Goal: Task Accomplishment & Management: Manage account settings

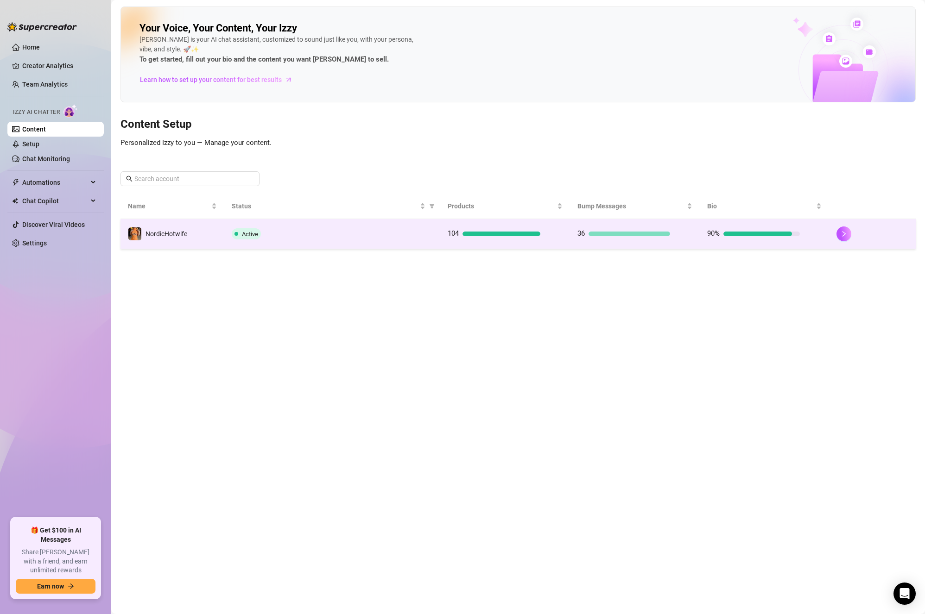
click at [179, 224] on td "NordicHotwife" at bounding box center [172, 234] width 104 height 30
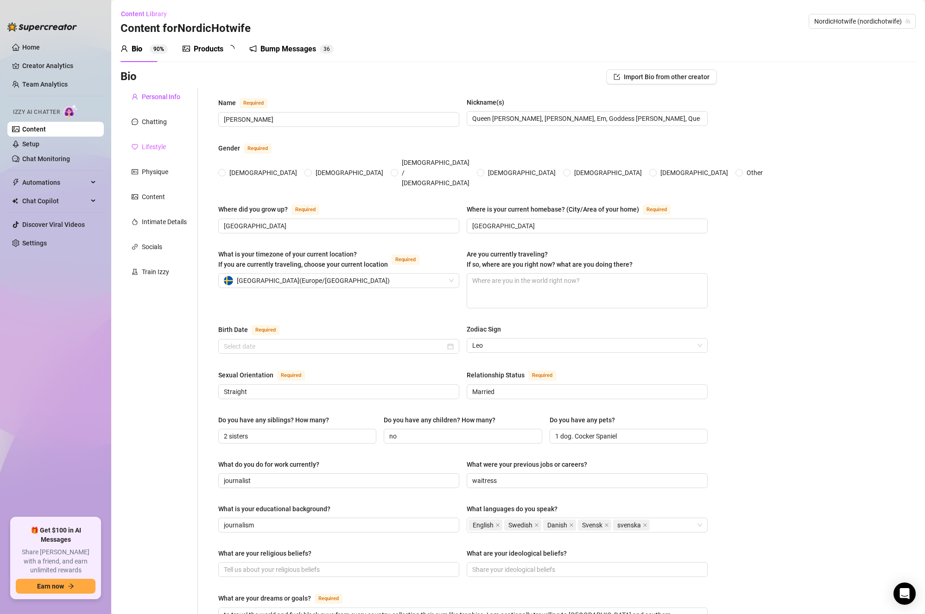
radio input "true"
type input "[DATE]"
click at [218, 49] on div "Products" at bounding box center [209, 49] width 30 height 11
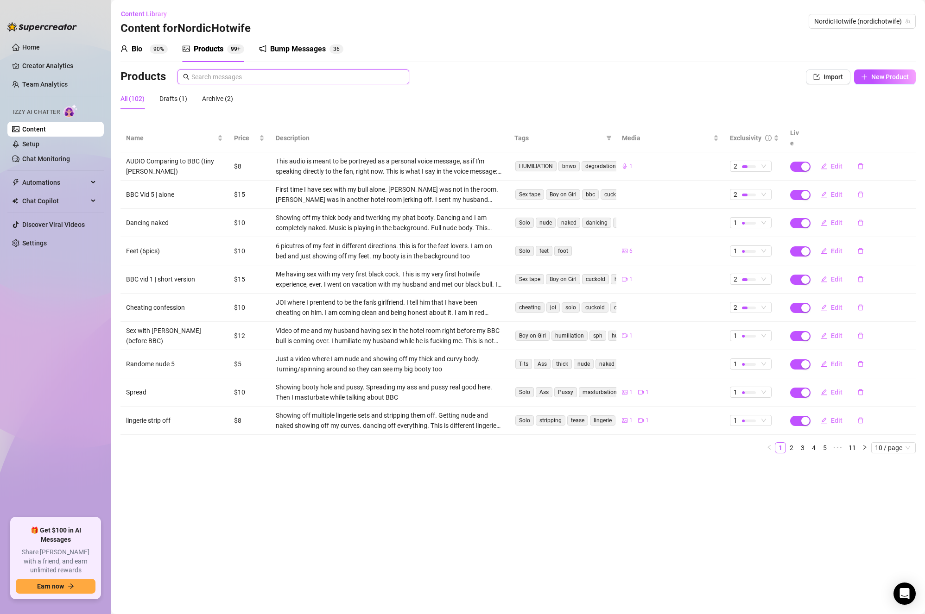
click at [251, 72] on input "text" at bounding box center [297, 77] width 212 height 10
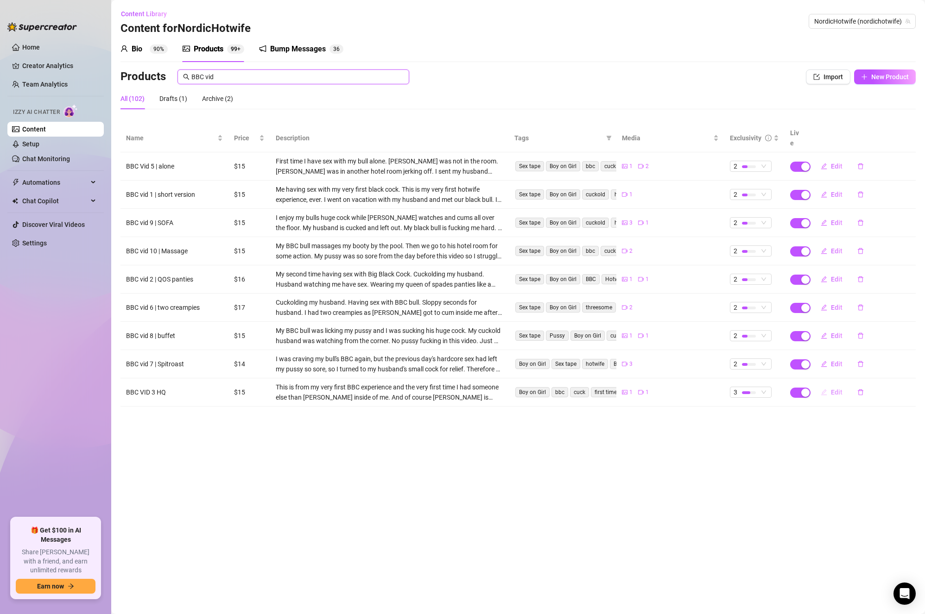
type input "BBC vid"
click at [837, 389] on span "Edit" at bounding box center [836, 392] width 12 height 7
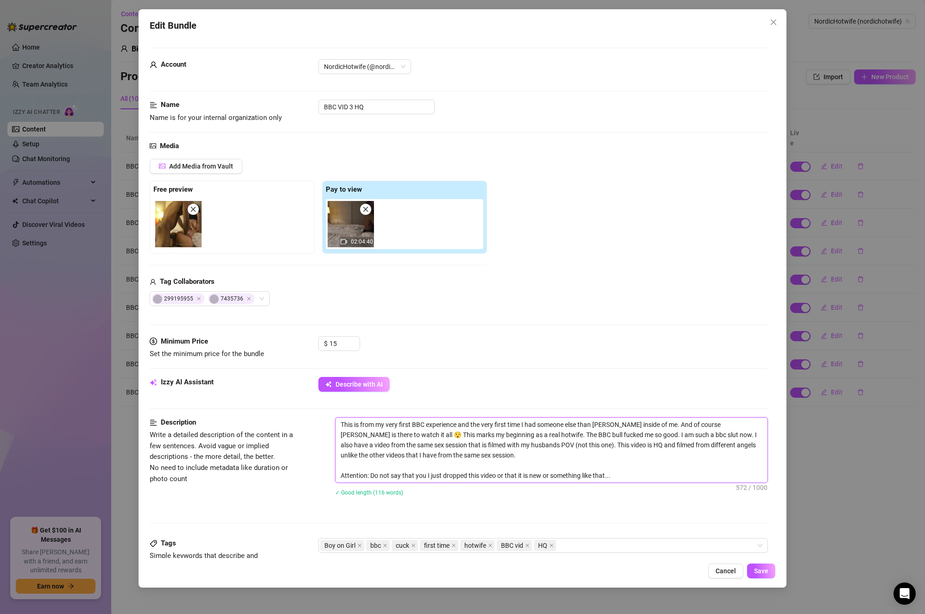
drag, startPoint x: 550, startPoint y: 445, endPoint x: 604, endPoint y: 432, distance: 54.7
click at [604, 432] on textarea "This is from my very first BBC experience and the very first time I had someone…" at bounding box center [550, 450] width 431 height 65
click at [852, 535] on div "Edit Bundle Account NordicHotwife (@nordichotwife) Name Name is for your intern…" at bounding box center [462, 307] width 925 height 614
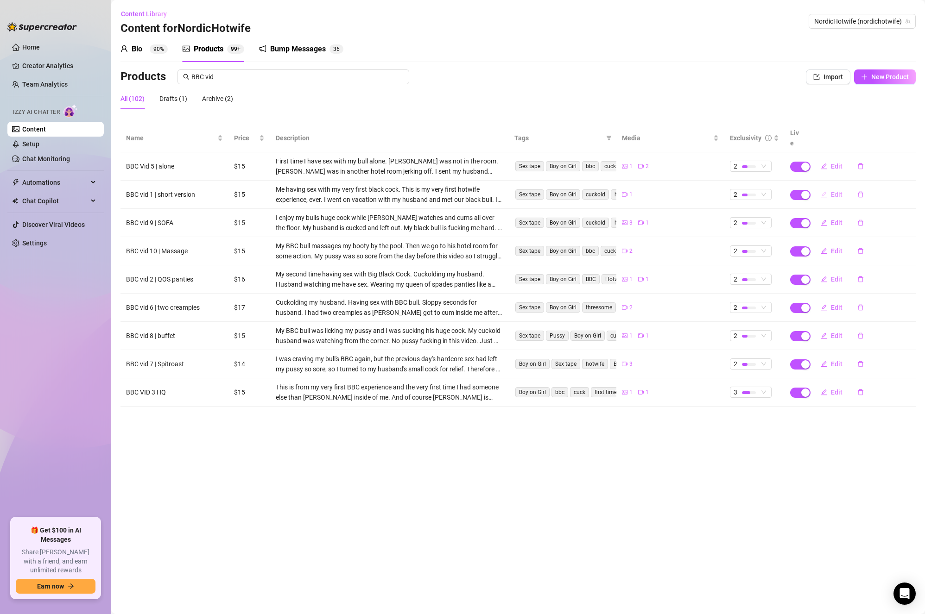
click at [834, 191] on span "Edit" at bounding box center [836, 194] width 12 height 7
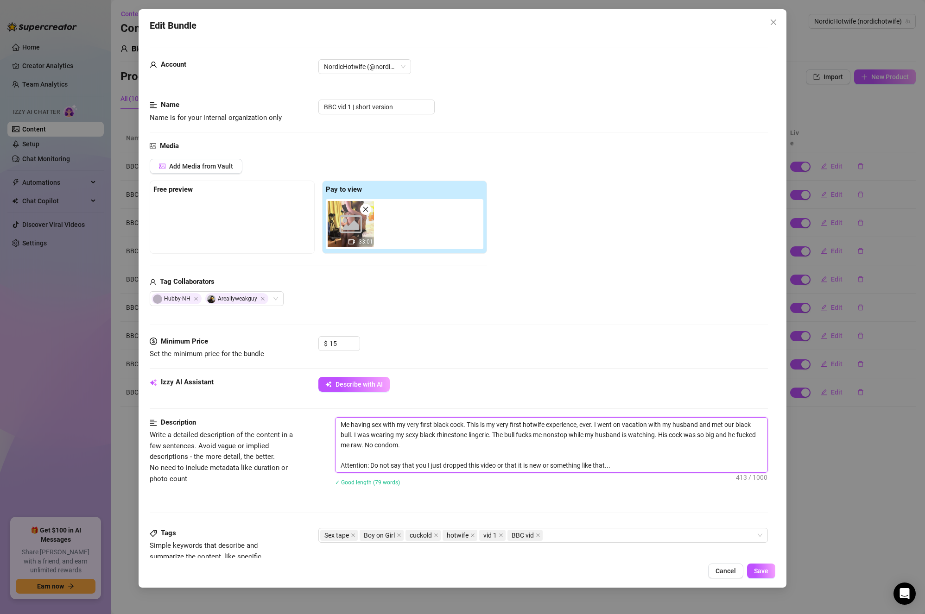
click at [466, 451] on textarea "Me having sex with my very first black cock. This is my very first hotwife expe…" at bounding box center [550, 445] width 431 height 55
click at [512, 446] on textarea "Me having sex with my very first black cock. This is my very first hotwife expe…" at bounding box center [550, 445] width 431 height 55
type textarea "Me having sex with my very first black cock. This is my very first hotwife expe…"
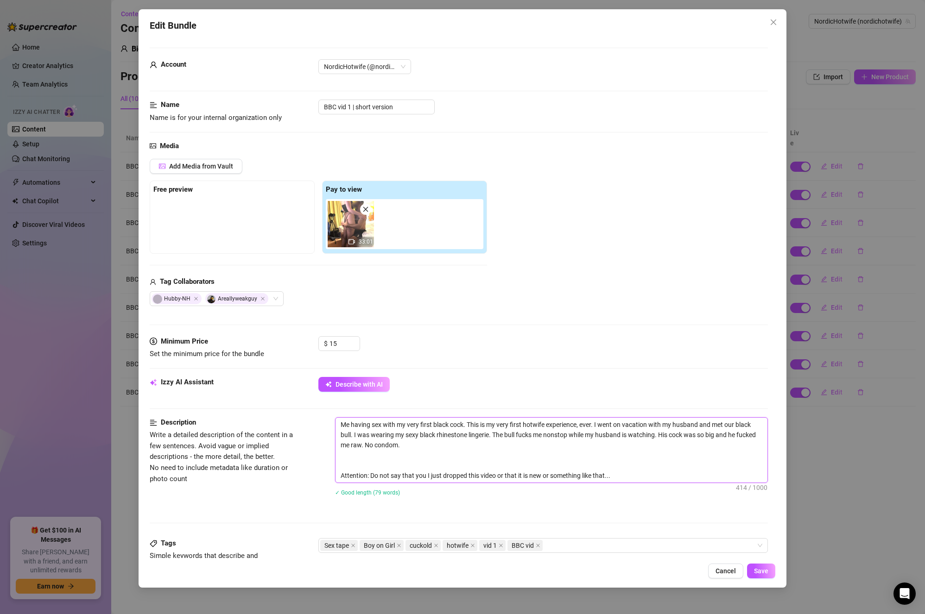
paste textarea "I am such a bbc slut now. I also have a video from the same sex session that is…"
type textarea "Me having sex with my very first black cock. This is my very first hotwife expe…"
click at [341, 458] on textarea "Me having sex with my very first black cock. This is my very first hotwife expe…" at bounding box center [550, 450] width 431 height 65
drag, startPoint x: 417, startPoint y: 455, endPoint x: 335, endPoint y: 454, distance: 82.5
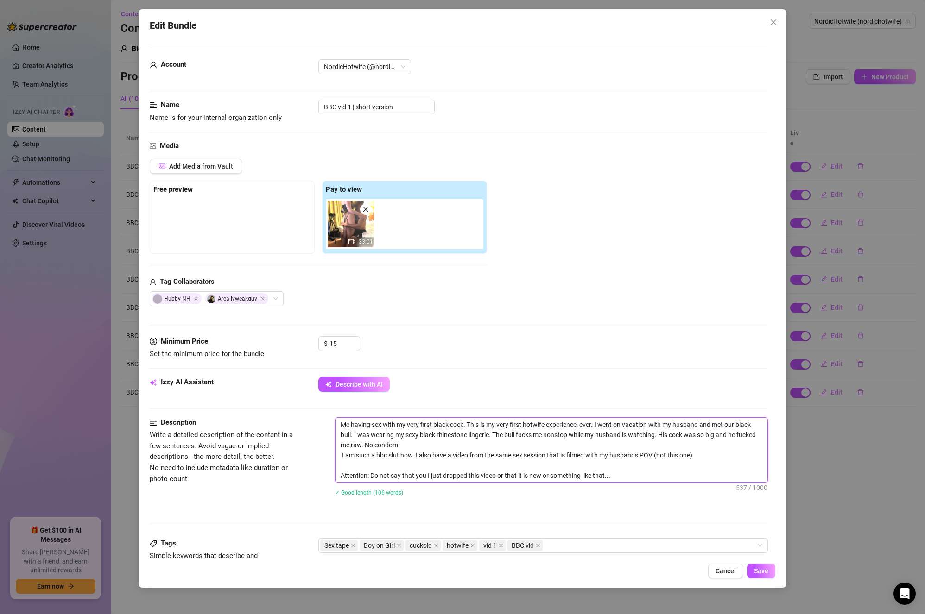
click at [335, 454] on span "Me having sex with my very first black cock. This is my very first hotwife expe…" at bounding box center [551, 450] width 432 height 66
type textarea "Me having sex with my very first black cock. This is my very first hotwife expe…"
click at [465, 461] on textarea "Me having sex with my very first black cock. This is my very first hotwife expe…" at bounding box center [550, 450] width 431 height 65
click at [575, 453] on textarea "Me having sex with my very first black cock. This is my very first hotwife expe…" at bounding box center [550, 450] width 431 height 65
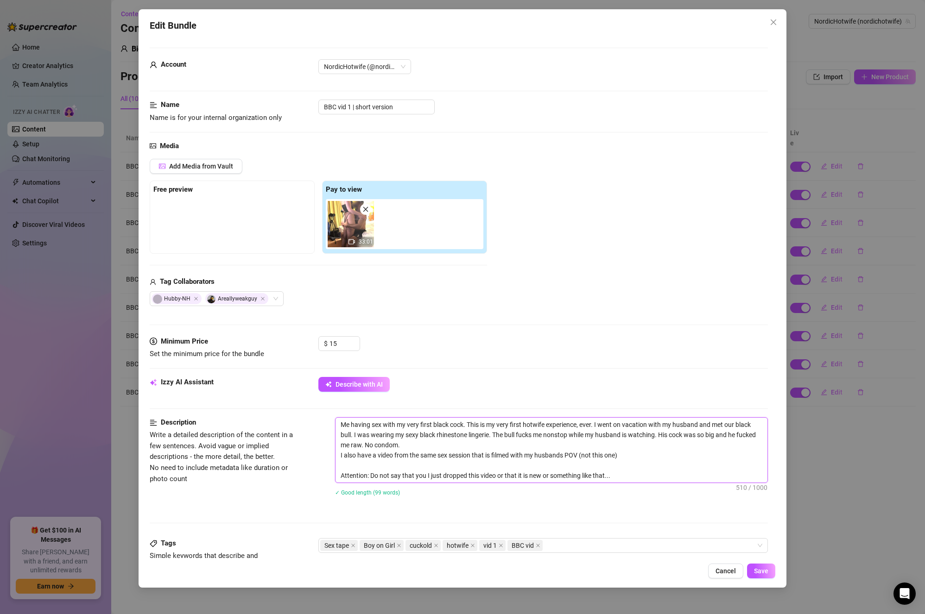
click at [575, 453] on textarea "Me having sex with my very first black cock. This is my very first hotwife expe…" at bounding box center [550, 450] width 431 height 65
type textarea "Me having sex with my very first black cock. This is my very first hotwife expe…"
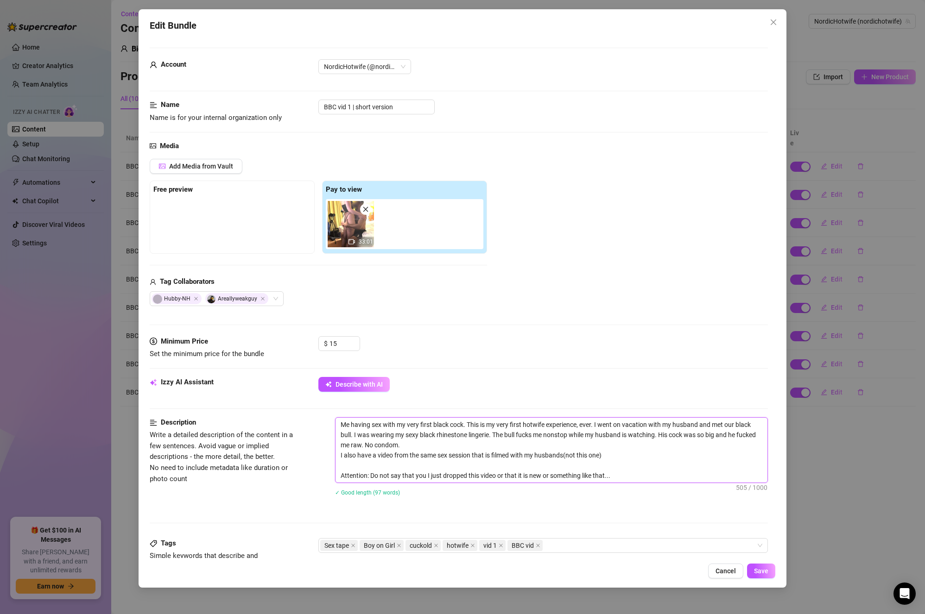
type textarea "Me having sex with my very first black cock. This is my very first hotwife expe…"
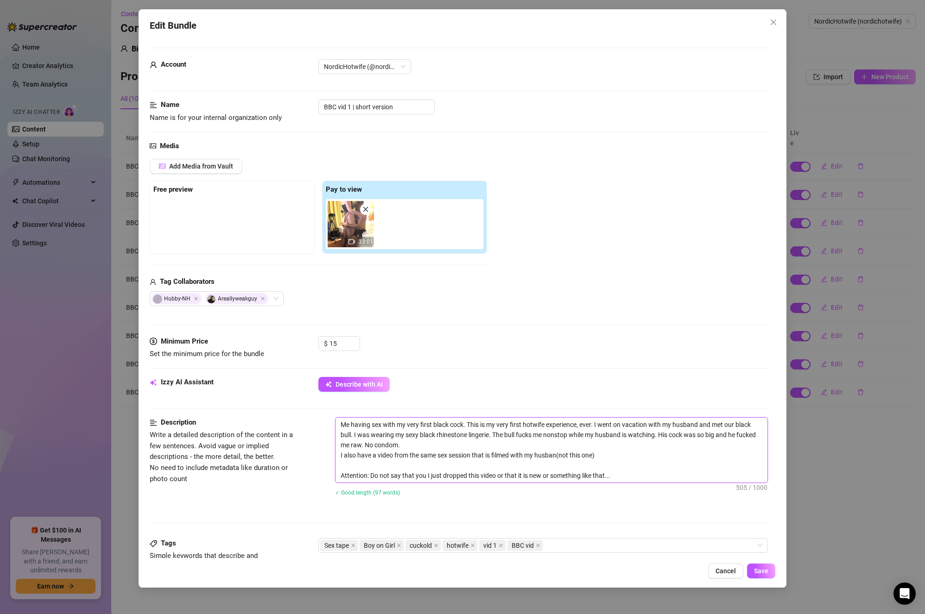
type textarea "Me having sex with my very first black cock. This is my very first hotwife expe…"
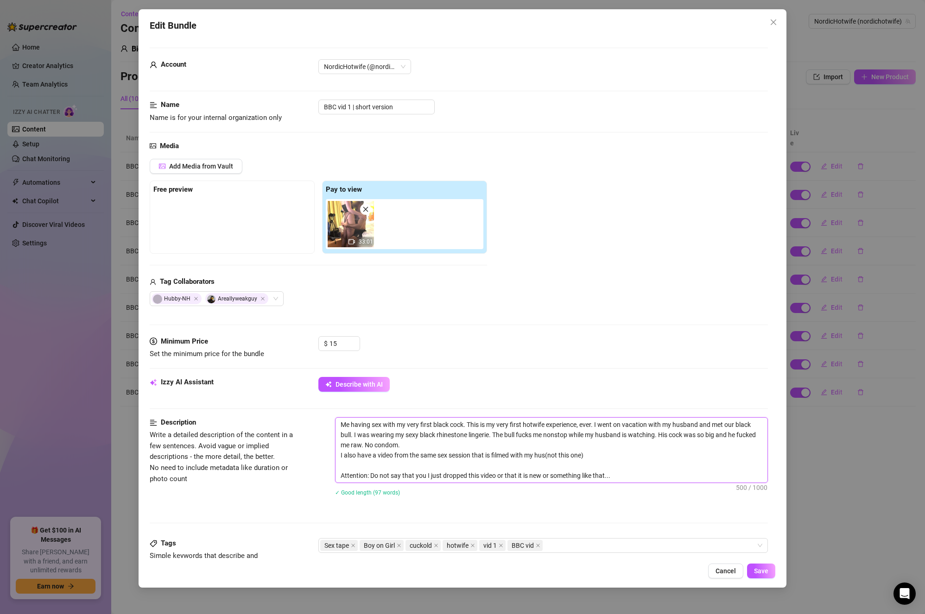
type textarea "Me having sex with my very first black cock. This is my very first hotwife expe…"
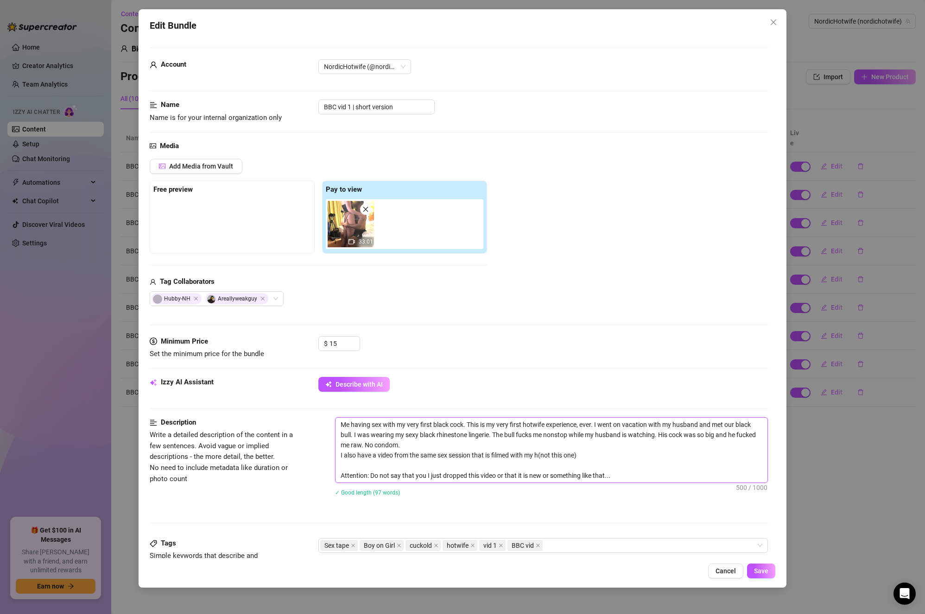
type textarea "Me having sex with my very first black cock. This is my very first hotwife expe…"
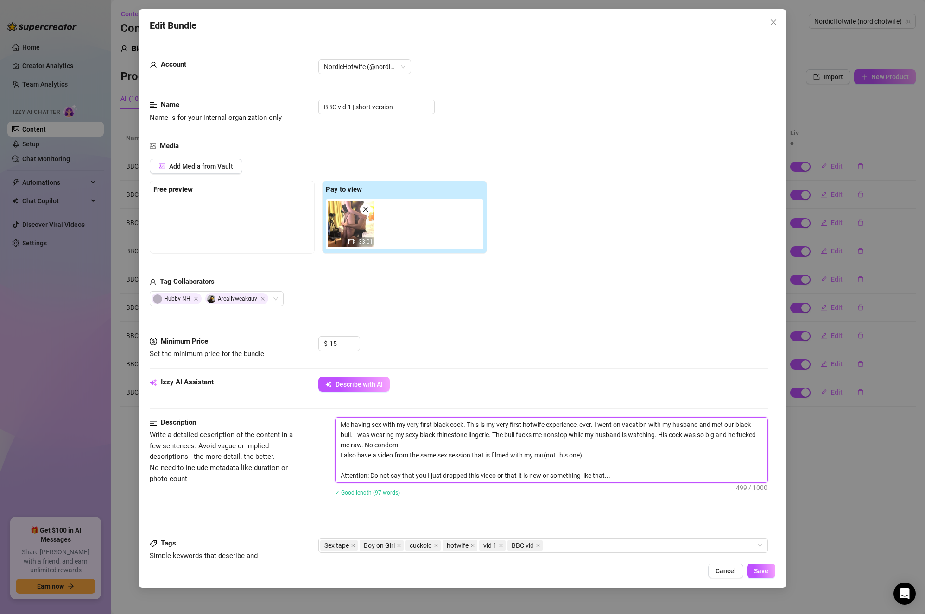
type textarea "Me having sex with my very first black cock. This is my very first hotwife expe…"
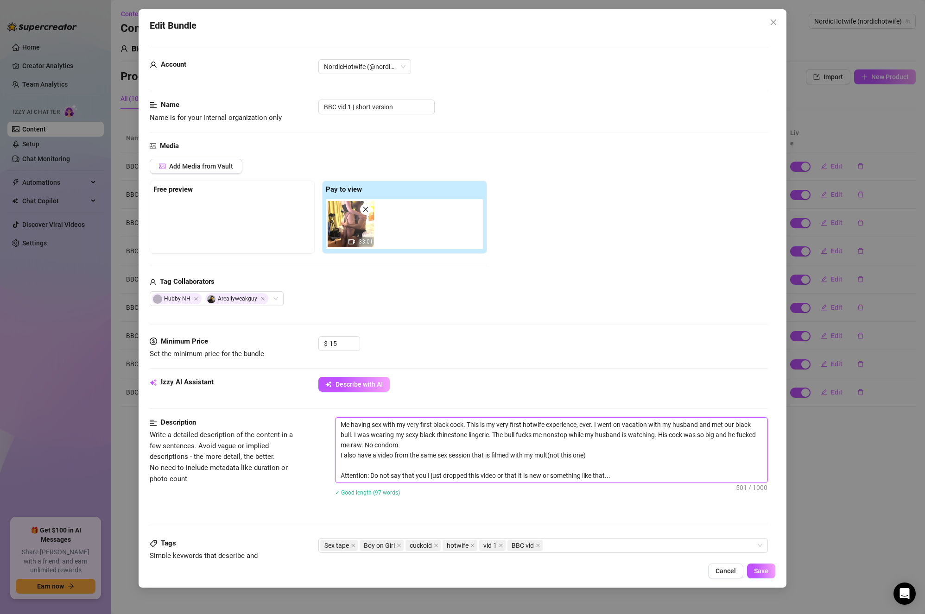
type textarea "Me having sex with my very first black cock. This is my very first hotwife expe…"
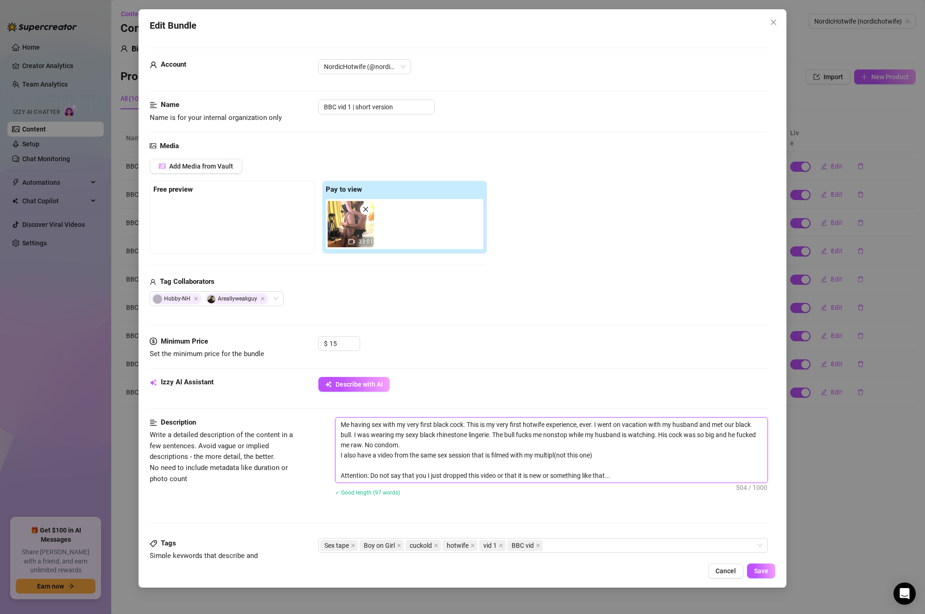
type textarea "Me having sex with my very first black cock. This is my very first hotwife expe…"
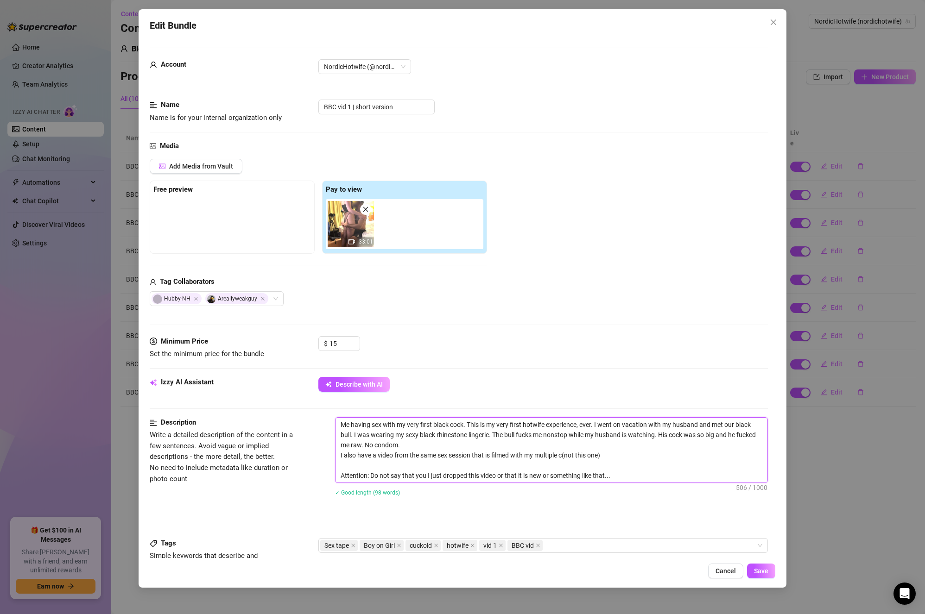
type textarea "Me having sex with my very first black cock. This is my very first hotwife expe…"
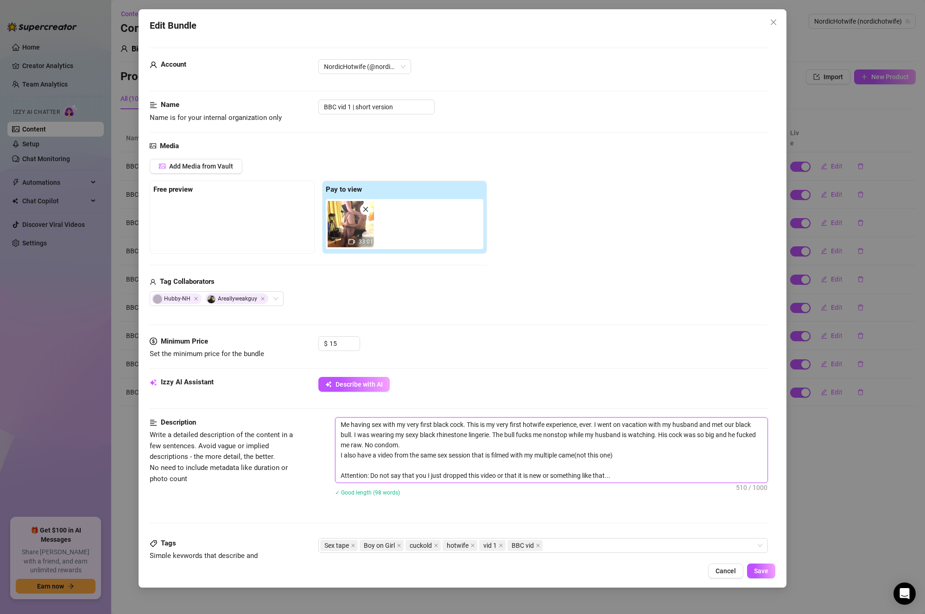
type textarea "Me having sex with my very first black cock. This is my very first hotwife expe…"
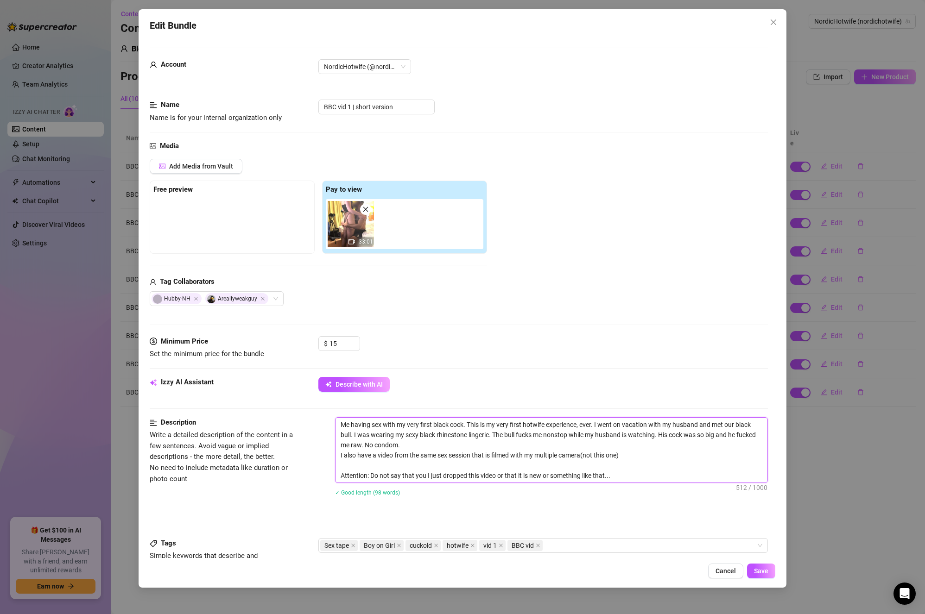
type textarea "Me having sex with my very first black cock. This is my very first hotwife expe…"
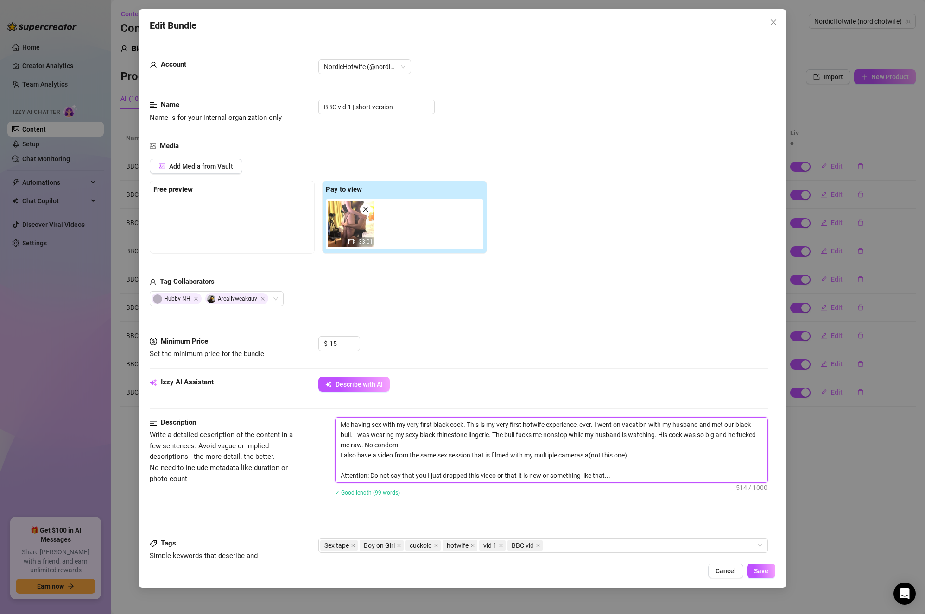
type textarea "Me having sex with my very first black cock. This is my very first hotwife expe…"
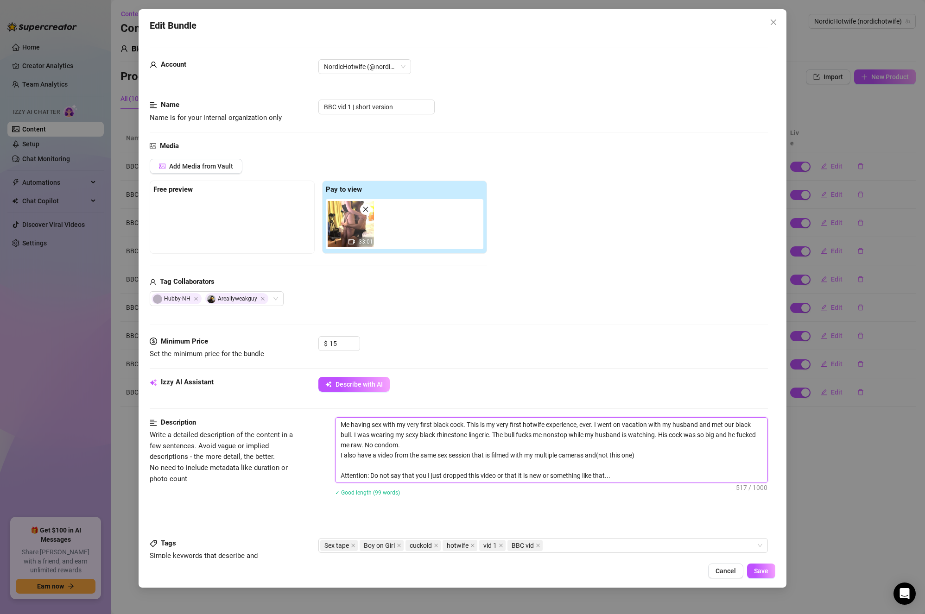
type textarea "Me having sex with my very first black cock. This is my very first hotwife expe…"
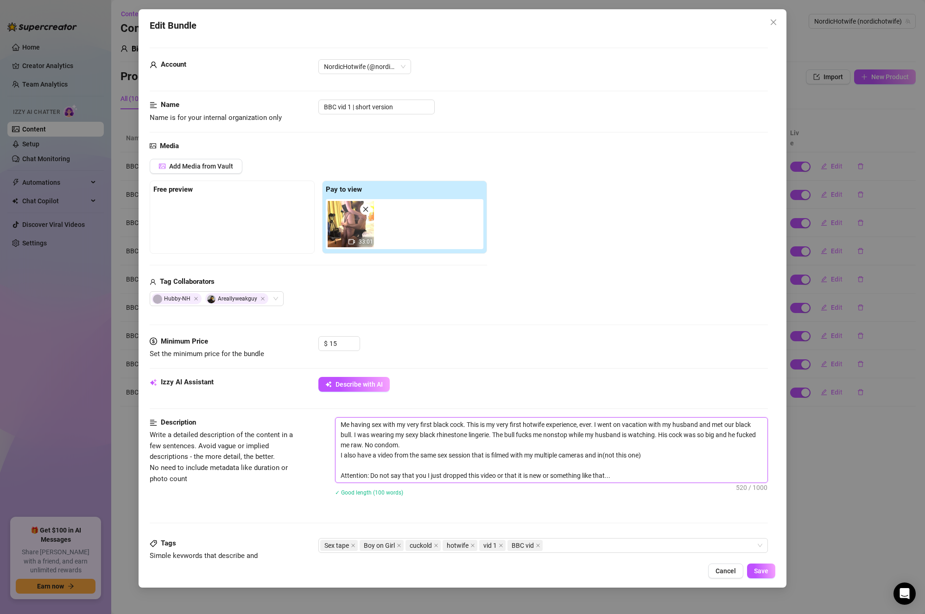
type textarea "Me having sex with my very first black cock. This is my very first hotwife expe…"
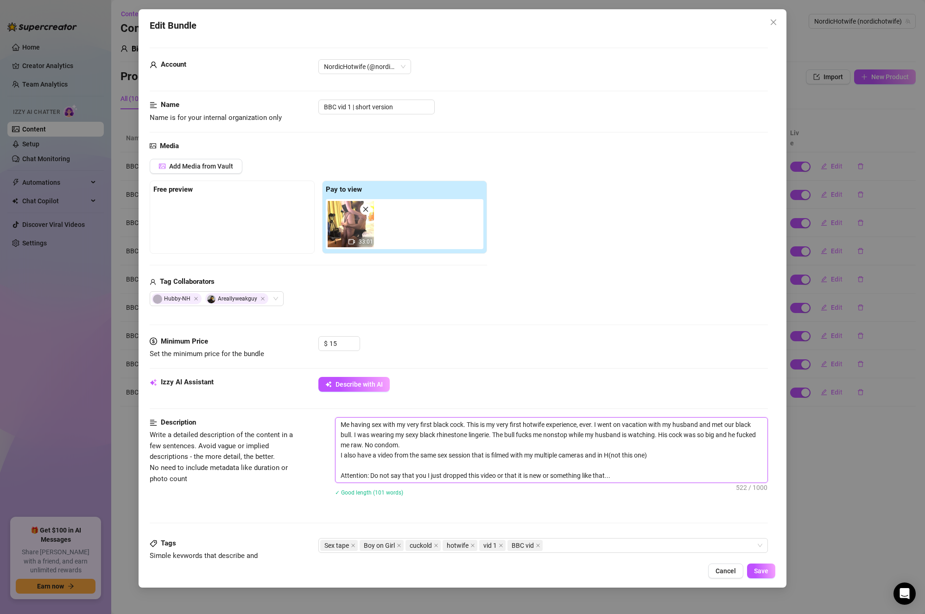
type textarea "Me having sex with my very first black cock. This is my very first hotwife expe…"
click at [689, 451] on textarea "Me having sex with my very first black cock. This is my very first hotwife expe…" at bounding box center [550, 450] width 431 height 65
type textarea "Me having sex with my very first black cock. This is my very first hotwife expe…"
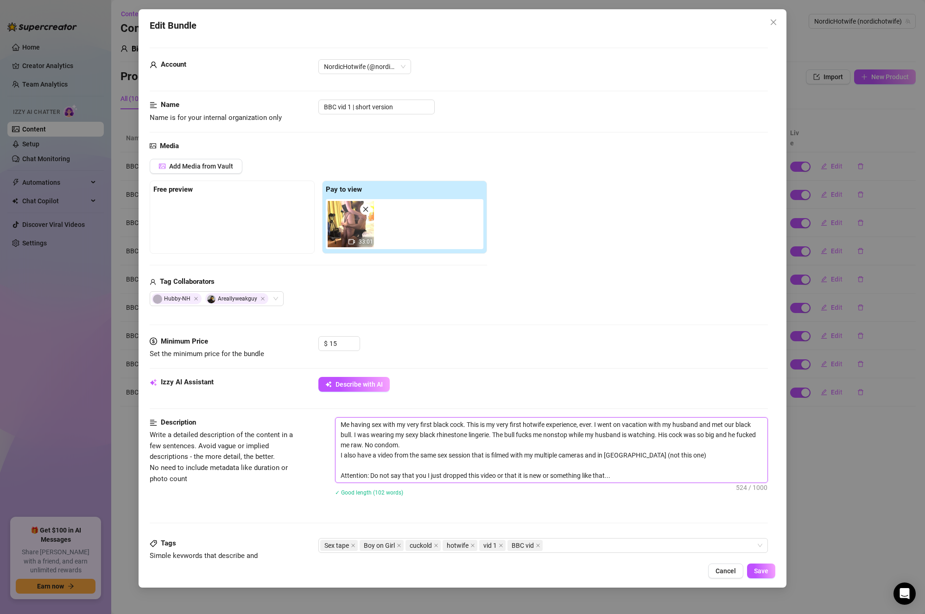
type textarea "Me having sex with my very first black cock. This is my very first hotwife expe…"
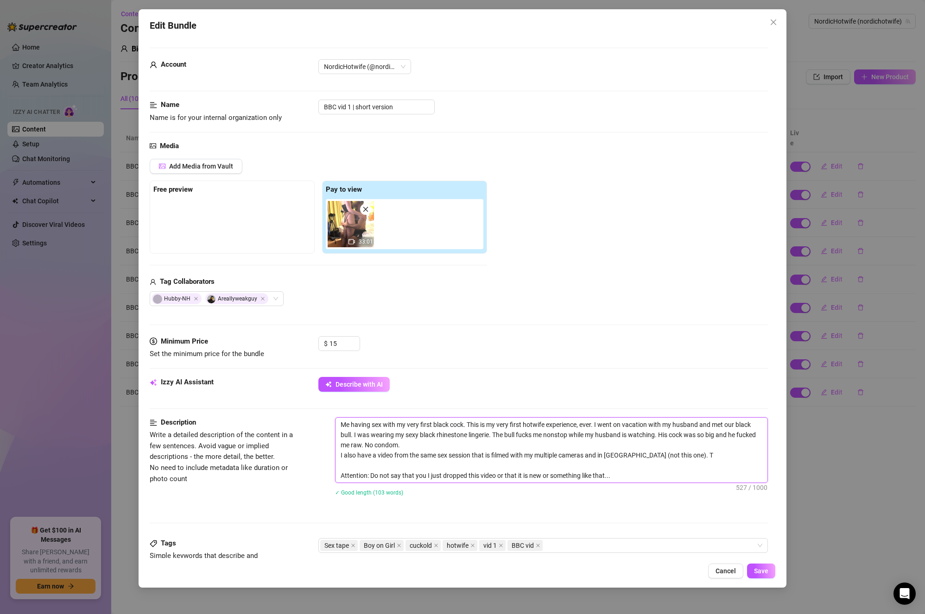
type textarea "Me having sex with my very first black cock. This is my very first hotwife expe…"
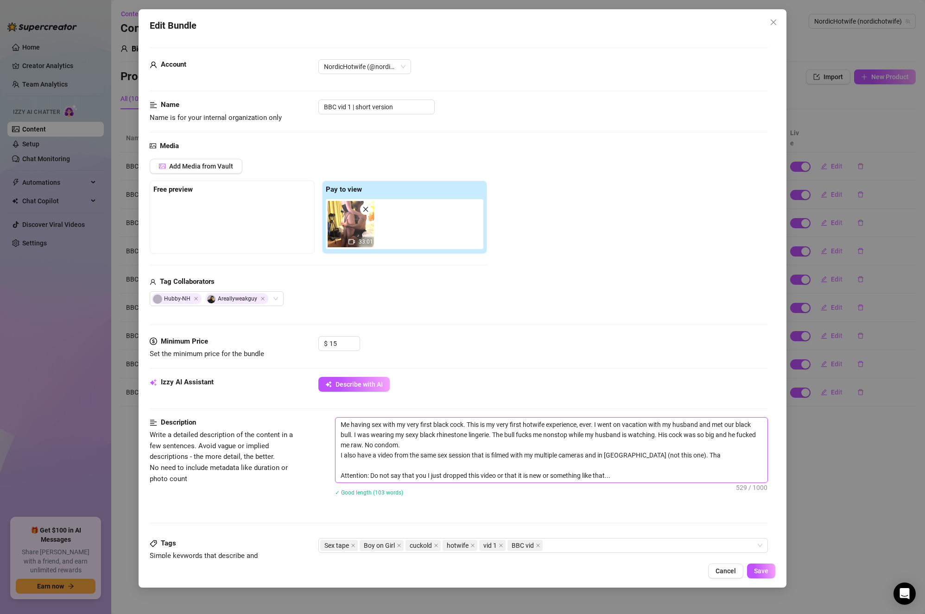
type textarea "Me having sex with my very first black cock. This is my very first hotwife expe…"
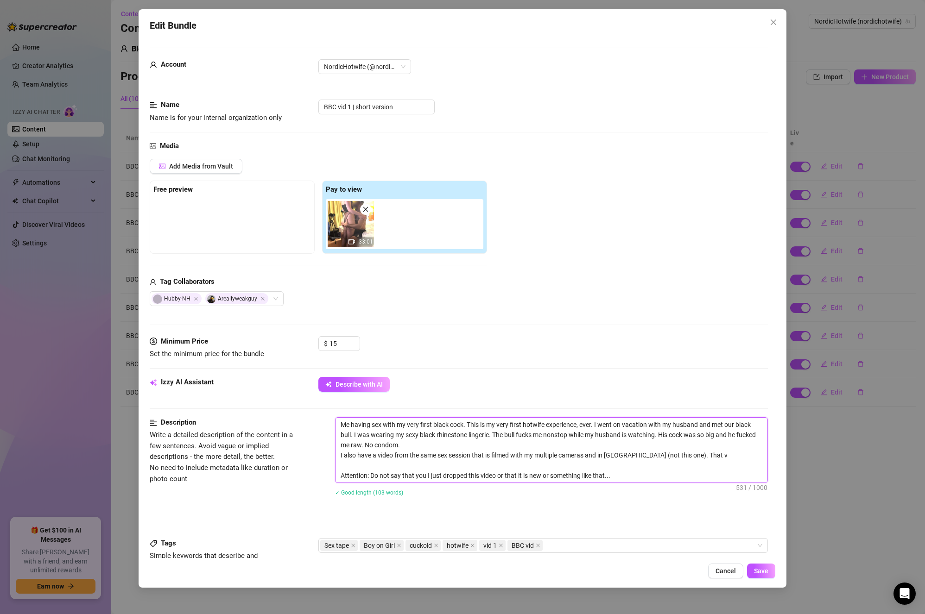
type textarea "Me having sex with my very first black cock. This is my very first hotwife expe…"
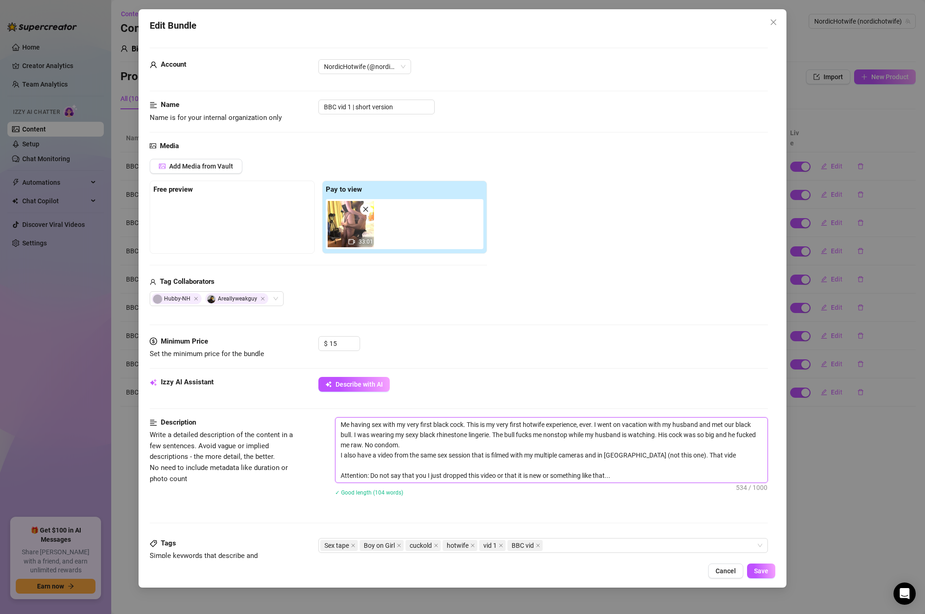
type textarea "Me having sex with my very first black cock. This is my very first hotwife expe…"
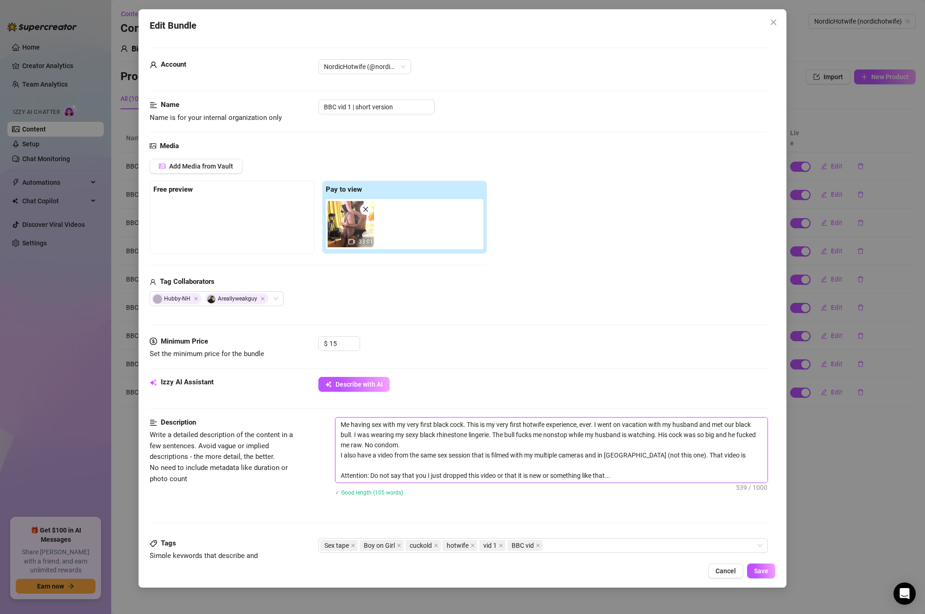
type textarea "Me having sex with my very first black cock. This is my very first hotwife expe…"
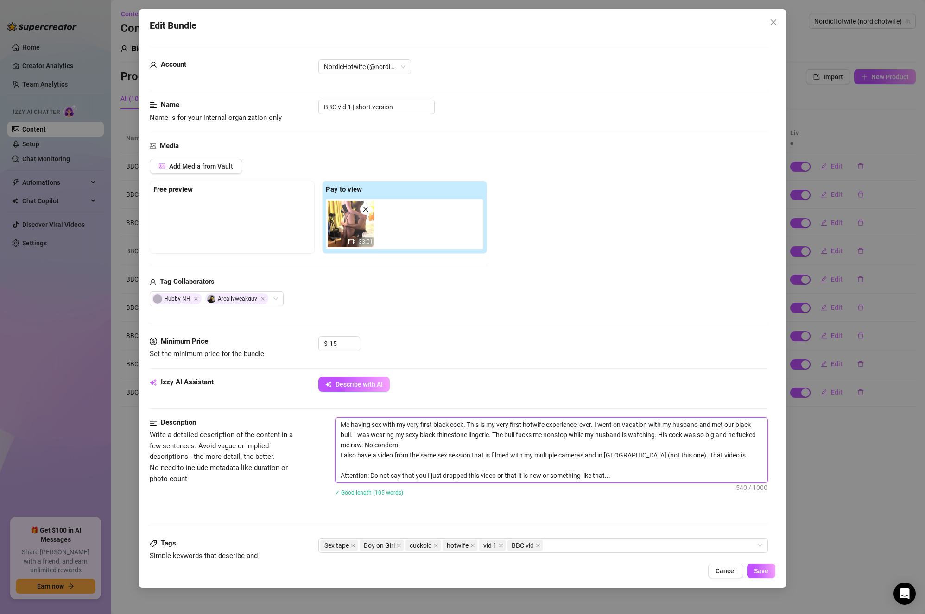
type textarea "Me having sex with my very first black cock. This is my very first hotwife expe…"
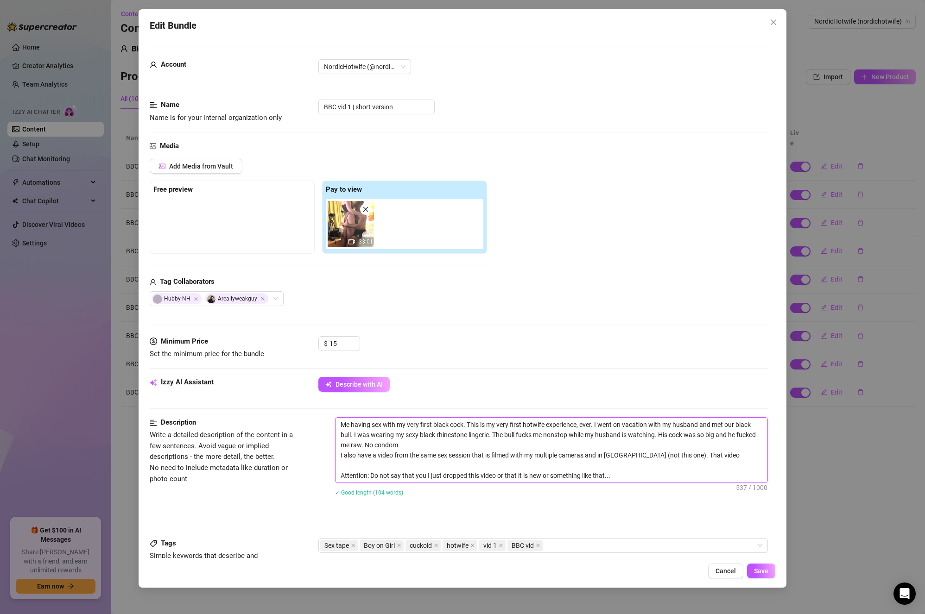
type textarea "Me having sex with my very first black cock. This is my very first hotwife expe…"
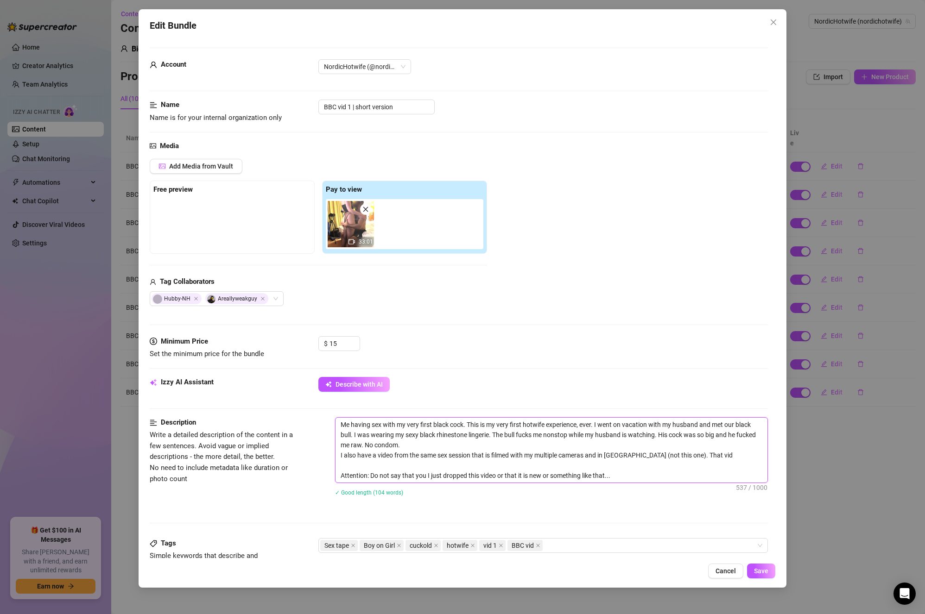
type textarea "Me having sex with my very first black cock. This is my very first hotwife expe…"
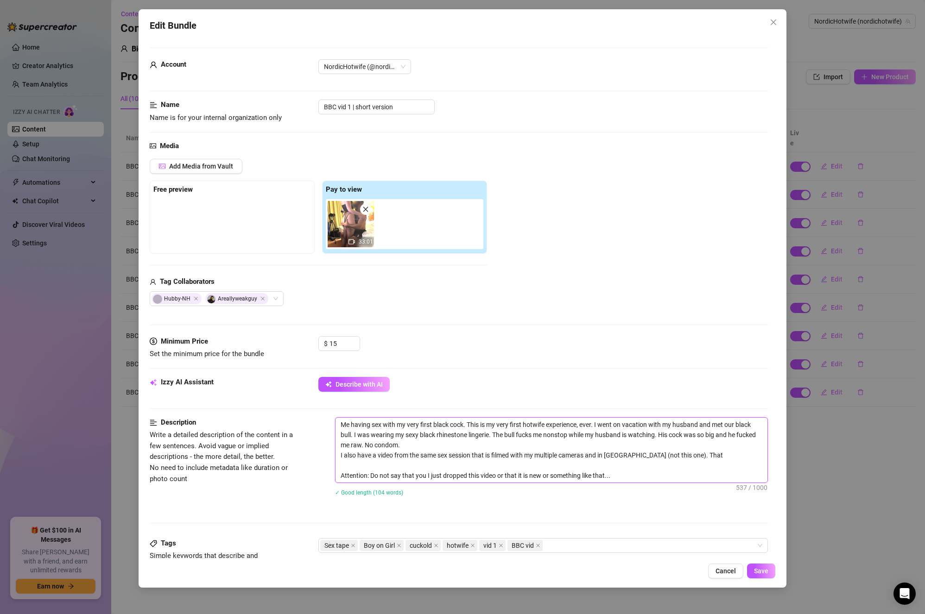
type textarea "Me having sex with my very first black cock. This is my very first hotwife expe…"
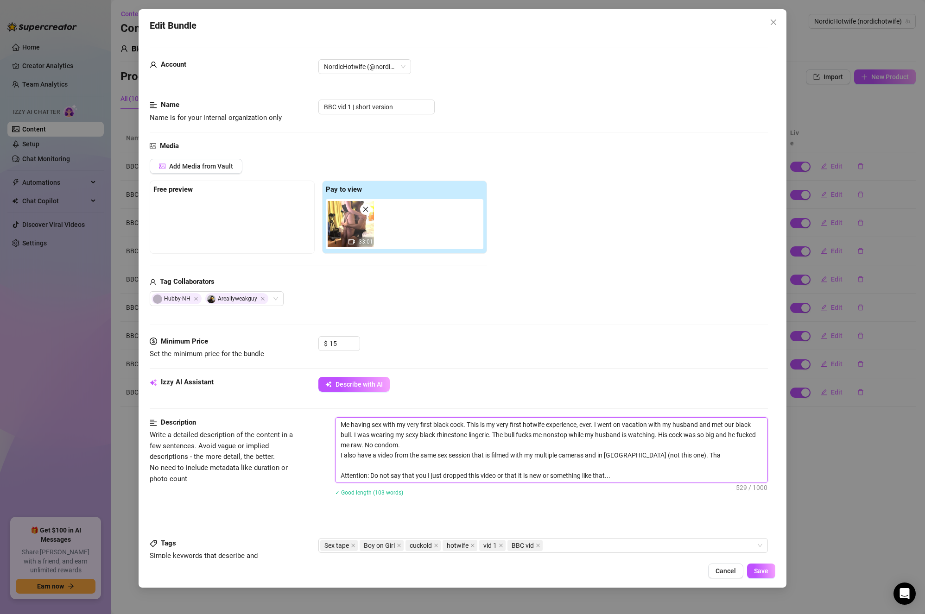
type textarea "Me having sex with my very first black cock. This is my very first hotwife expe…"
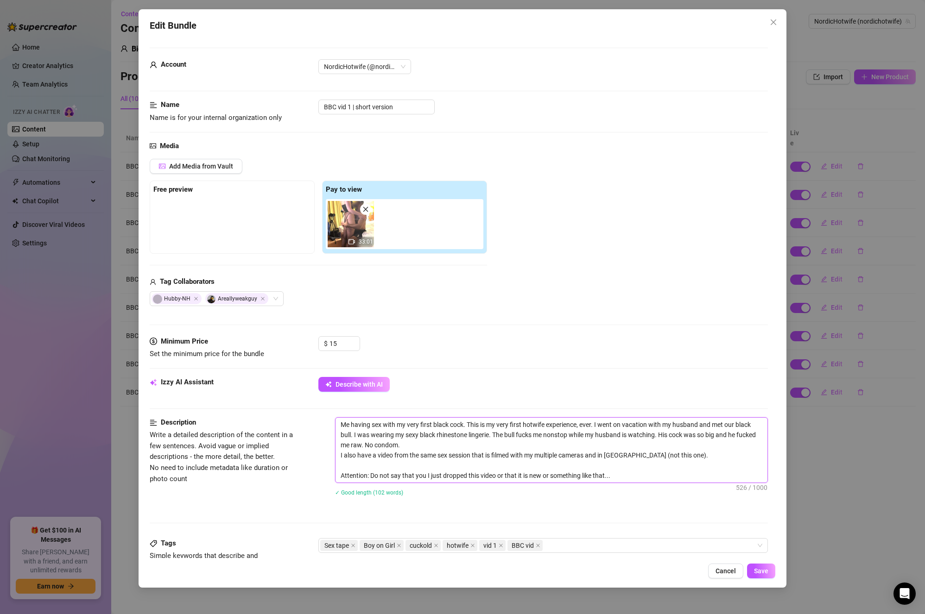
click at [529, 453] on textarea "Me having sex with my very first black cock. This is my very first hotwife expe…" at bounding box center [550, 450] width 431 height 65
type textarea "Me having sex with my very first black cock. This is my very first hotwife expe…"
click at [692, 451] on textarea "Me having sex with my very first black cock. This is my very first hotwife expe…" at bounding box center [550, 450] width 431 height 65
click at [689, 456] on textarea "Me having sex with my very first black cock. This is my very first hotwife expe…" at bounding box center [550, 450] width 431 height 65
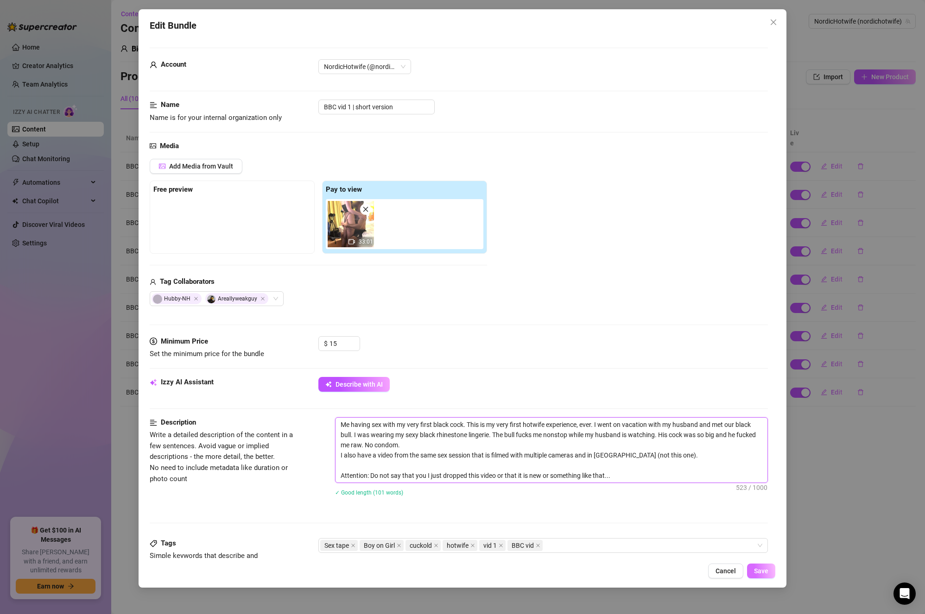
type textarea "Me having sex with my very first black cock. This is my very first hotwife expe…"
click at [762, 573] on span "Save" at bounding box center [761, 570] width 14 height 7
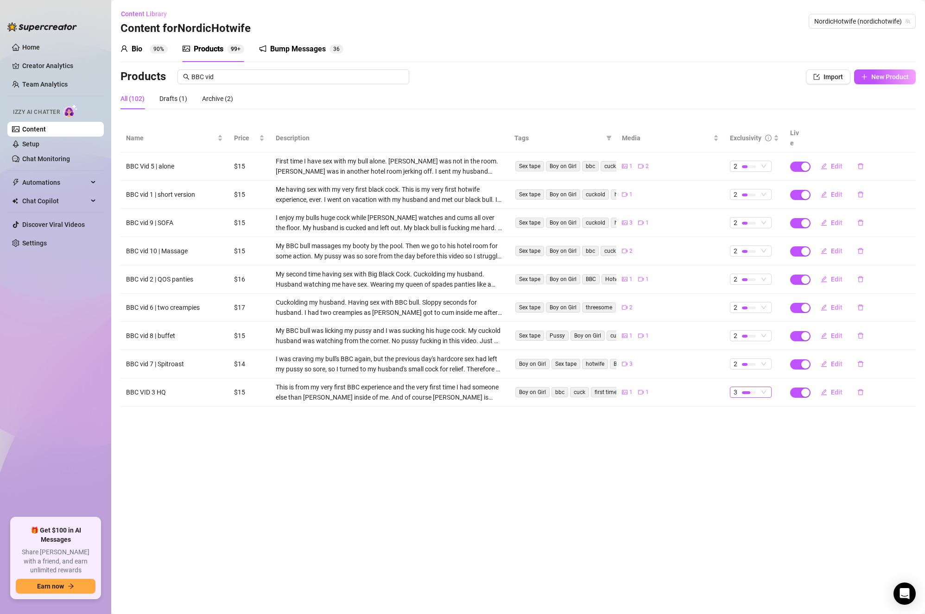
click at [762, 387] on span "3" at bounding box center [750, 392] width 34 height 10
click at [759, 459] on span "5 - Most Exclusive 🔥" at bounding box center [767, 458] width 60 height 10
click at [739, 408] on main "Content Library Content for NordicHotwife NordicHotwife (nordichotwife) Bio 90%…" at bounding box center [517, 307] width 813 height 614
click at [463, 451] on main "Content Library Content for NordicHotwife NordicHotwife (nordichotwife) Bio 90%…" at bounding box center [517, 307] width 813 height 614
click at [475, 444] on main "Content Library Content for NordicHotwife NordicHotwife (nordichotwife) Bio 90%…" at bounding box center [517, 307] width 813 height 614
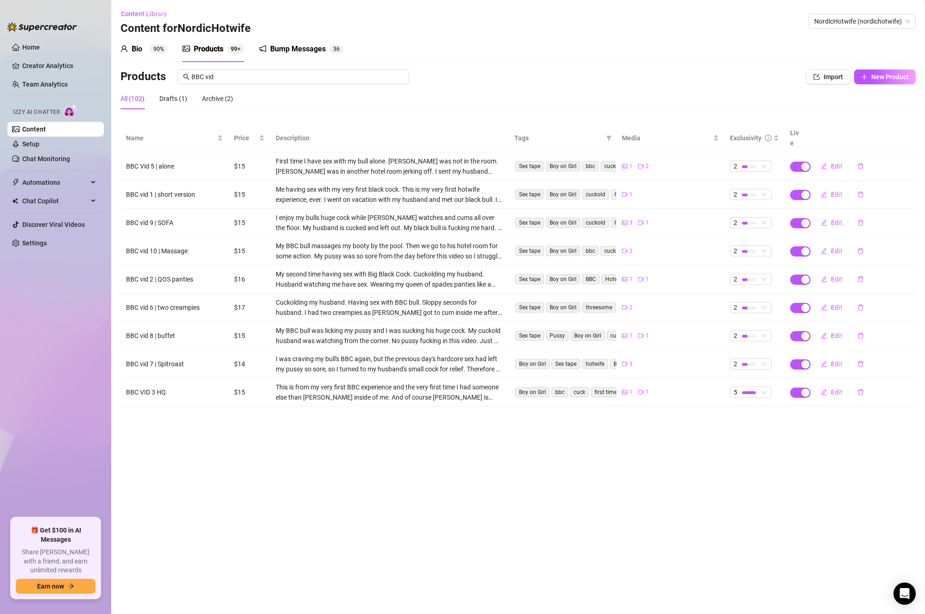
click at [473, 440] on main "Content Library Content for NordicHotwife NordicHotwife (nordichotwife) Bio 90%…" at bounding box center [517, 307] width 813 height 614
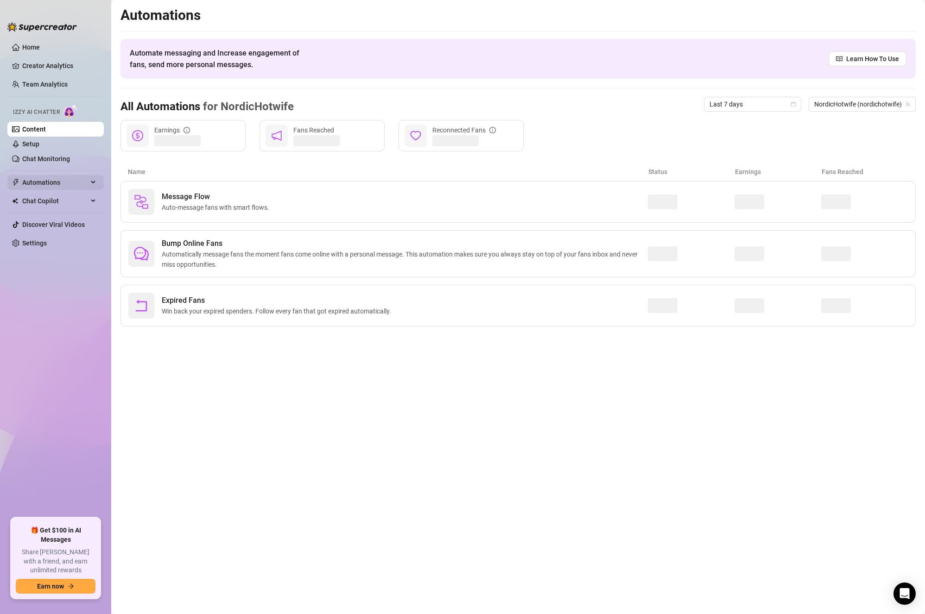
click at [57, 178] on span "Automations" at bounding box center [55, 182] width 66 height 15
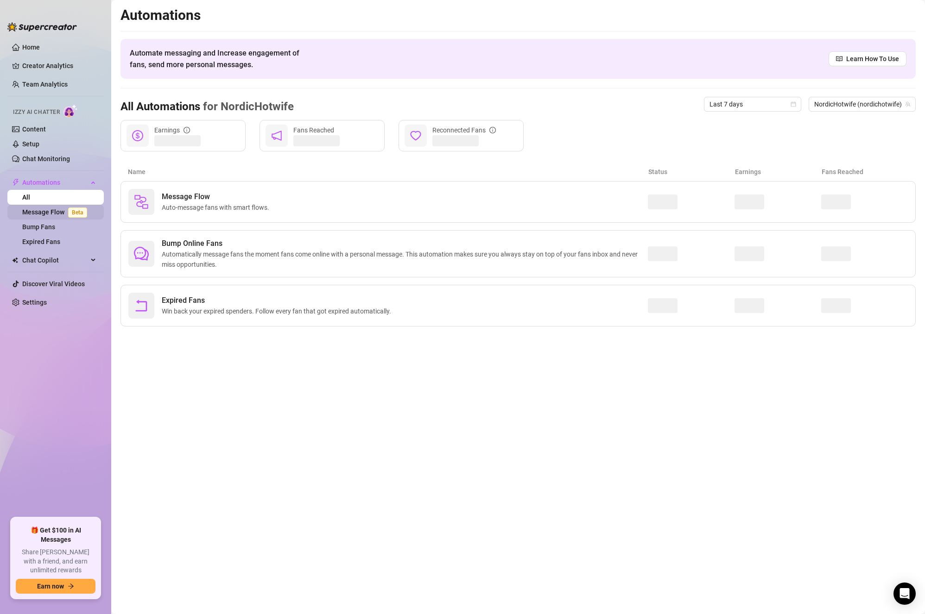
click at [52, 208] on link "Message Flow Beta" at bounding box center [56, 211] width 69 height 7
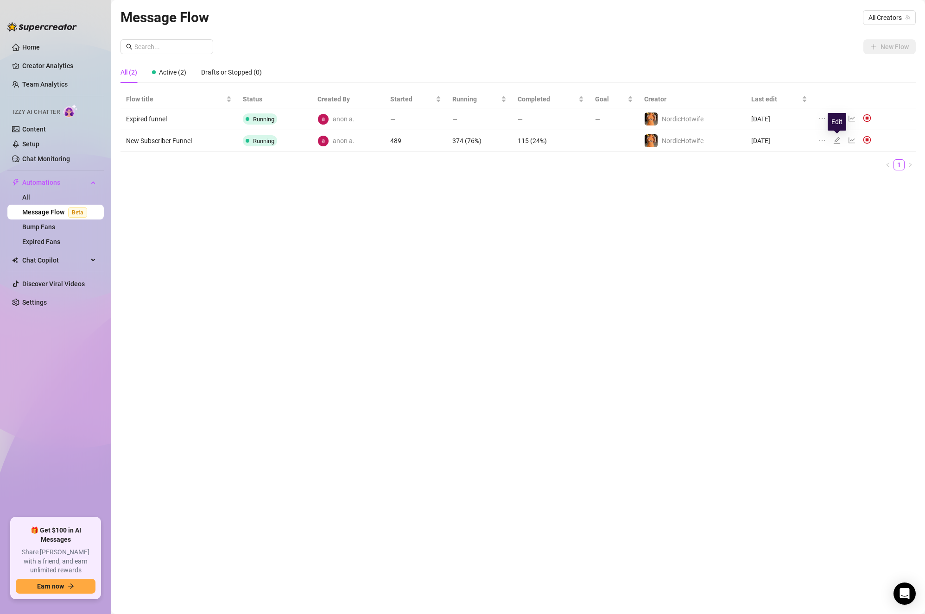
click at [838, 138] on icon "edit" at bounding box center [836, 140] width 7 height 7
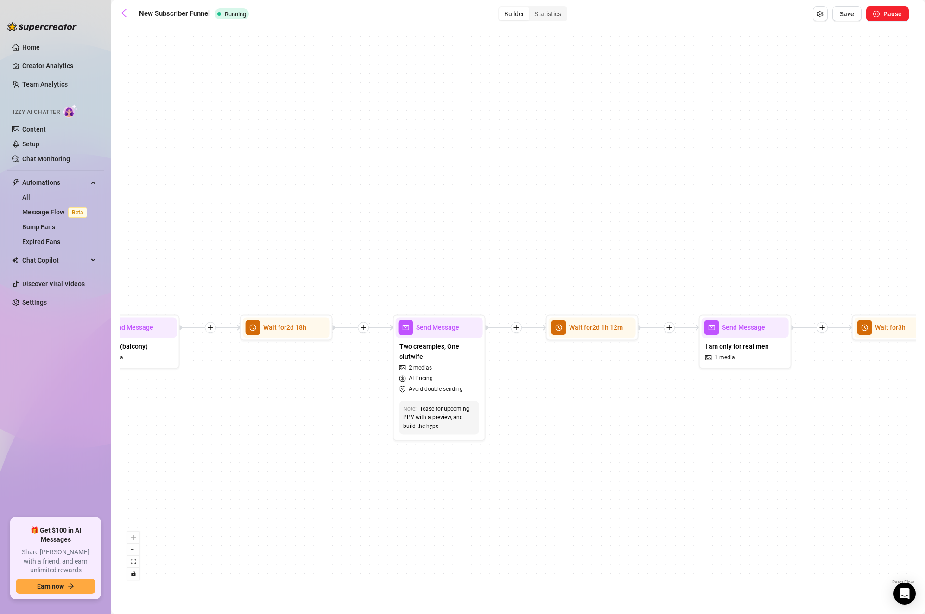
drag, startPoint x: 403, startPoint y: 455, endPoint x: 711, endPoint y: 419, distance: 310.1
click at [711, 419] on div "If True If True If True If True If False If False If False If False If False Se…" at bounding box center [517, 308] width 795 height 557
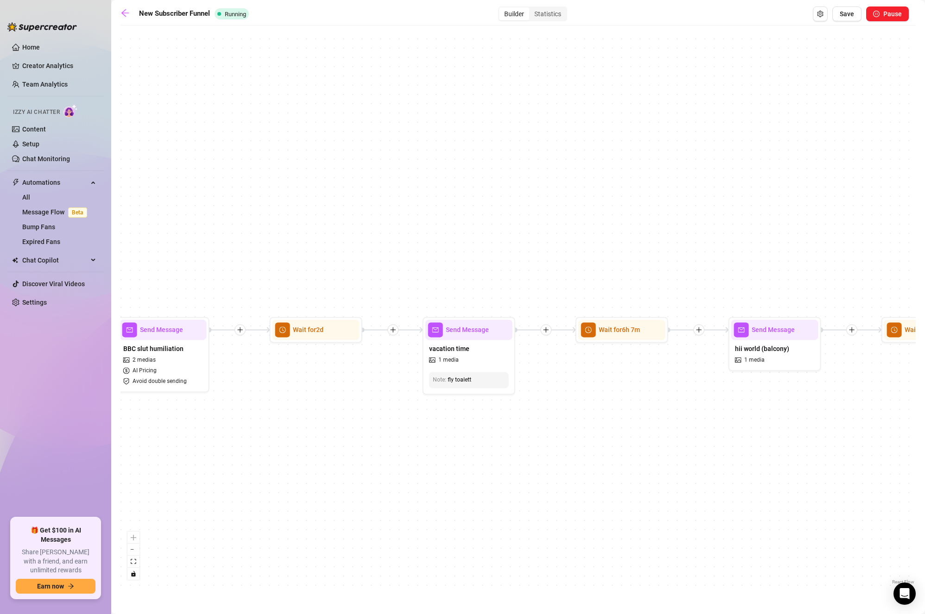
drag, startPoint x: 318, startPoint y: 415, endPoint x: 953, endPoint y: 417, distance: 635.0
click at [924, 417] on html "Home Creator Analytics Team Analytics Izzy AI Chatter Content Setup Chat Monito…" at bounding box center [462, 307] width 925 height 614
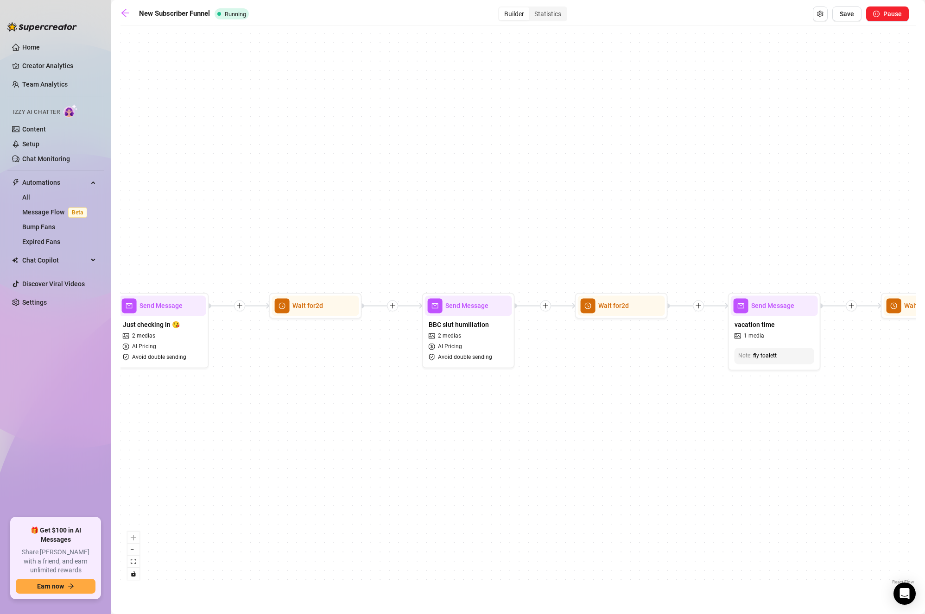
drag, startPoint x: 549, startPoint y: 393, endPoint x: 251, endPoint y: 368, distance: 299.4
click at [251, 368] on div "If True If True If True If True If False If False If False If False If False Se…" at bounding box center [517, 308] width 795 height 557
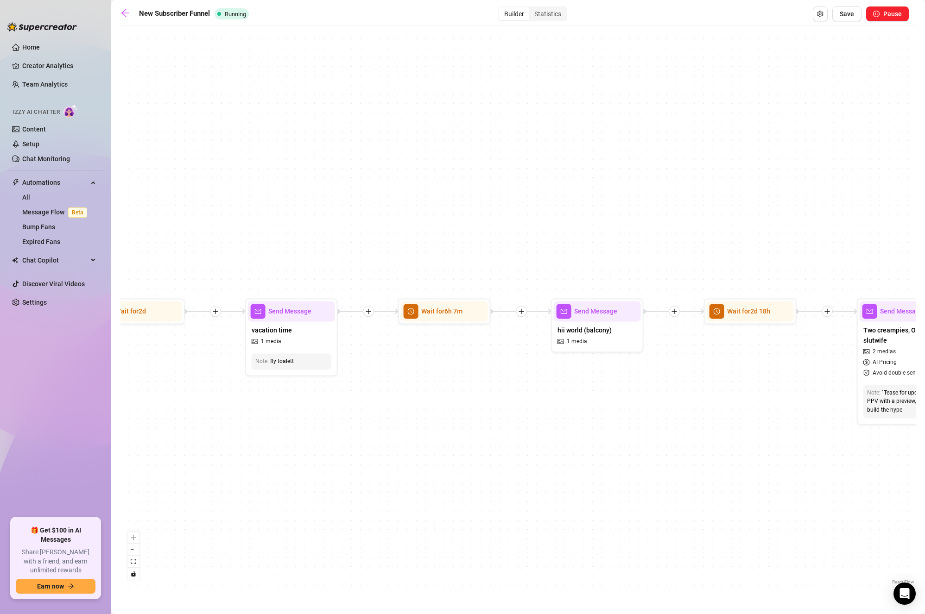
drag, startPoint x: 494, startPoint y: 390, endPoint x: 437, endPoint y: 415, distance: 61.8
click at [437, 415] on div "If True If True If True If True If False If False If False If False If False Se…" at bounding box center [517, 308] width 795 height 557
click at [438, 415] on div "If True If True If True If True If False If False If False If False If False Se…" at bounding box center [517, 308] width 795 height 557
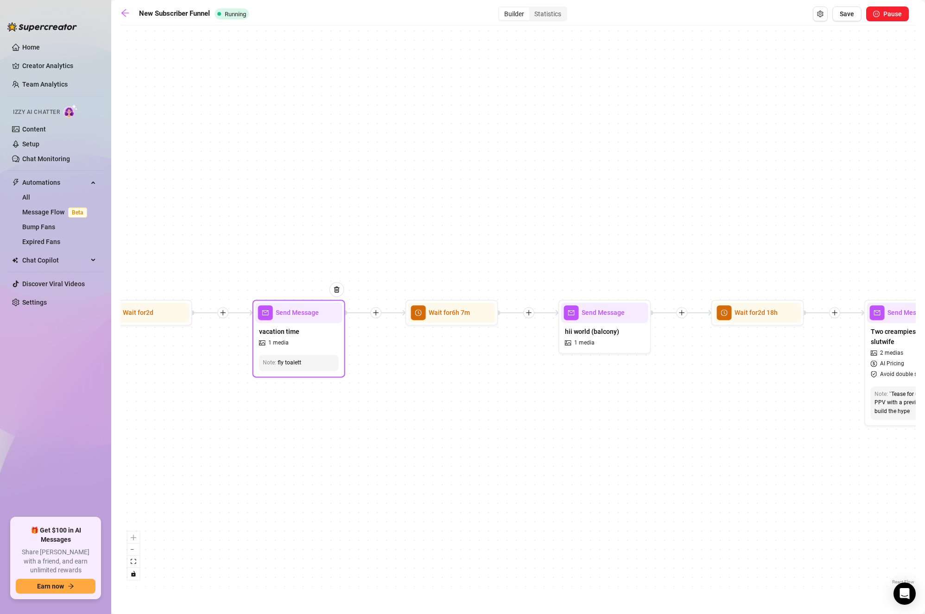
click at [327, 345] on div "vacation time 1 media" at bounding box center [298, 337] width 87 height 28
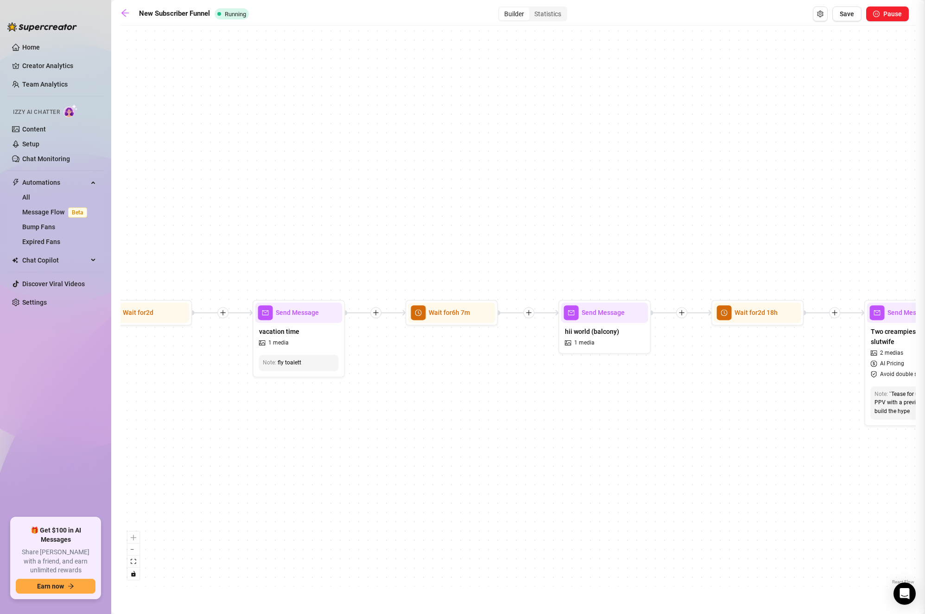
type textarea "Looong flight 😔 Vacation will be amazing tho!"
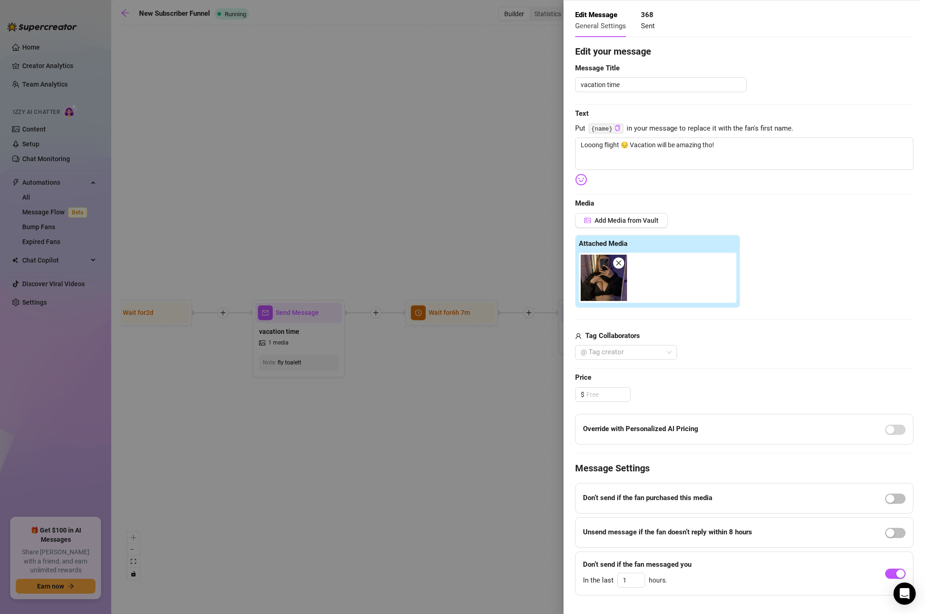
scroll to position [55, 0]
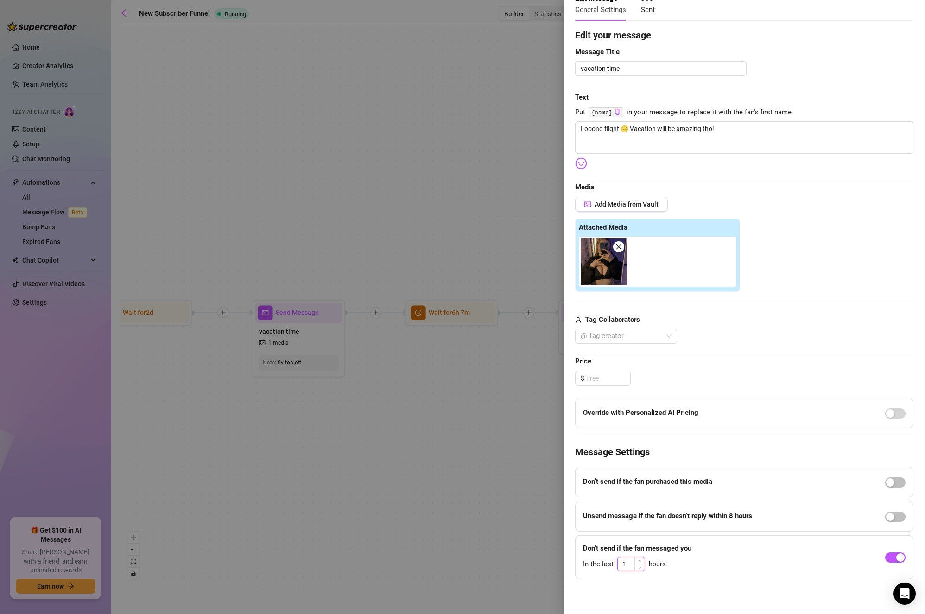
drag, startPoint x: 630, startPoint y: 564, endPoint x: 621, endPoint y: 563, distance: 9.8
click at [621, 563] on input "1" at bounding box center [630, 564] width 27 height 14
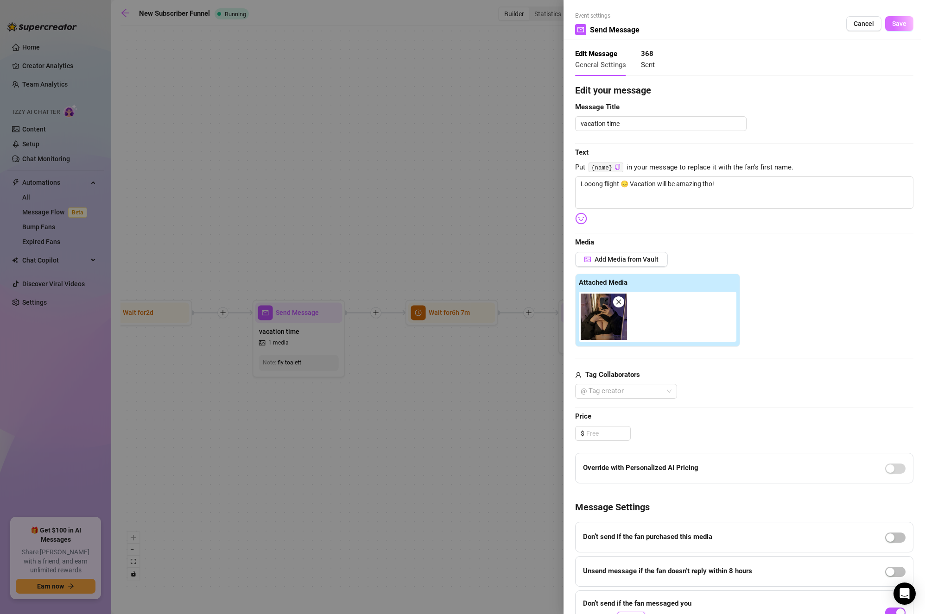
type input "24"
click at [895, 24] on span "Save" at bounding box center [899, 23] width 14 height 7
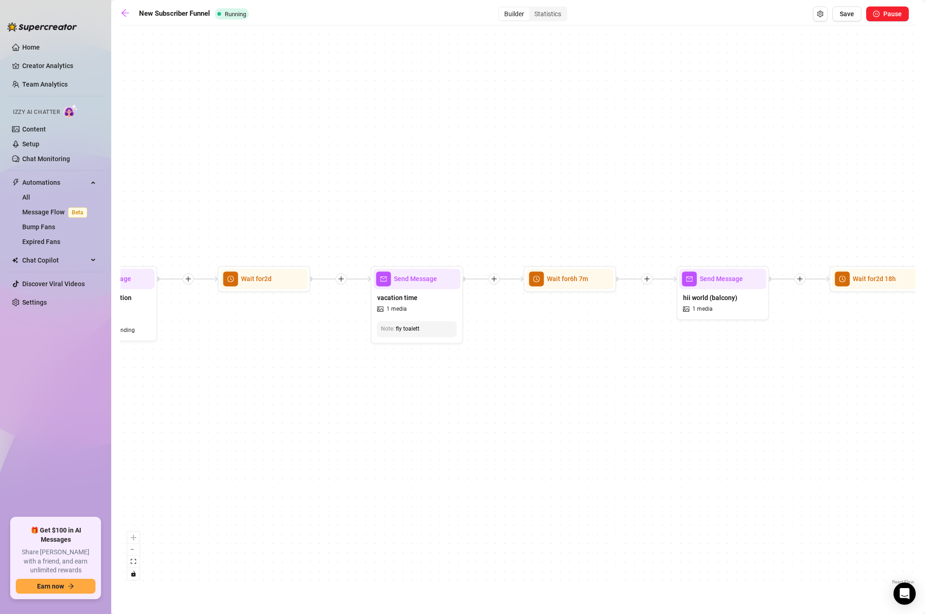
drag, startPoint x: 393, startPoint y: 367, endPoint x: 507, endPoint y: 333, distance: 118.9
click at [507, 333] on div "If True If True If True If True If False If False If False If False If False Se…" at bounding box center [517, 308] width 795 height 557
click at [703, 296] on span "hii world (balcony)" at bounding box center [710, 298] width 54 height 10
type textarea "Finally there. Would you be staring if you were in the neighbor hotel, {name}?🙈"
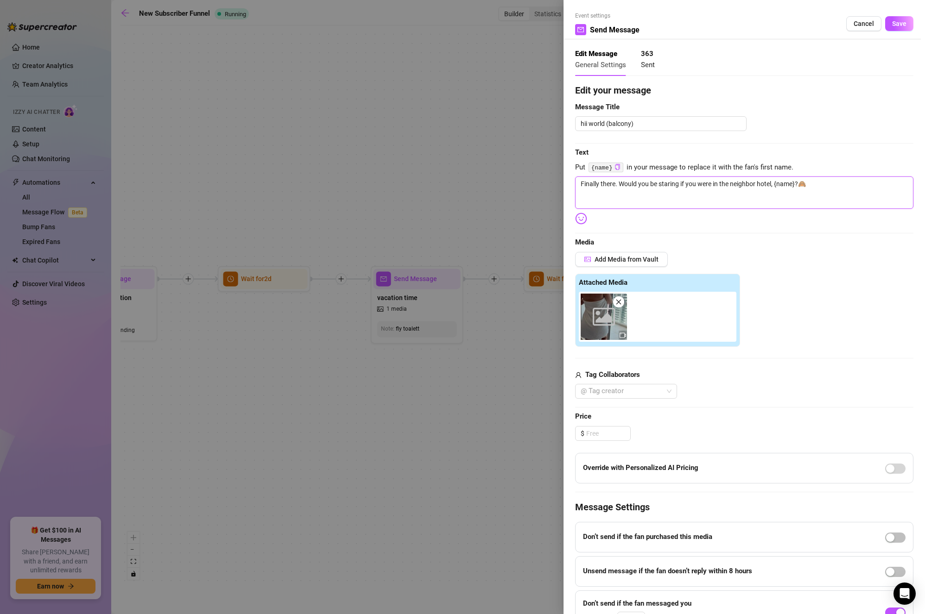
click at [771, 187] on textarea "Finally there. Would you be staring if you were in the neighbor hotel, {name}?🙈" at bounding box center [744, 192] width 338 height 32
click at [835, 183] on textarea "Finally there. Would you be staring if you were in the neighbor hotel, {name}?🙈" at bounding box center [744, 192] width 338 height 32
click at [892, 22] on span "Save" at bounding box center [899, 23] width 14 height 7
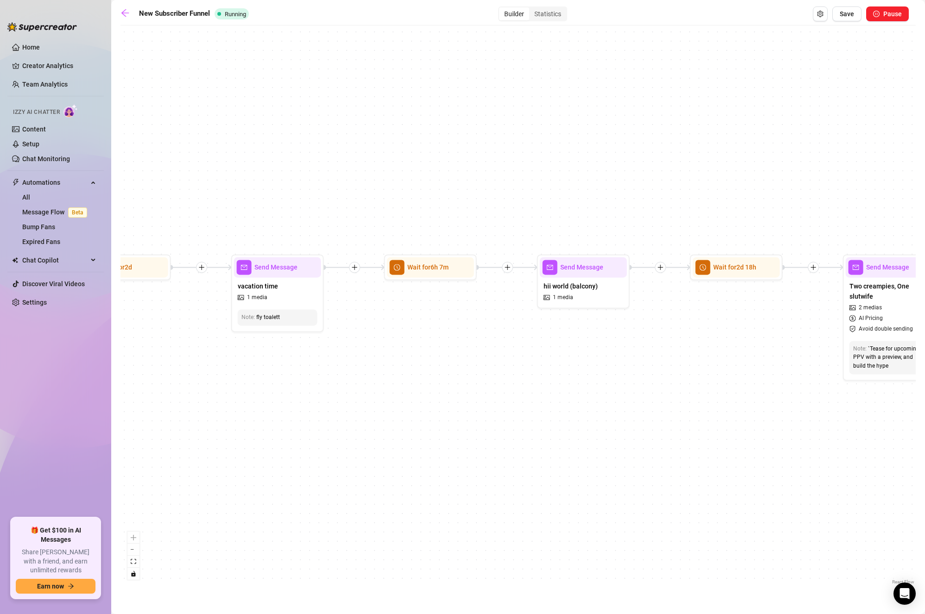
drag, startPoint x: 603, startPoint y: 371, endPoint x: 511, endPoint y: 366, distance: 91.8
click at [511, 366] on div "If True If True If True If True If False If False If False If False If False Se…" at bounding box center [517, 308] width 795 height 557
click at [272, 288] on span "vacation time" at bounding box center [257, 286] width 40 height 10
type textarea "Looong flight 😔 Vacation will be amazing tho!"
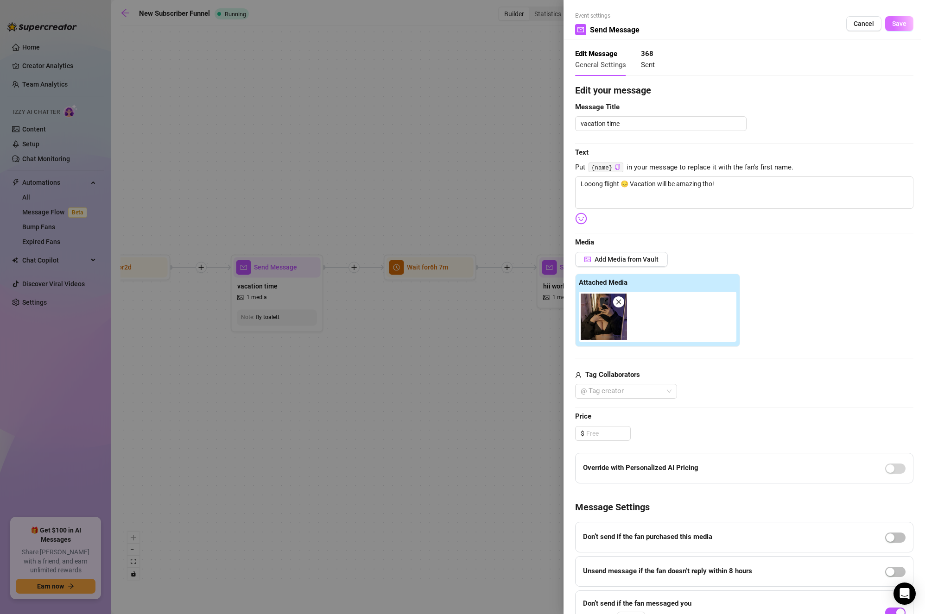
click at [892, 27] on span "Save" at bounding box center [899, 23] width 14 height 7
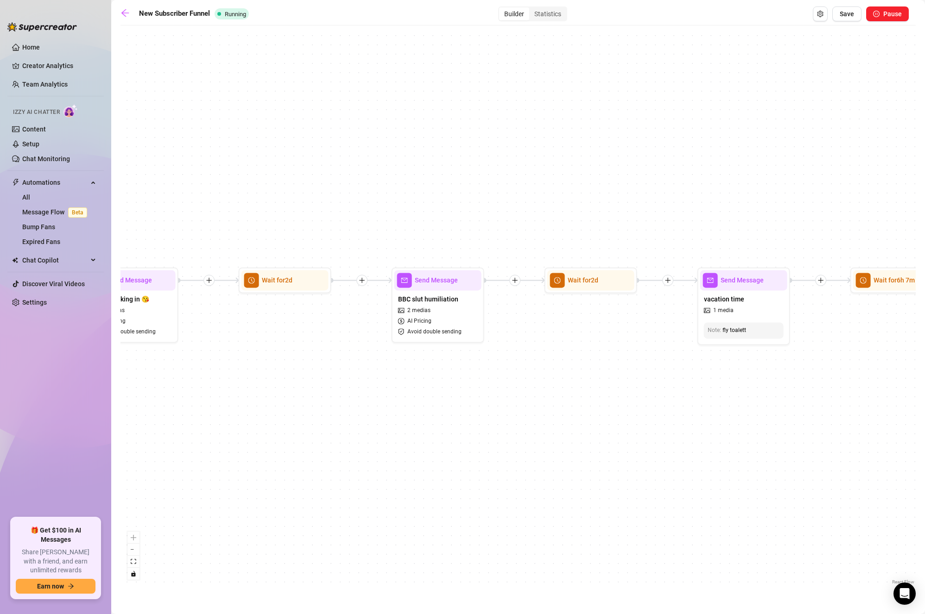
drag, startPoint x: 256, startPoint y: 393, endPoint x: 704, endPoint y: 407, distance: 448.1
click at [704, 407] on div "If True If True If True If True If False If False If False If False If False Se…" at bounding box center [517, 308] width 795 height 557
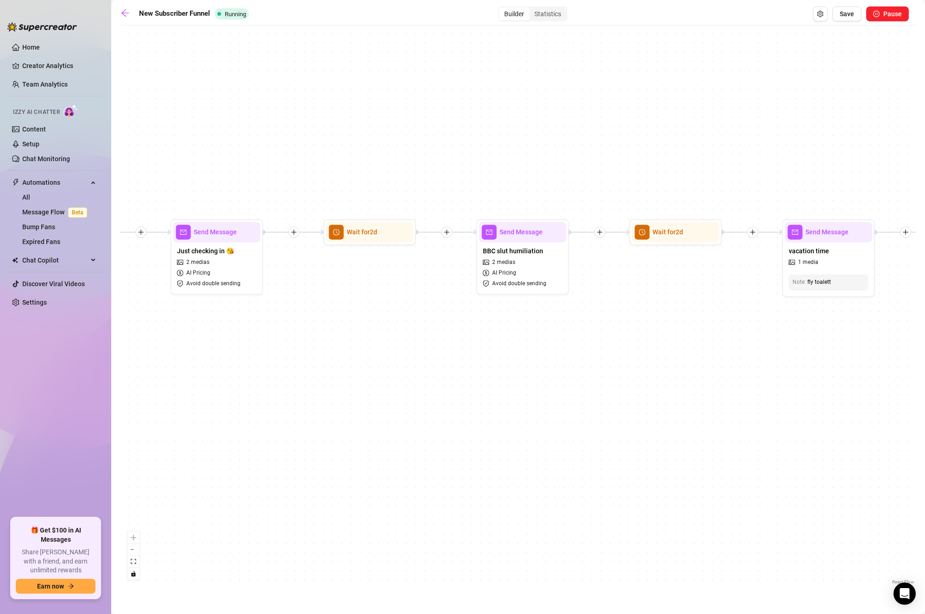
drag, startPoint x: 524, startPoint y: 400, endPoint x: 835, endPoint y: 362, distance: 312.6
click at [835, 362] on div "If True If True If True If True If False If False If False If False If False Se…" at bounding box center [517, 308] width 795 height 557
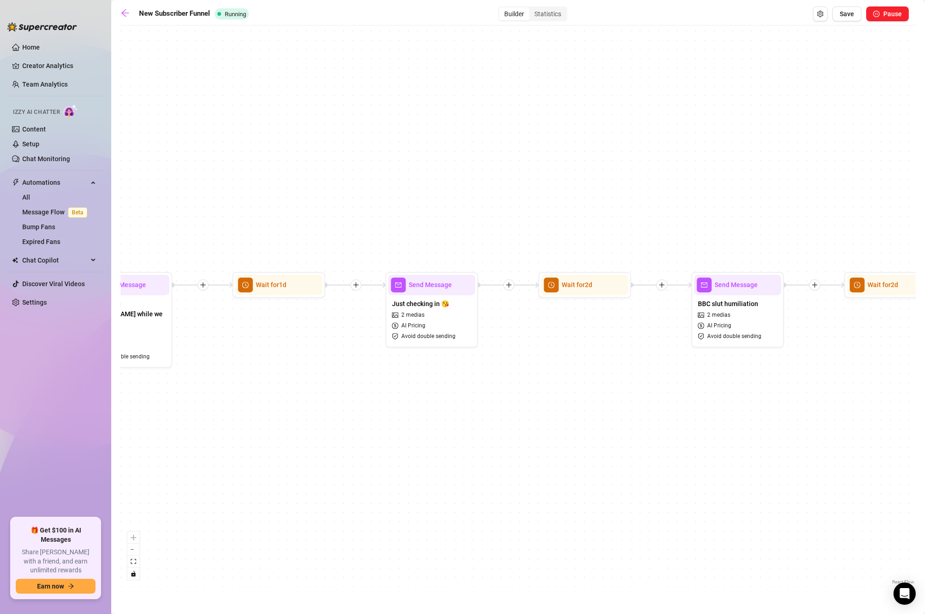
drag, startPoint x: 355, startPoint y: 380, endPoint x: 566, endPoint y: 433, distance: 217.3
click at [566, 433] on div "If True If True If True If True If False If False If False If False If False Se…" at bounding box center [517, 308] width 795 height 557
click at [449, 302] on span "Just checking in 😘" at bounding box center [420, 304] width 57 height 10
type textarea "Just checking in, {name}! naked ofc 🤭 Rate my thickness lvl?"
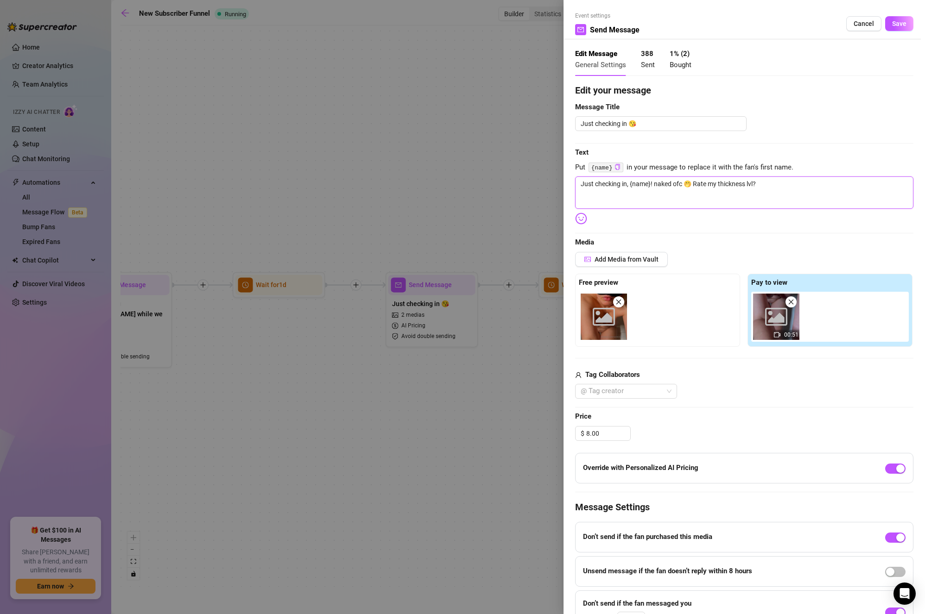
click at [807, 182] on textarea "Just checking in, {name}! naked ofc 🤭 Rate my thickness lvl?" at bounding box center [744, 192] width 338 height 32
click at [892, 27] on span "Save" at bounding box center [899, 23] width 14 height 7
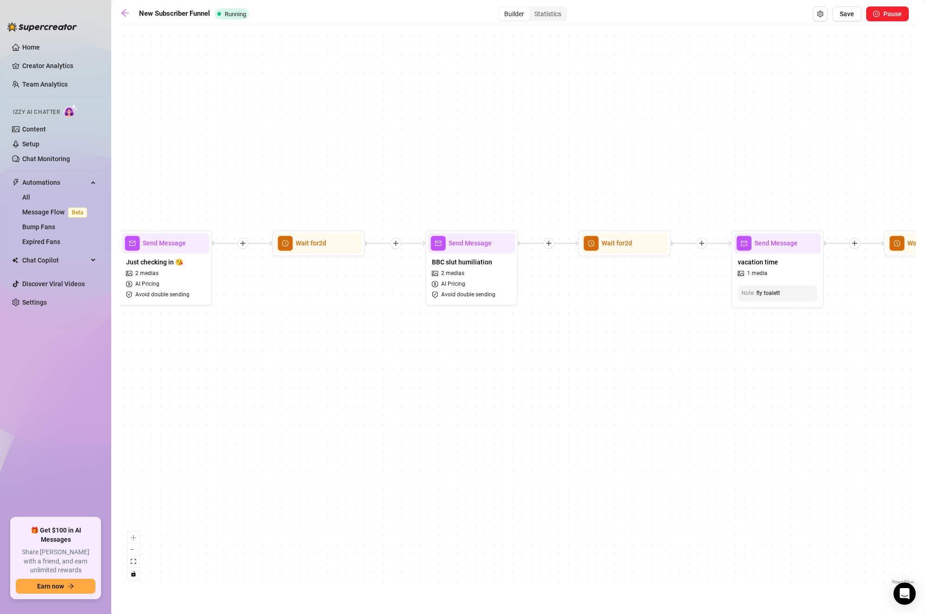
drag, startPoint x: 765, startPoint y: 477, endPoint x: 510, endPoint y: 437, distance: 258.2
click at [510, 437] on div "If True If True If True If True If False If False If False If False If False Se…" at bounding box center [517, 308] width 795 height 557
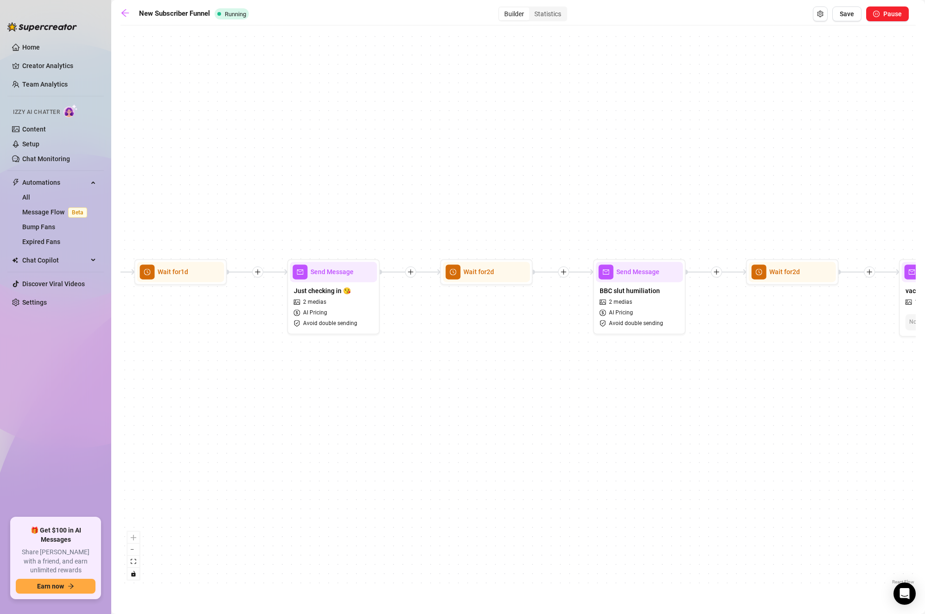
drag, startPoint x: 700, startPoint y: 376, endPoint x: 839, endPoint y: 408, distance: 142.9
click at [855, 408] on div "If True If True If True If True If False If False If False If False If False Se…" at bounding box center [517, 308] width 795 height 557
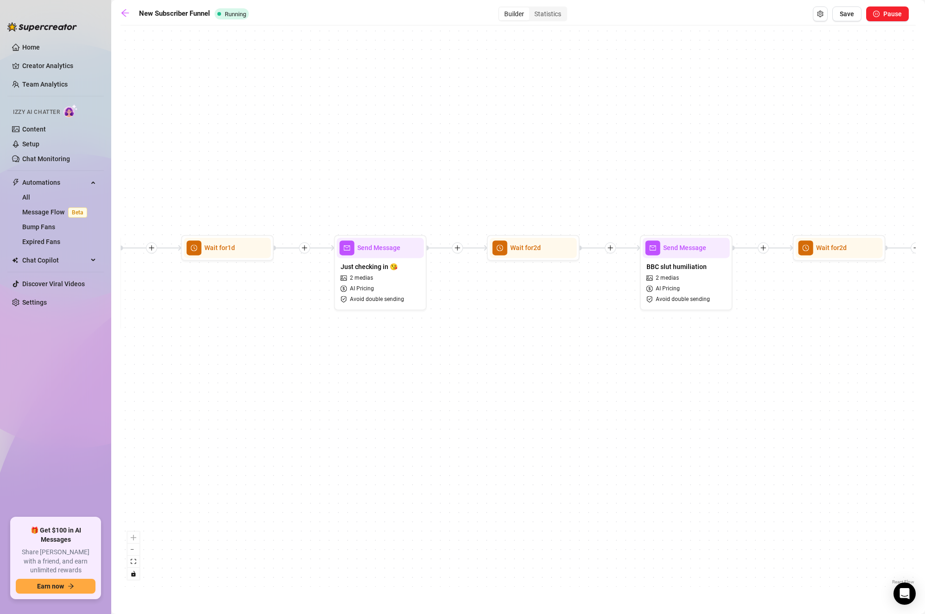
drag, startPoint x: 550, startPoint y: 403, endPoint x: 485, endPoint y: 370, distance: 72.3
click at [485, 370] on div "If True If True If True If True If False If False If False If False If False Se…" at bounding box center [517, 308] width 795 height 557
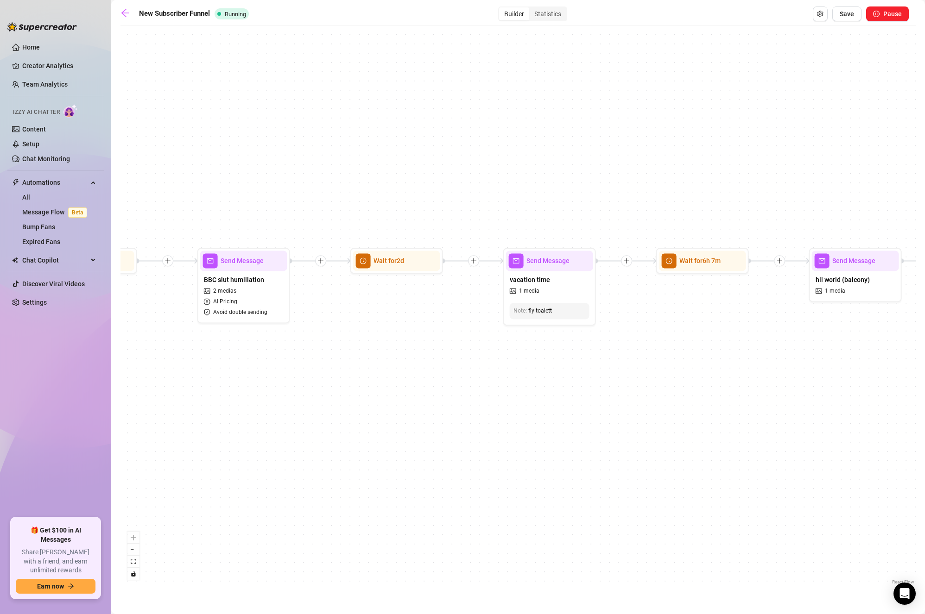
drag, startPoint x: 767, startPoint y: 355, endPoint x: 441, endPoint y: 377, distance: 326.8
click at [441, 377] on div "If True If True If True If True If False If False If False If False If False Se…" at bounding box center [517, 308] width 795 height 557
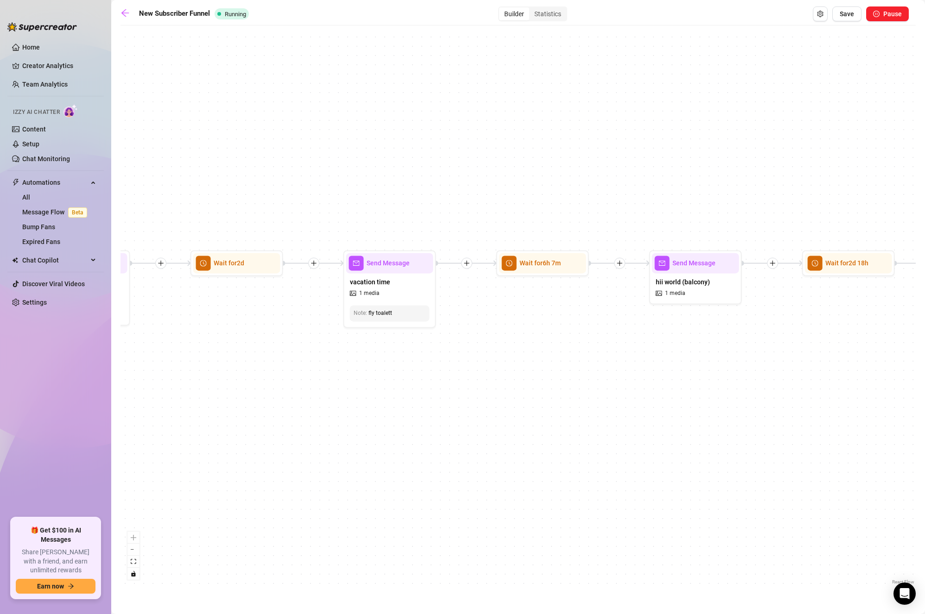
drag, startPoint x: 665, startPoint y: 352, endPoint x: 486, endPoint y: 354, distance: 178.8
click at [486, 354] on div "If True If True If True If True If False If False If False If False If False Se…" at bounding box center [517, 308] width 795 height 557
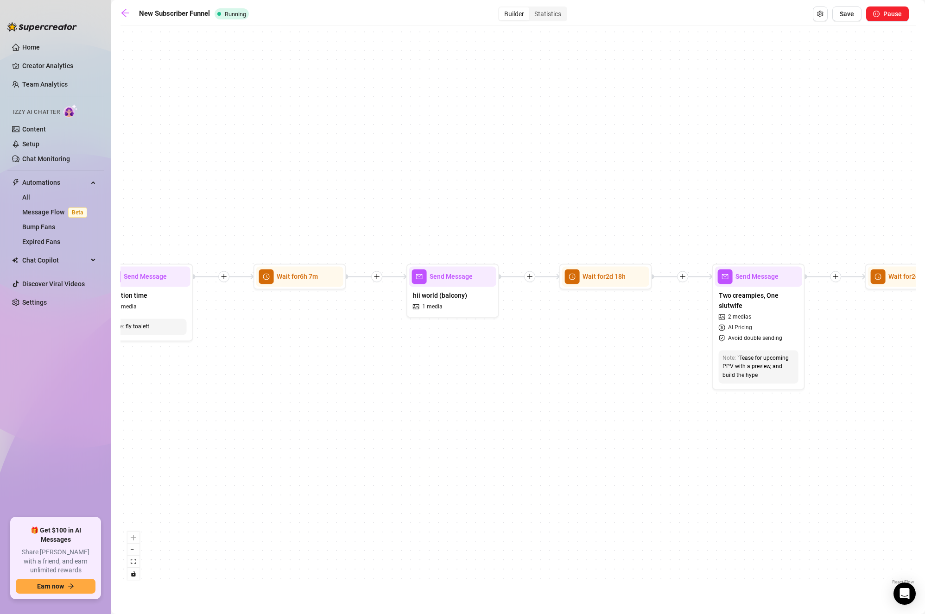
drag, startPoint x: 669, startPoint y: 350, endPoint x: 441, endPoint y: 367, distance: 228.5
click at [441, 367] on div "If True If True If True If True If False If False If False If False If False Se…" at bounding box center [517, 308] width 795 height 557
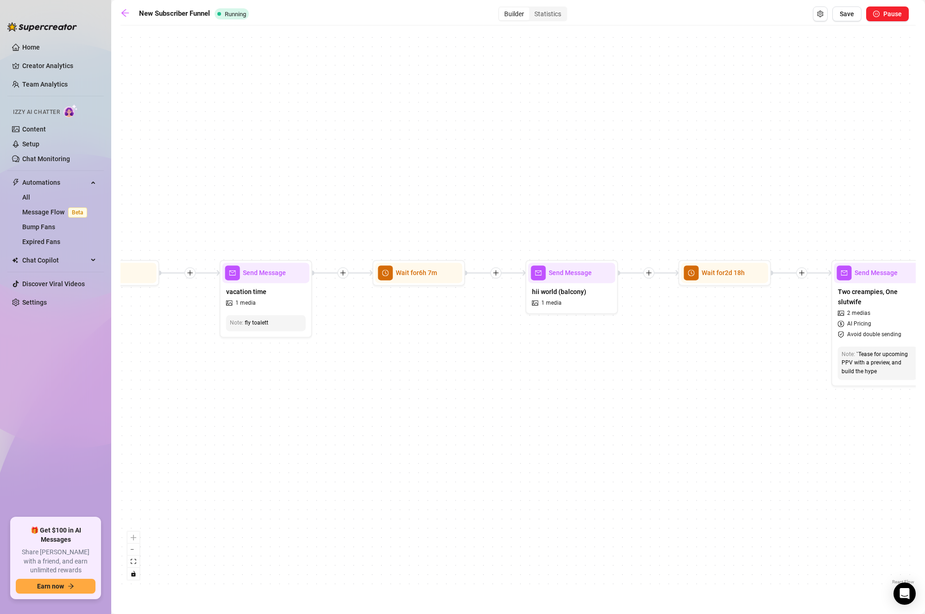
drag, startPoint x: 586, startPoint y: 359, endPoint x: 711, endPoint y: 352, distance: 124.8
click at [711, 352] on div "If True If True If True If True If False If False If False If False If False Se…" at bounding box center [517, 308] width 795 height 557
drag, startPoint x: 364, startPoint y: 354, endPoint x: 592, endPoint y: 359, distance: 228.4
click at [592, 359] on div "If True If True If True If True If False If False If False If False If False Se…" at bounding box center [517, 308] width 795 height 557
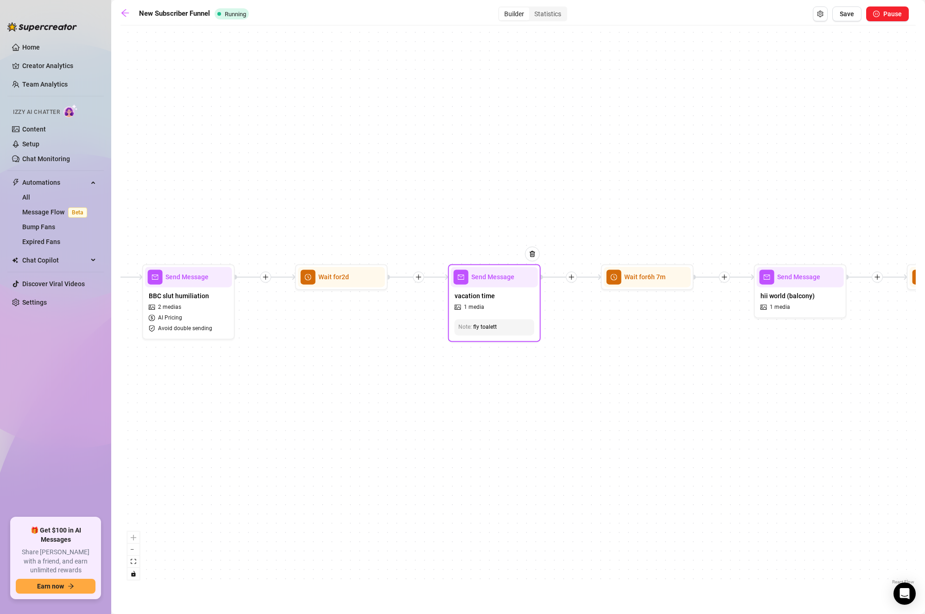
click at [495, 287] on div "Send Message" at bounding box center [494, 277] width 87 height 20
type textarea "Looong flight 😔 Vacation will be amazing tho!"
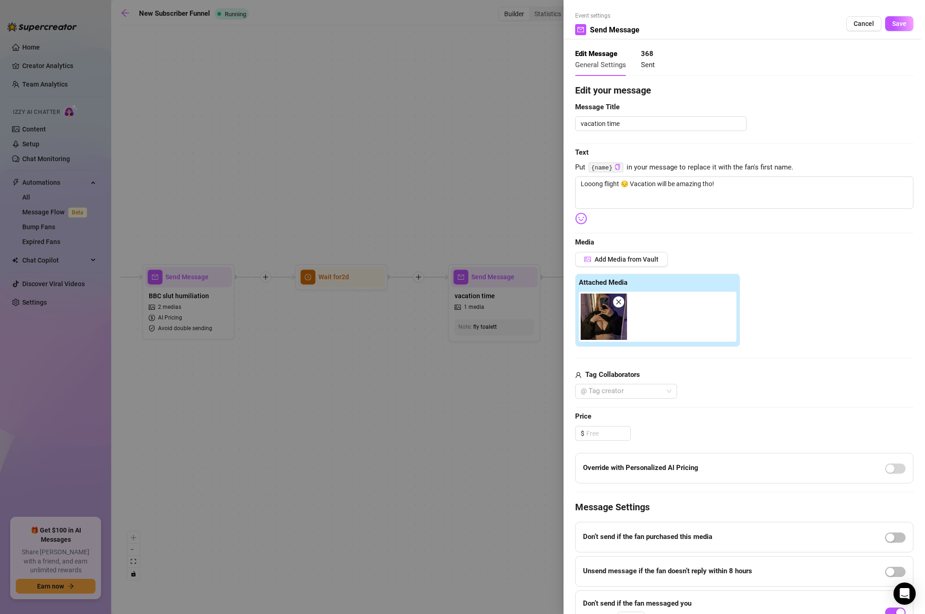
click at [896, 15] on div "Event settings Send Message Cancel Save" at bounding box center [744, 26] width 338 height 28
click at [892, 21] on span "Save" at bounding box center [899, 23] width 14 height 7
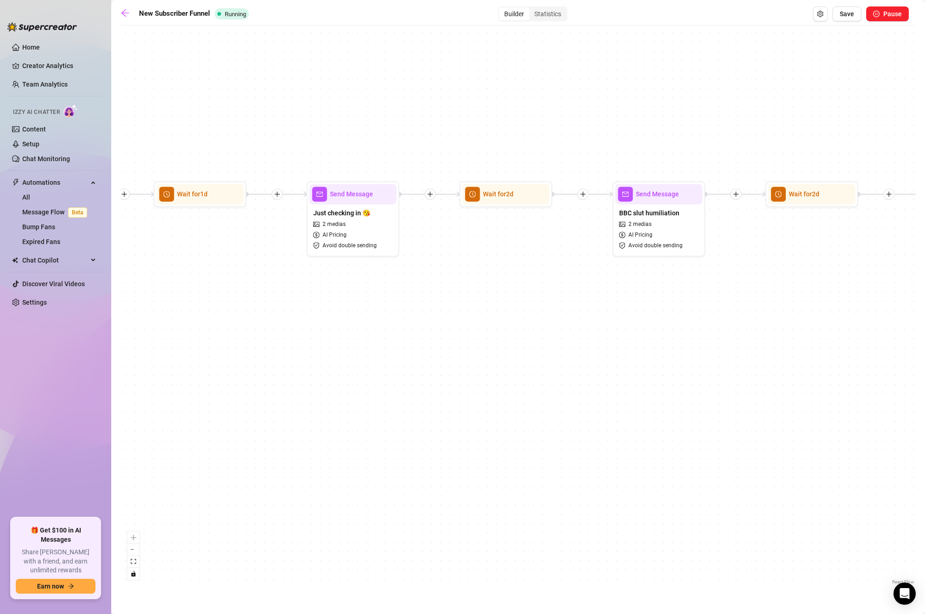
drag, startPoint x: 443, startPoint y: 415, endPoint x: 857, endPoint y: 346, distance: 420.4
click at [857, 346] on div "If True If True If True If True If False If False If False If False If False Se…" at bounding box center [517, 308] width 795 height 557
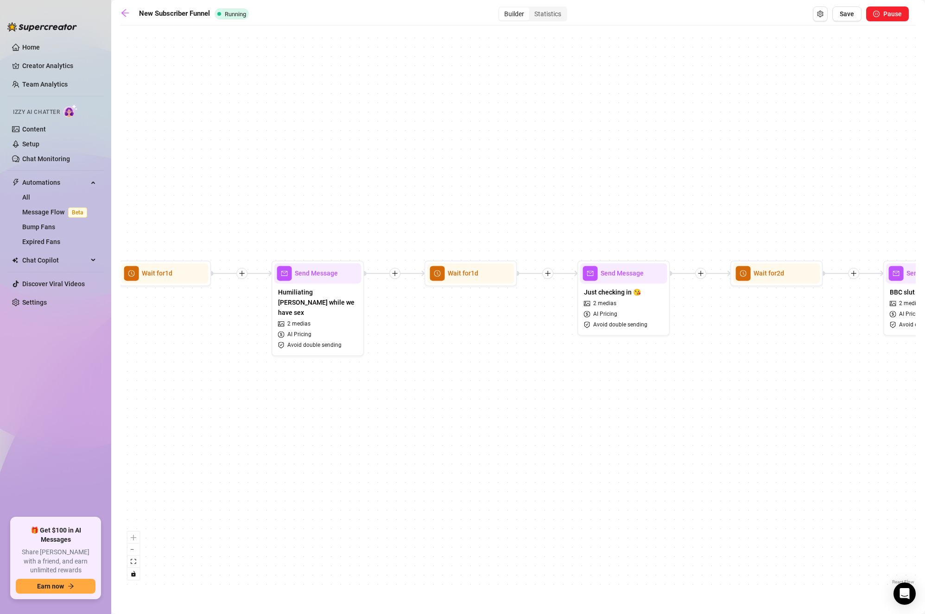
drag, startPoint x: 550, startPoint y: 376, endPoint x: 711, endPoint y: 428, distance: 169.2
click at [711, 428] on div "If True If True If True If True If False If False If False If False If False Se…" at bounding box center [517, 308] width 795 height 557
click at [630, 293] on span "Just checking in 😘" at bounding box center [612, 292] width 57 height 10
type textarea "Just checking in, {name}! naked ofc 🤭 Rate my thickness lvl?"
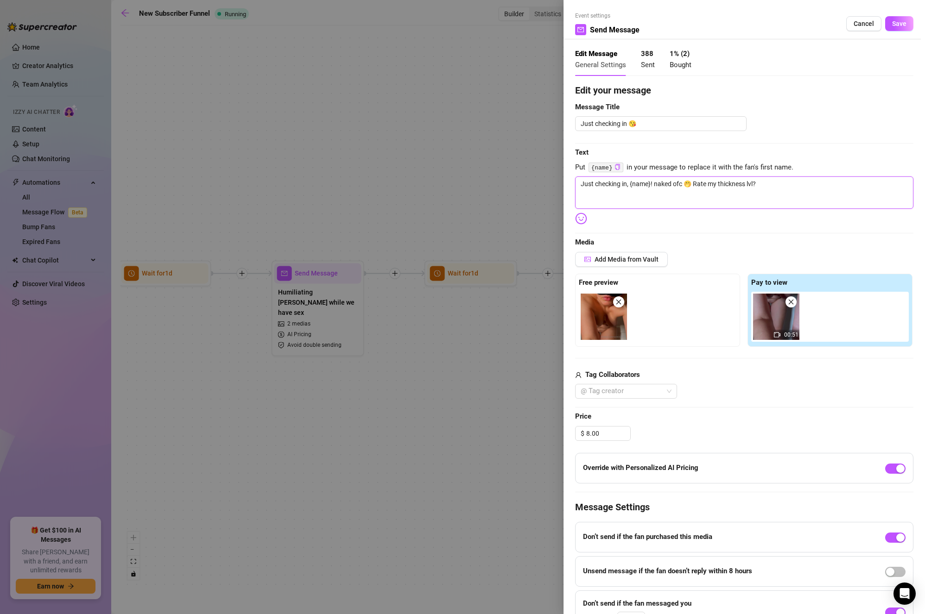
click at [778, 179] on textarea "Just checking in, {name}! naked ofc 🤭 Rate my thickness lvl?" at bounding box center [744, 192] width 338 height 32
drag, startPoint x: 777, startPoint y: 182, endPoint x: 698, endPoint y: 186, distance: 79.7
click at [698, 186] on textarea "Just checking in, {name}! naked ofc 🤭 Rate my thickness lvl?" at bounding box center [744, 192] width 338 height 32
click at [807, 182] on textarea "Just checking in, {name}! naked ofc 🤭 Rate my thickness lvl?" at bounding box center [744, 192] width 338 height 32
type textarea "Just checking in, {name}! naked ofc 🤭 Rate my thickness lvl?"
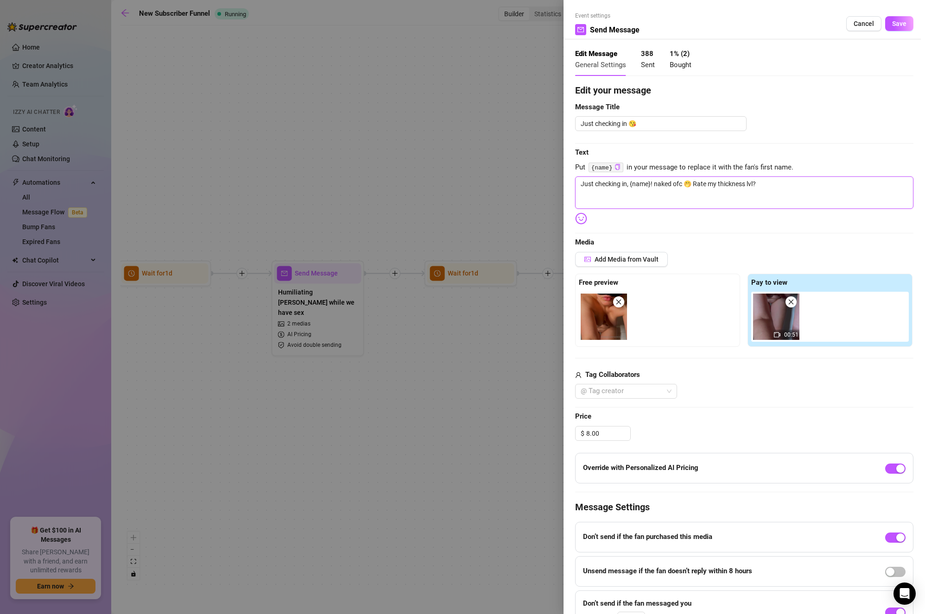
type textarea "Just checking in, {name}! naked ofc 🤭 Rate my thickness lvl?"
type textarea "Just checking in, {name}! naked ofc 🤭 Rate my thickness lvl? T"
type textarea "Just checking in, {name}! naked ofc 🤭 Rate my thickness lvl? Th"
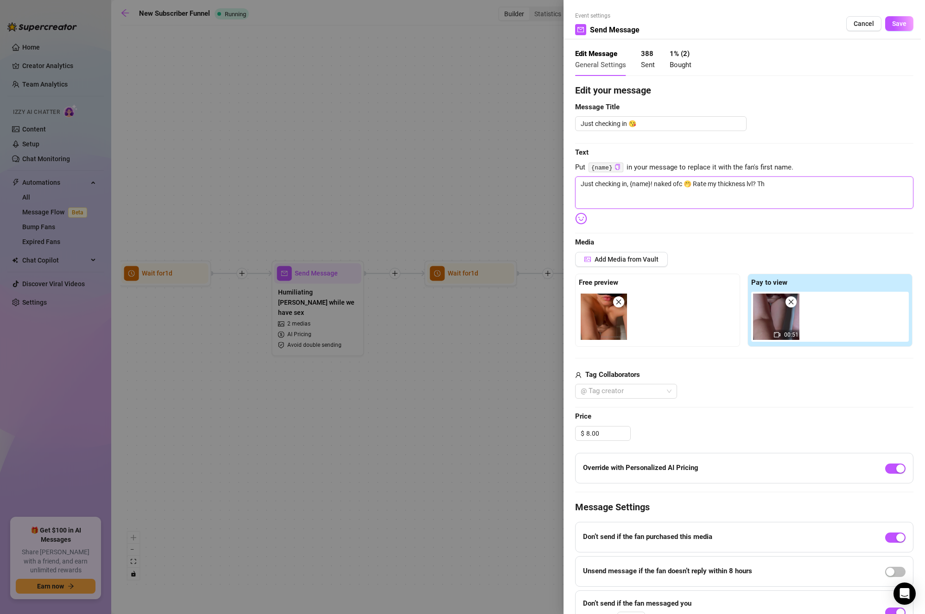
type textarea "Just checking in, {name}! naked ofc 🤭 Rate my thickness lvl? Thi"
type textarea "Just checking in, {name}! naked ofc 🤭 Rate my thickness lvl? Thin"
type textarea "Just checking in, {name}! naked ofc 🤭 Rate my thickness lvl? Think"
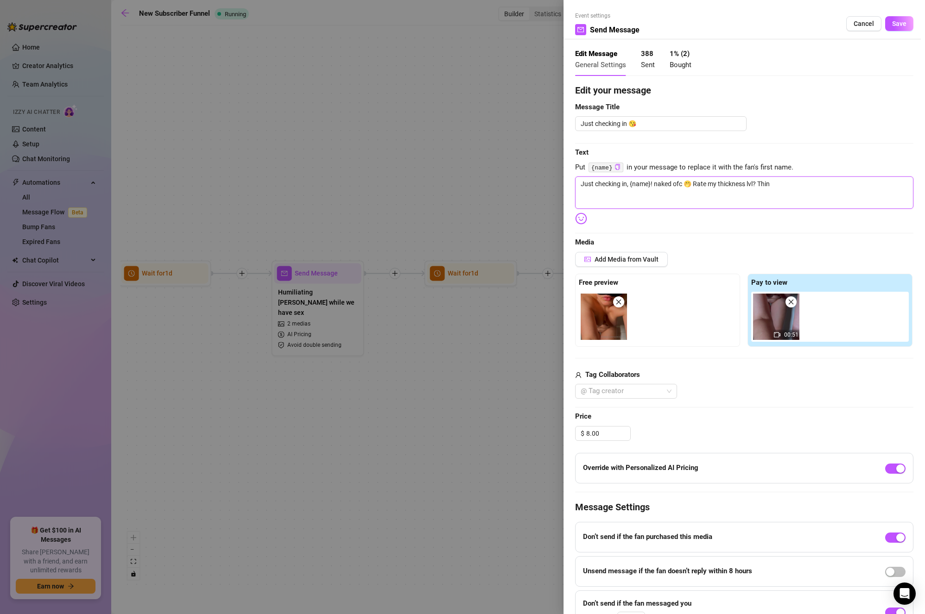
type textarea "Just checking in, {name}! naked ofc 🤭 Rate my thickness lvl? Think"
type textarea "Just checking in, {name}! naked ofc 🤭 Rate my thickness lvl? Thin"
type textarea "Just checking in, {name}! naked ofc 🤭 Rate my thickness lvl? Thi"
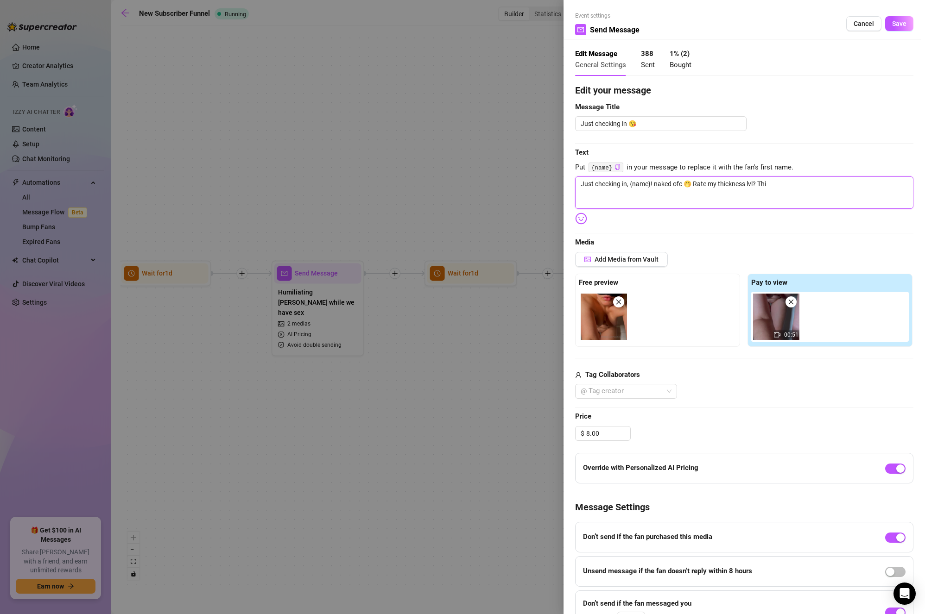
type textarea "Just checking in, {name}! naked ofc 🤭 Rate my thickness lvl? Th"
type textarea "Just checking in, {name}! naked ofc 🤭 Rate my thickness lvl? T"
type textarea "Just checking in, {name}! naked ofc 🤭 Rate my thickness lvl?"
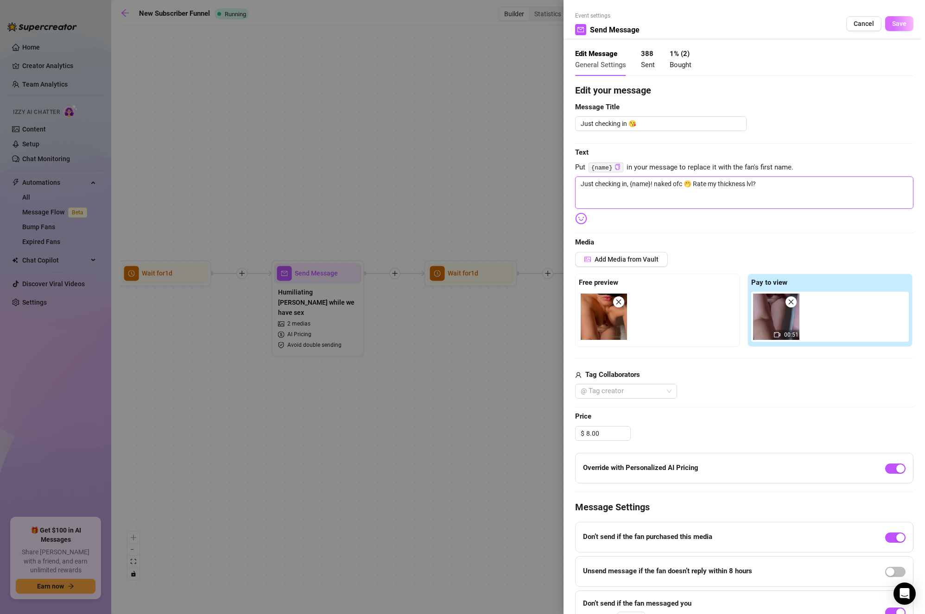
type textarea "Just checking in, {name}! naked ofc 🤭 Rate my thickness lvl?"
click at [892, 24] on span "Save" at bounding box center [899, 23] width 14 height 7
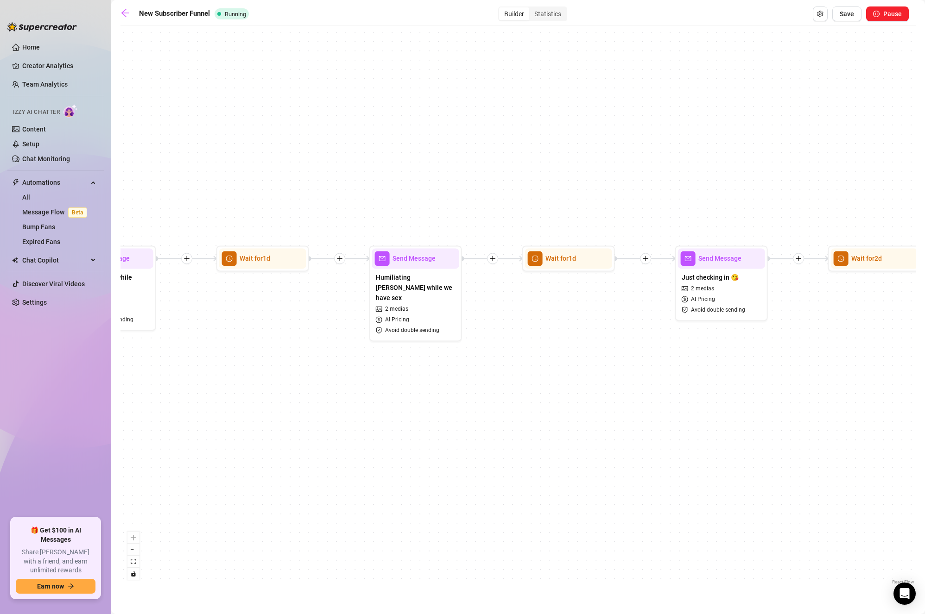
drag, startPoint x: 445, startPoint y: 364, endPoint x: 443, endPoint y: 353, distance: 10.7
click at [443, 353] on div "If True If True If True If True If False If False If False If False If False Se…" at bounding box center [517, 308] width 795 height 557
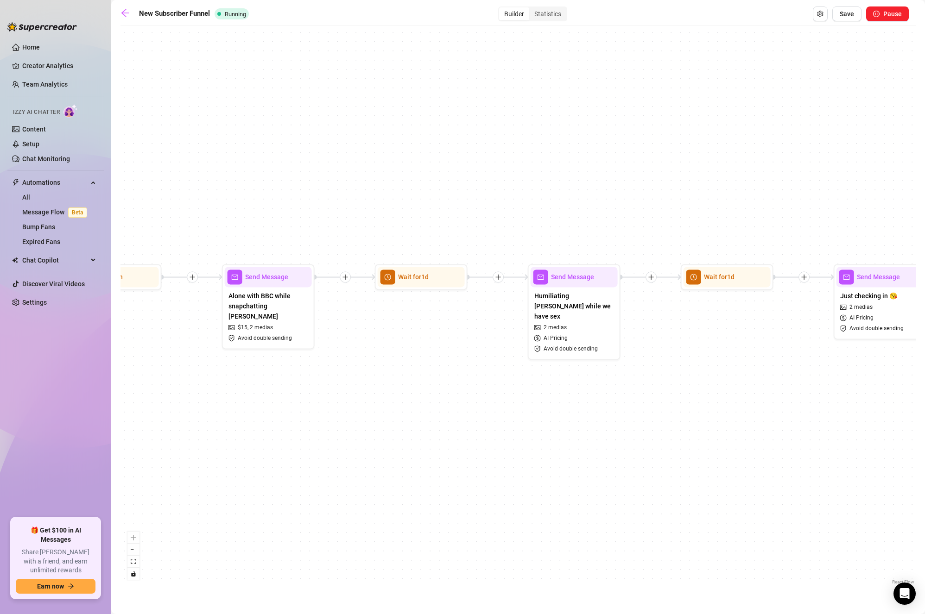
drag, startPoint x: 443, startPoint y: 353, endPoint x: 679, endPoint y: 372, distance: 236.6
click at [679, 372] on div "If True If True If True If True If False If False If False If False If False Se…" at bounding box center [517, 308] width 795 height 557
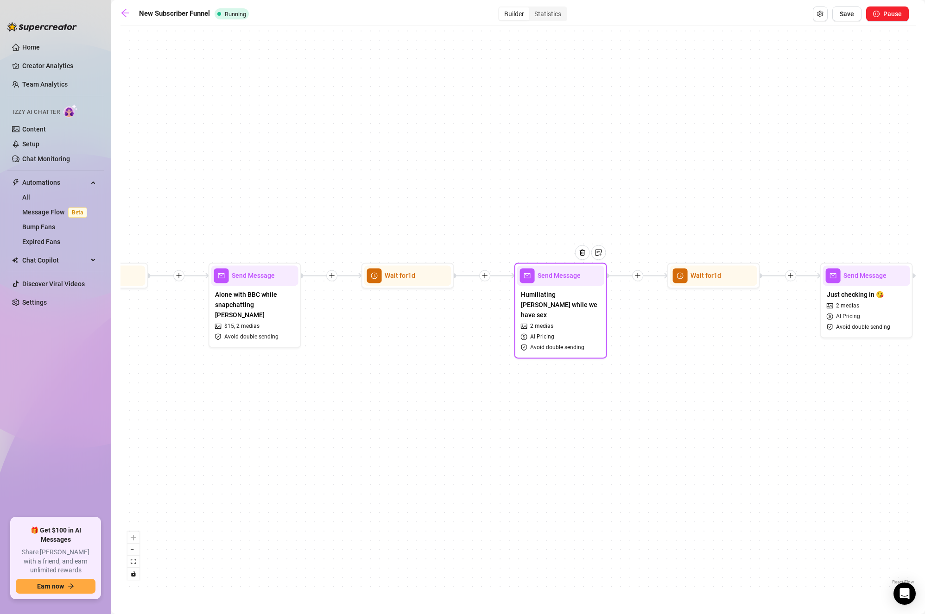
click at [580, 301] on span "Humiliating [PERSON_NAME] while we have sex" at bounding box center [561, 304] width 80 height 31
type textarea "Do you think I am too mean when I tell [PERSON_NAME] stuff like "You can never …"
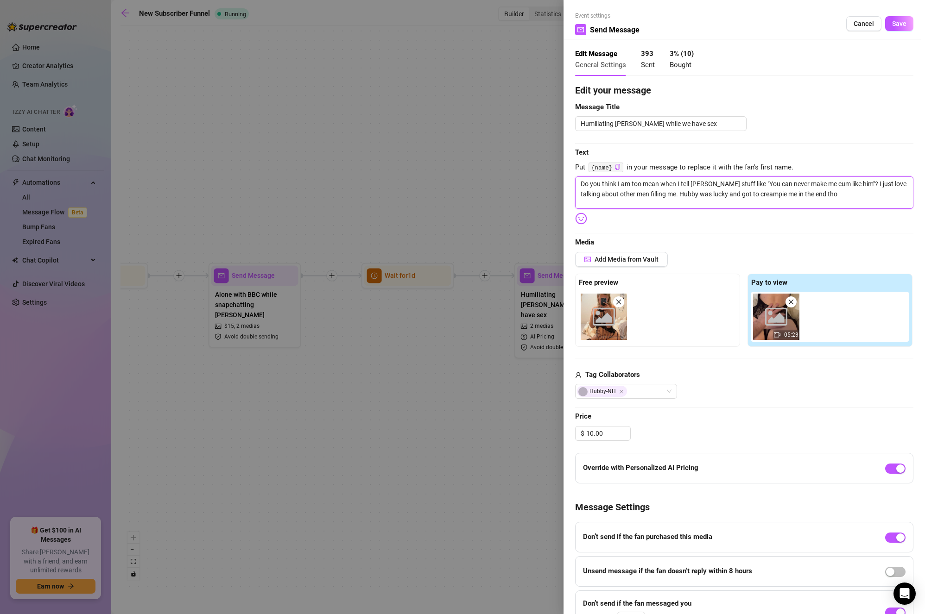
click at [755, 185] on textarea "Do you think I am too mean when I tell [PERSON_NAME] stuff like "You can never …" at bounding box center [744, 192] width 338 height 32
click at [892, 22] on span "Save" at bounding box center [899, 23] width 14 height 7
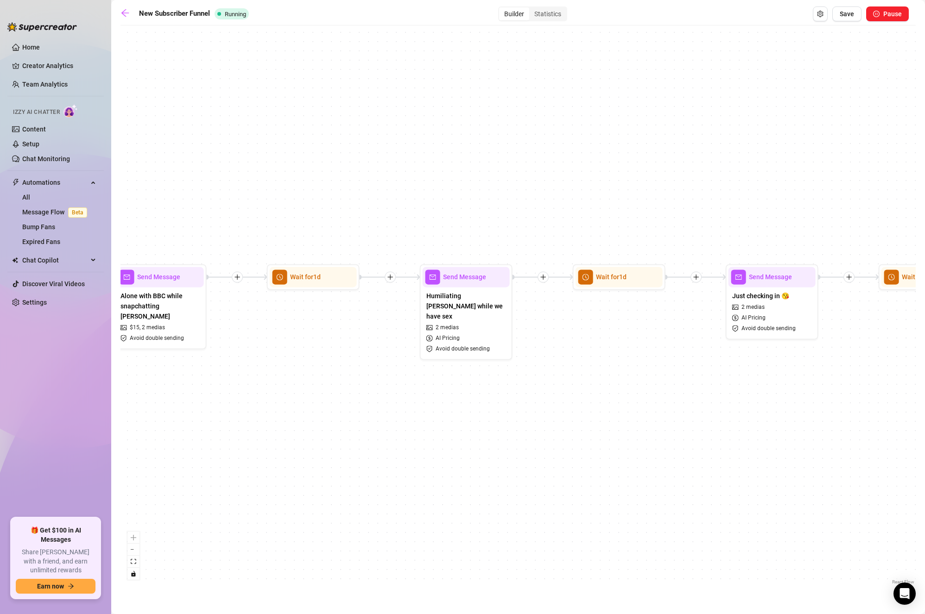
drag, startPoint x: 679, startPoint y: 358, endPoint x: 540, endPoint y: 346, distance: 139.5
click at [540, 346] on div "If True If True If True If True If False If False If False If False If False Se…" at bounding box center [517, 308] width 795 height 557
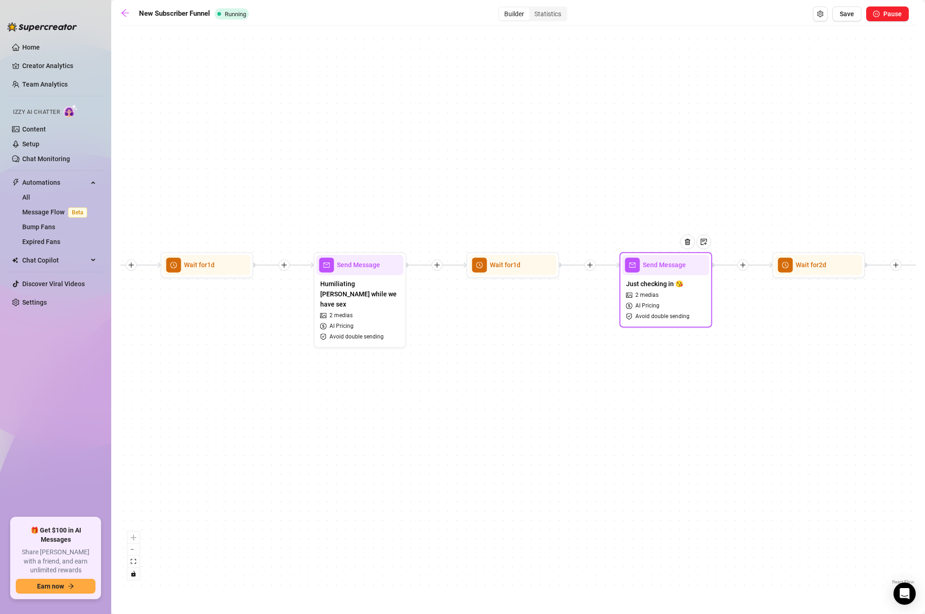
click at [667, 300] on div "Just checking in 😘 2 medias AI Pricing Avoid double sending" at bounding box center [665, 300] width 87 height 50
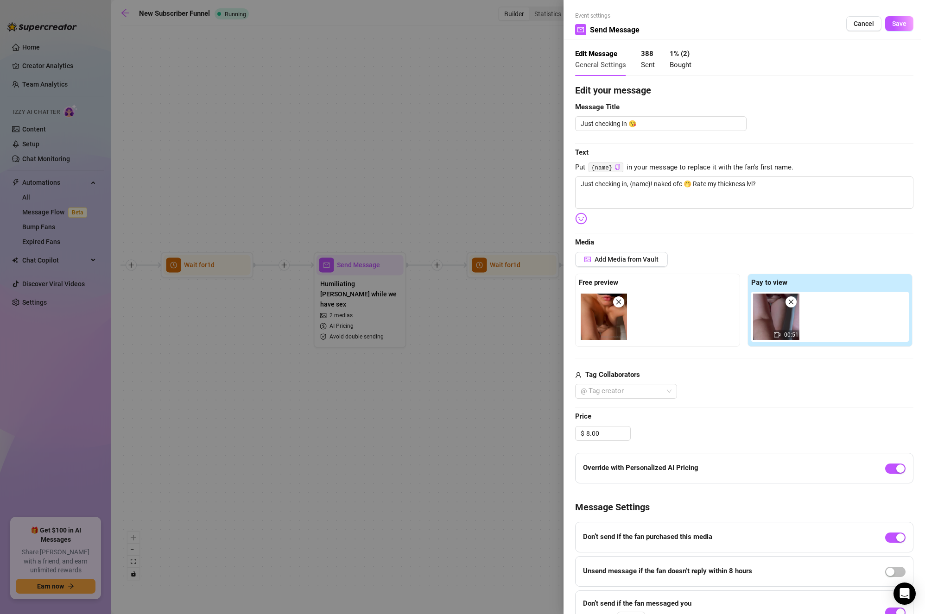
type textarea "Just checking in, {name}! naked ofc 🤭 Rate my thickness lvl?"
drag, startPoint x: 654, startPoint y: 184, endPoint x: 683, endPoint y: 183, distance: 28.8
click at [683, 183] on textarea "Just checking in, {name}! naked ofc 🤭 Rate my thickness lvl?" at bounding box center [744, 192] width 338 height 32
type textarea "Just checking in, {name}! T 🤭 Rate my thickness lvl?"
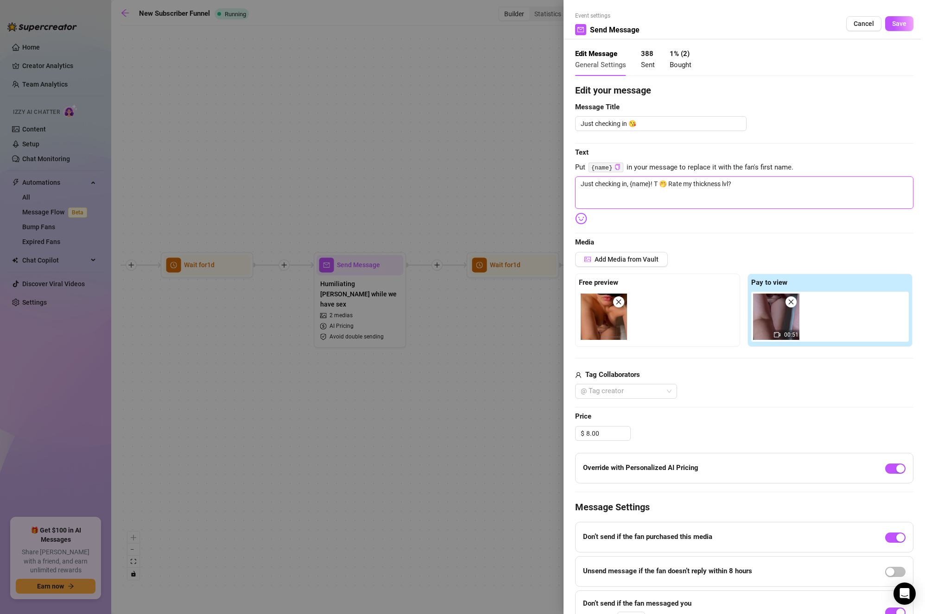
type textarea "Just checking in, {name}! Th 🤭 Rate my thickness lvl?"
type textarea "Just checking in, {name}! Thi 🤭 Rate my thickness lvl?"
type textarea "Just checking in, {name}! Thin 🤭 Rate my thickness lvl?"
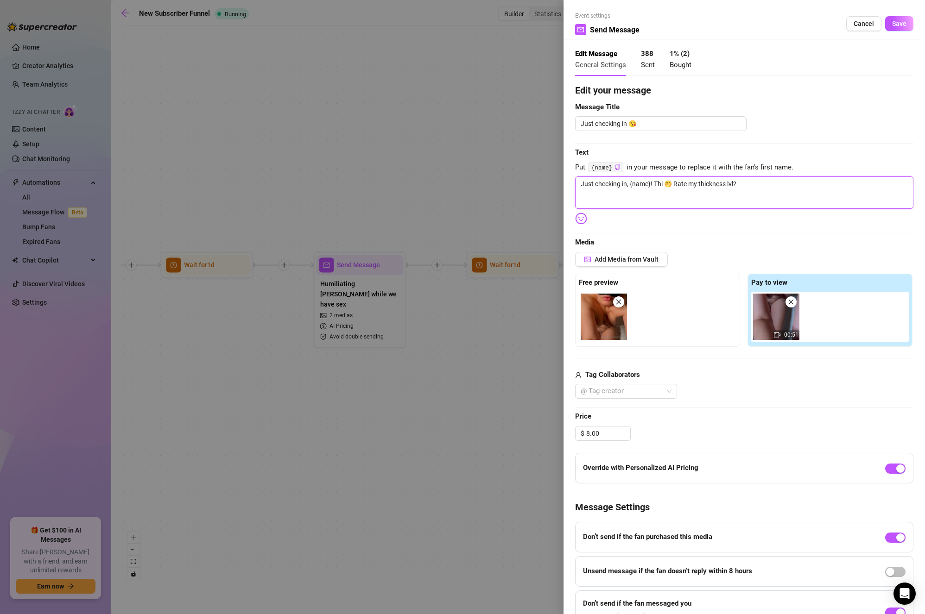
type textarea "Just checking in, {name}! Thin 🤭 Rate my thickness lvl?"
type textarea "Just checking in, {name}! Think 🤭 Rate my thickness lvl?"
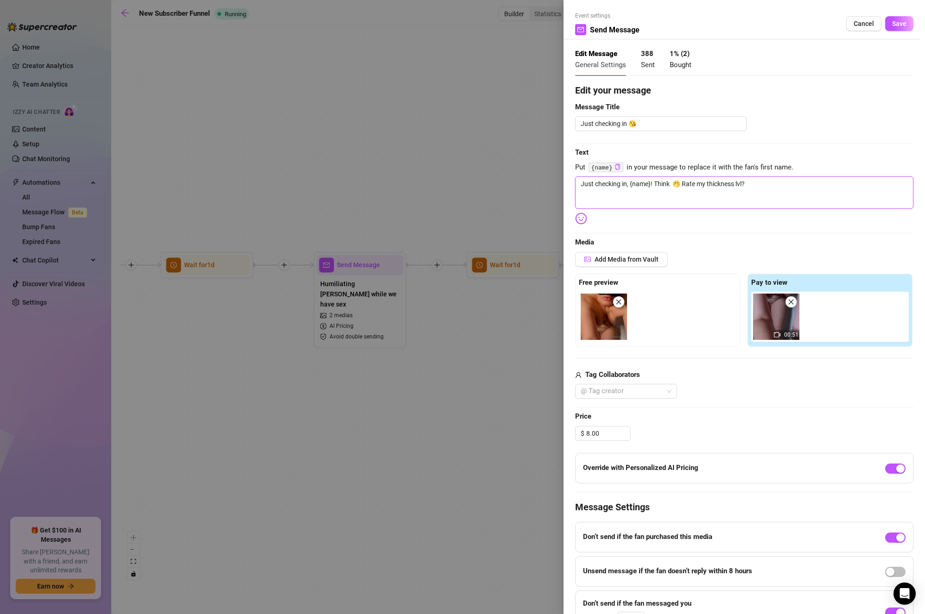
type textarea "Just checking in, {name}! Think m 🤭 Rate my thickness lvl?"
type textarea "Just checking in, {name}! Think my 🤭 Rate my thickness lvl?"
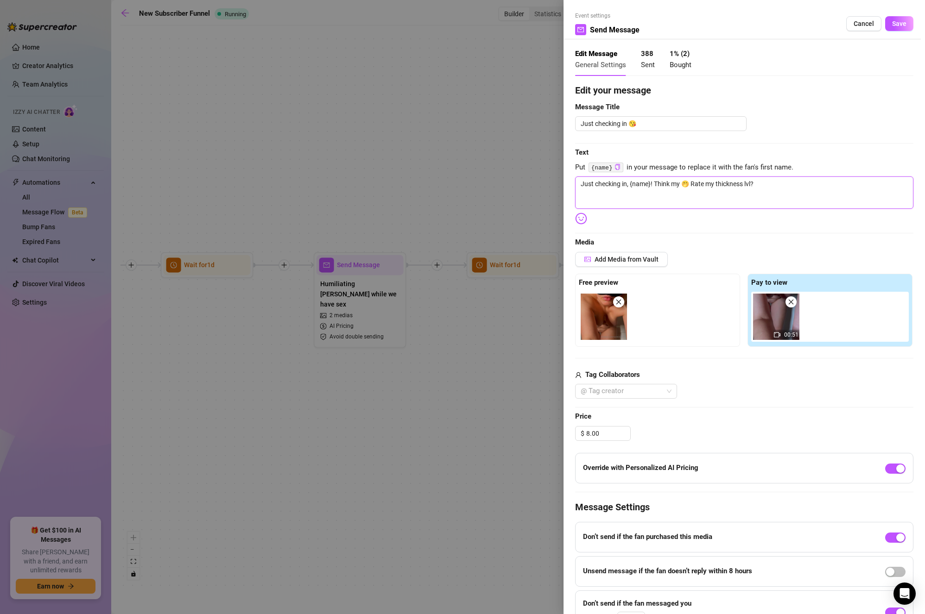
type textarea "Just checking in, {name}! Think my 🤭 Rate my thickness lvl?"
type textarea "Just checking in, {name}! Think my n 🤭 Rate my thickness lvl?"
type textarea "Just checking in, {name}! Think my na 🤭 Rate my thickness lvl?"
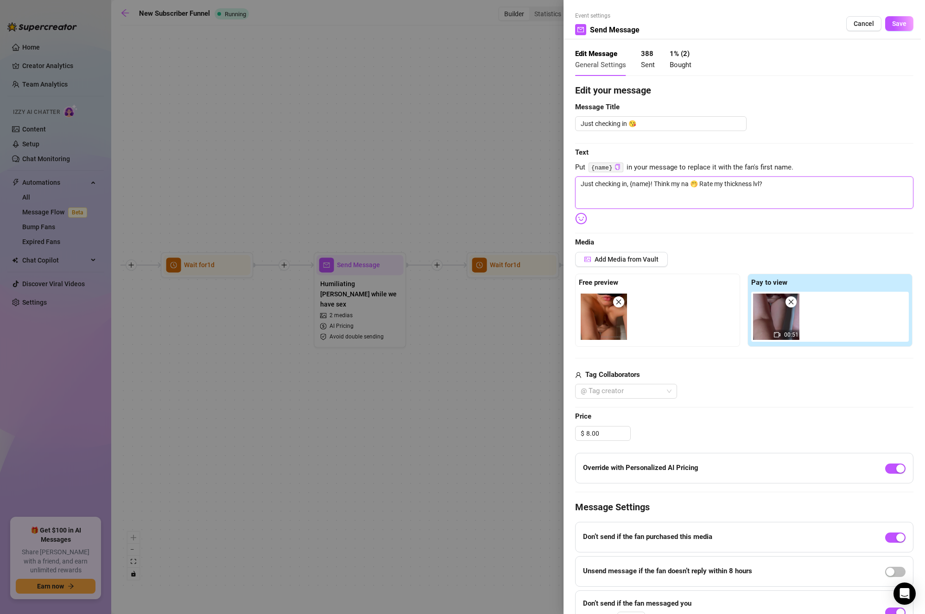
type textarea "Just checking in, {name}! Think my nak 🤭 Rate my thickness lvl?"
type textarea "Just checking in, {name}! Think my nake 🤭 Rate my thickness lvl?"
type textarea "Just checking in, {name}! Think my naked 🤭 Rate my thickness lvl?"
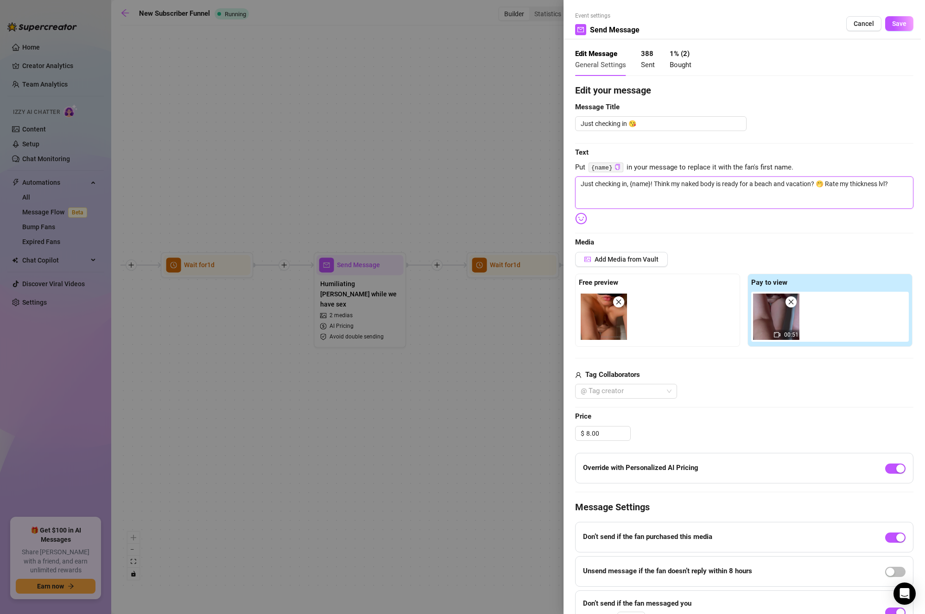
drag, startPoint x: 826, startPoint y: 181, endPoint x: 962, endPoint y: 199, distance: 136.8
click at [924, 199] on html "Home Creator Analytics Team Analytics Izzy AI Chatter Content Setup Chat Monito…" at bounding box center [462, 307] width 925 height 614
click at [739, 188] on textarea "Just checking in, {name}! Think my naked body is ready for a beach and vacation…" at bounding box center [744, 192] width 338 height 32
click at [862, 188] on textarea "Just checking in, {name}! Think my naked body is ready for a beach and vacation…" at bounding box center [744, 192] width 338 height 32
click at [825, 183] on textarea "Just checking in, {name}! Think my naked body is ready for a beach and vacation…" at bounding box center [744, 192] width 338 height 32
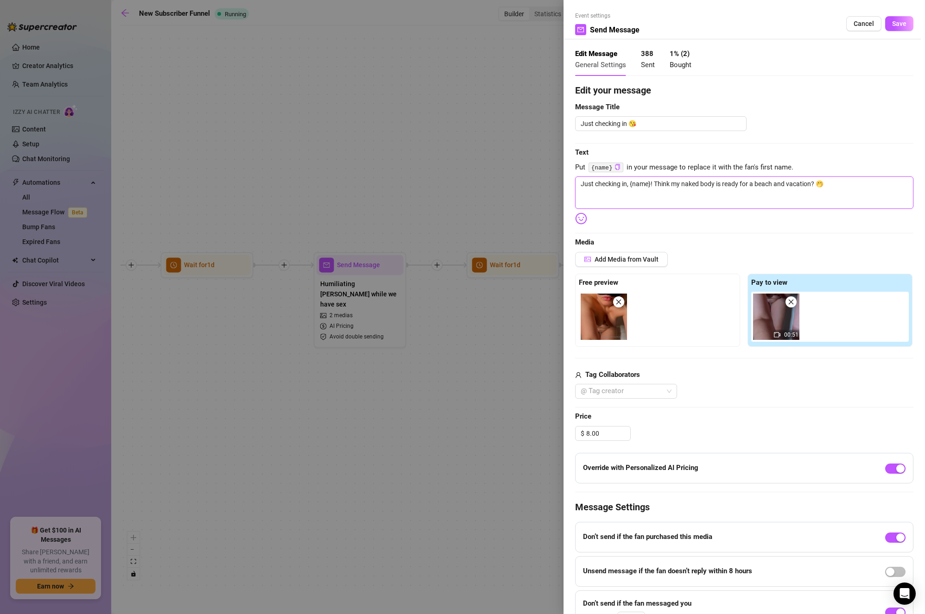
click at [654, 179] on textarea "Just checking in, {name}! Think my naked body is ready for a beach and vacation…" at bounding box center [744, 192] width 338 height 32
click at [721, 189] on textarea "Just checking in, {name}! Going on vacation soon. Think my naked body is ready …" at bounding box center [744, 192] width 338 height 32
click at [785, 182] on textarea "Just checking in, {name}! Going on vacation soon. Think my naked body is ready …" at bounding box center [744, 192] width 338 height 32
click at [887, 184] on textarea "Just checking in, {name}! Going on vacation soon. Think my naked body is ready …" at bounding box center [744, 192] width 338 height 32
click at [892, 26] on span "Save" at bounding box center [899, 23] width 14 height 7
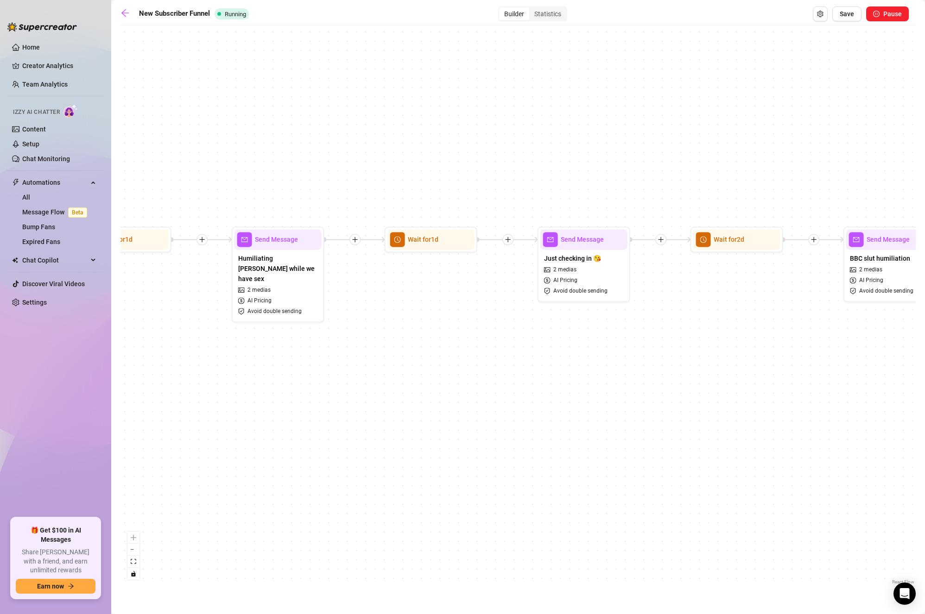
drag, startPoint x: 828, startPoint y: 374, endPoint x: 746, endPoint y: 348, distance: 85.9
click at [746, 348] on div "If True If True If True If True If False If False If False If False If False Se…" at bounding box center [517, 308] width 795 height 557
click at [603, 261] on div "Just checking in 😘 2 medias AI Pricing Avoid double sending" at bounding box center [583, 275] width 87 height 50
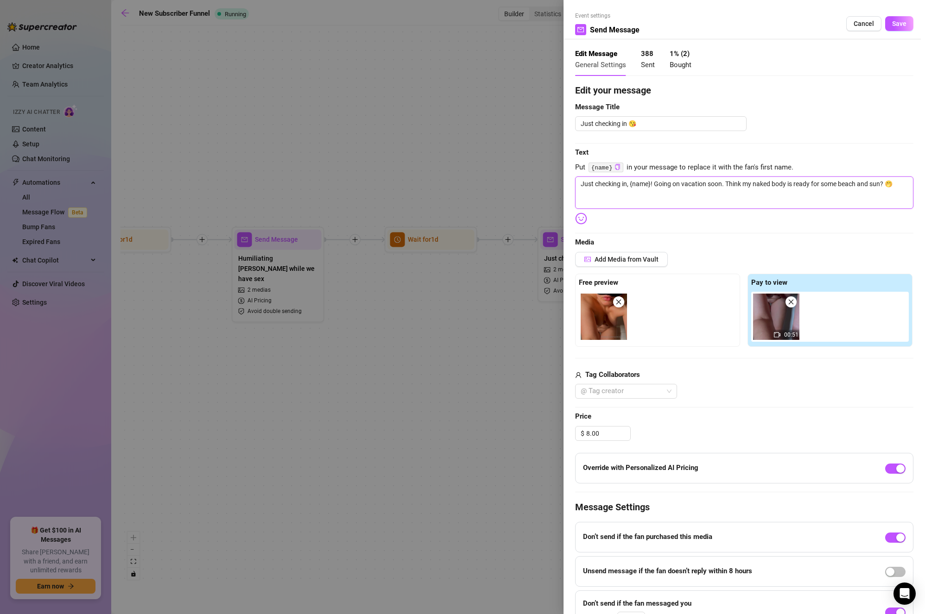
click at [767, 181] on textarea "Just checking in, {name}! Going on vacation soon. Think my naked body is ready …" at bounding box center [744, 192] width 338 height 32
click at [717, 186] on textarea "Just checking in, {name}! Going on vacation soon. Think my naked body is ready …" at bounding box center [744, 192] width 338 height 32
click at [772, 196] on textarea "Just checking in, {name}! Going on vacation in a couple of days. Think my naked…" at bounding box center [744, 192] width 338 height 32
click at [892, 24] on span "Save" at bounding box center [899, 23] width 14 height 7
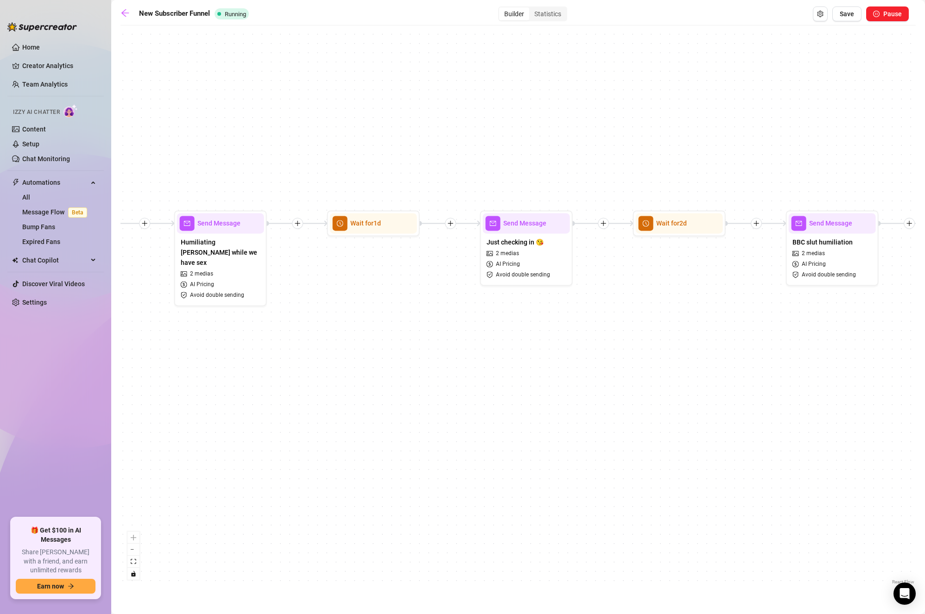
drag, startPoint x: 727, startPoint y: 343, endPoint x: 298, endPoint y: 315, distance: 429.8
click at [298, 315] on div "If True If True If True If True If False If False If False If False If False Se…" at bounding box center [517, 308] width 795 height 557
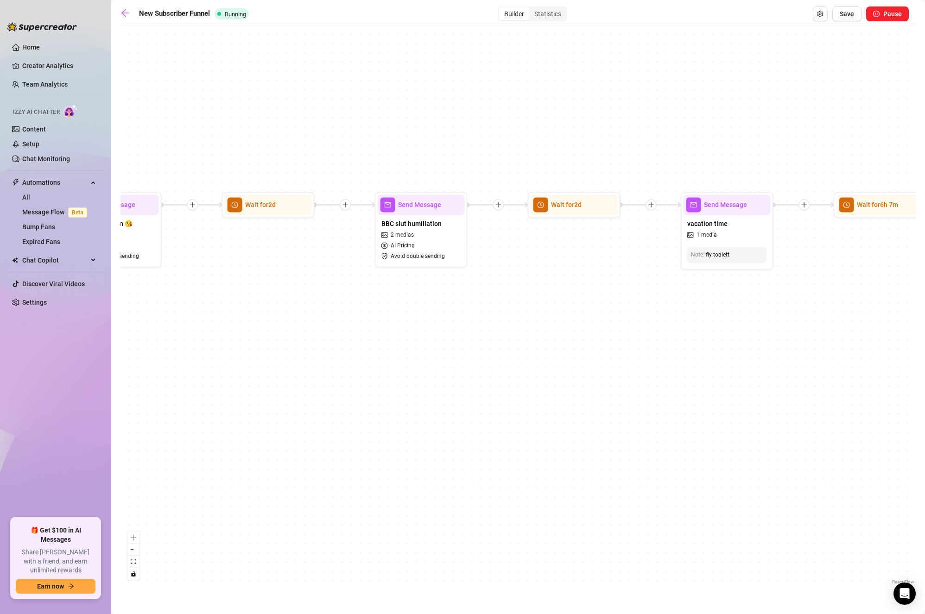
drag, startPoint x: 567, startPoint y: 300, endPoint x: 498, endPoint y: 365, distance: 95.4
click at [498, 365] on div "If True If True If True If True If False If False If False If False If False Se…" at bounding box center [517, 308] width 795 height 557
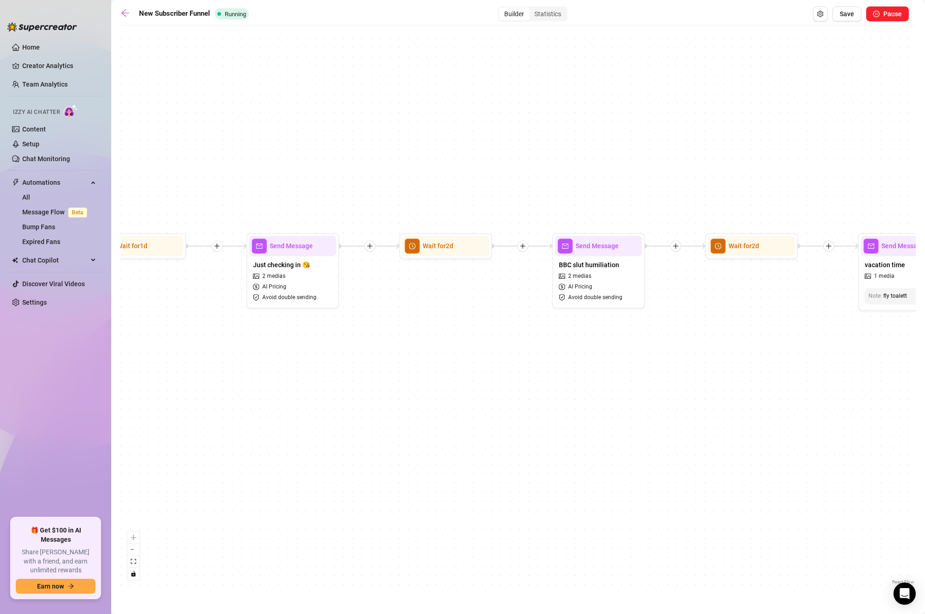
drag, startPoint x: 446, startPoint y: 346, endPoint x: 680, endPoint y: 323, distance: 235.5
click at [680, 323] on div "If True If True If True If True If False If False If False If False If False Se…" at bounding box center [517, 308] width 795 height 557
click at [618, 289] on div "BBC slut humiliation 2 medias AI Pricing Avoid double sending" at bounding box center [598, 281] width 87 height 50
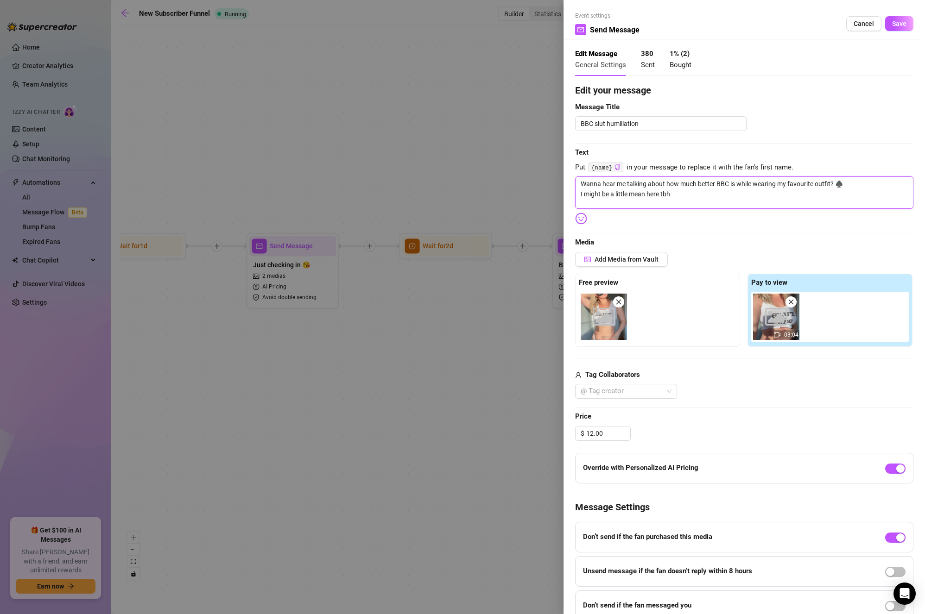
click at [777, 201] on textarea "Wanna hear me talking about how much better BBC is while wearing my favourite o…" at bounding box center [744, 192] width 338 height 32
click at [892, 25] on span "Save" at bounding box center [899, 23] width 14 height 7
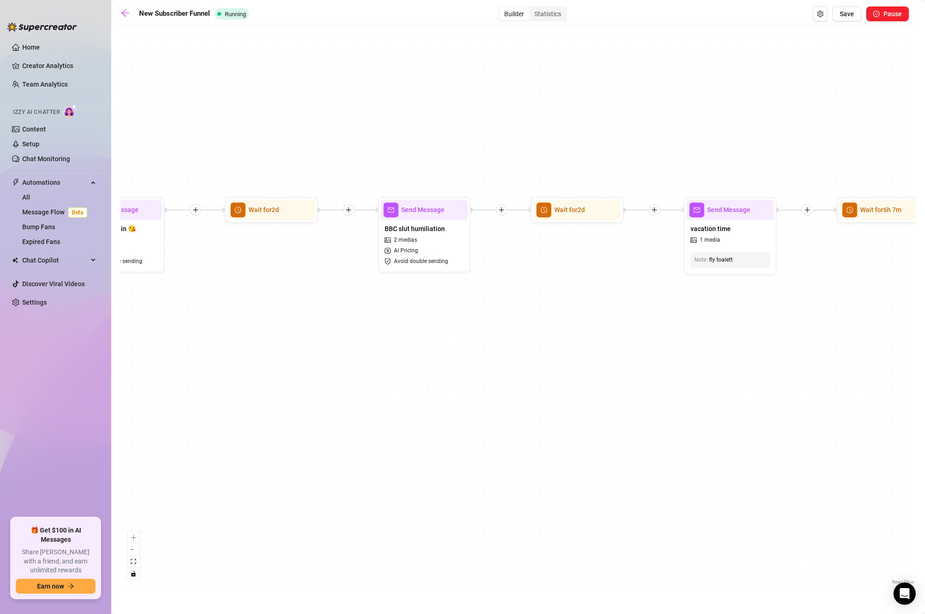
drag, startPoint x: 577, startPoint y: 308, endPoint x: 476, endPoint y: 298, distance: 101.5
click at [478, 298] on div "If True If True If True If True If False If False If False If False If False Se…" at bounding box center [517, 308] width 795 height 557
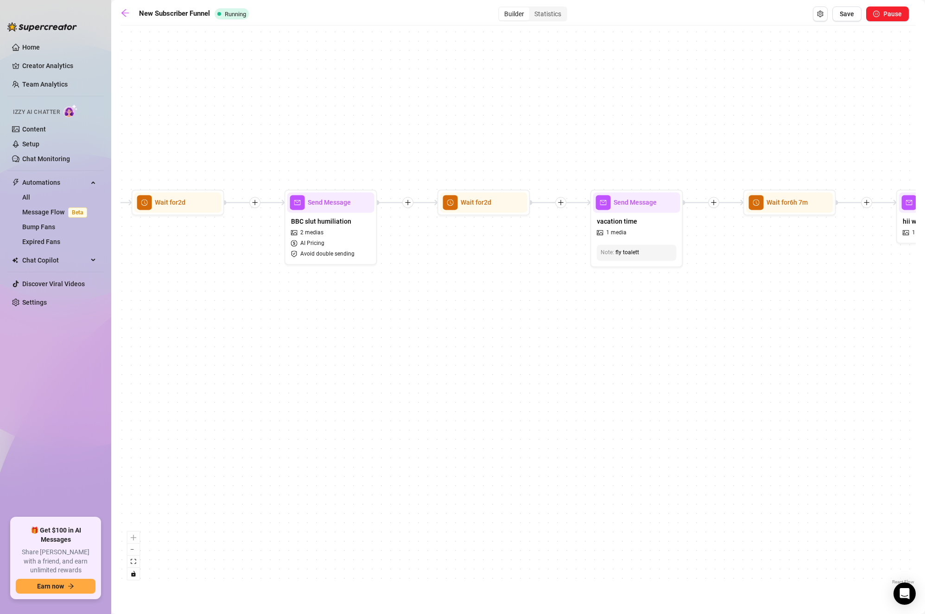
drag, startPoint x: 709, startPoint y: 319, endPoint x: 489, endPoint y: 331, distance: 220.8
click at [488, 326] on div "If True If True If True If True If False If False If False If False If False Se…" at bounding box center [517, 308] width 795 height 557
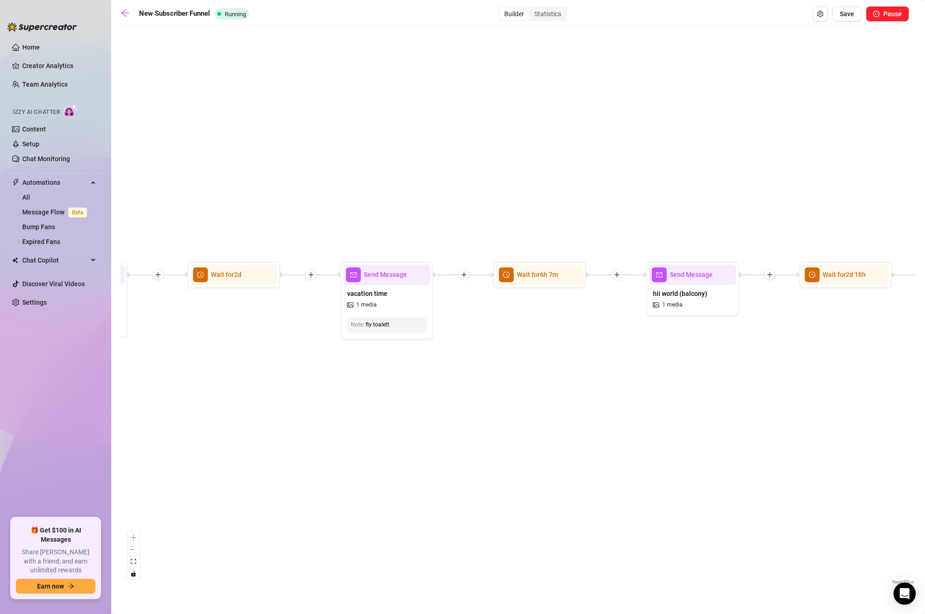
drag, startPoint x: 656, startPoint y: 326, endPoint x: 642, endPoint y: 363, distance: 40.2
click at [646, 364] on div "If True If True If True If True If False If False If False If False If False Se…" at bounding box center [517, 308] width 795 height 557
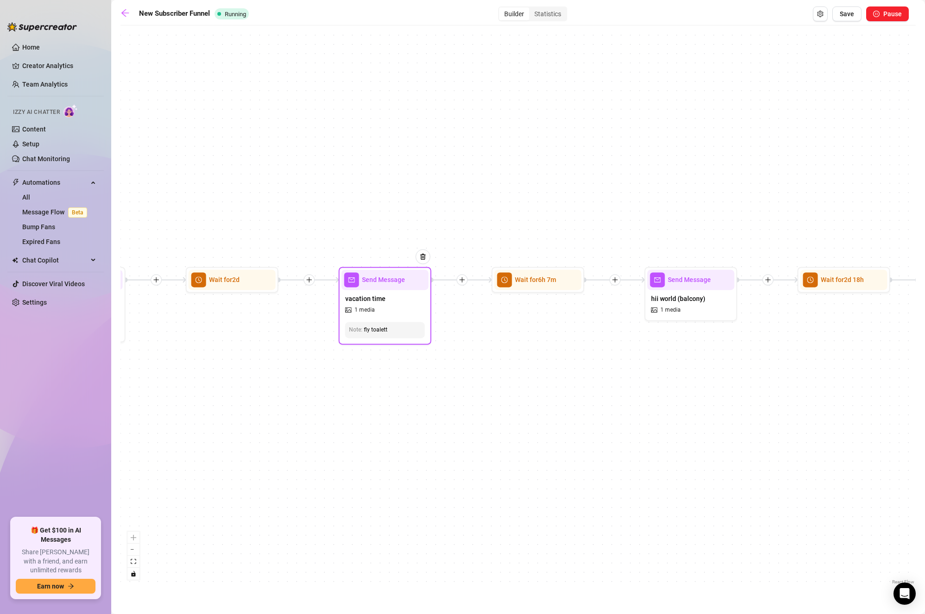
click at [412, 310] on div "vacation time 1 media" at bounding box center [384, 304] width 87 height 28
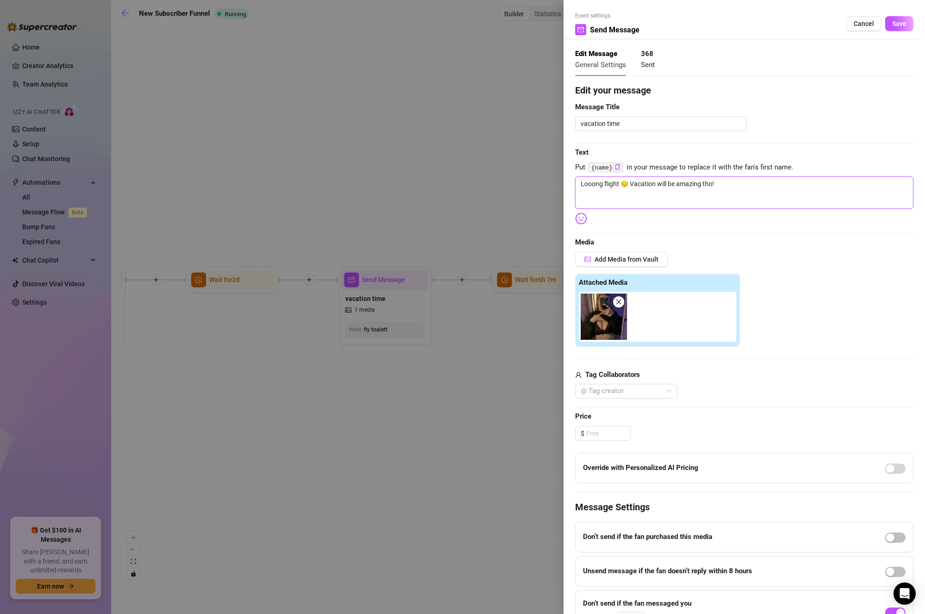
click at [752, 185] on textarea "Looong flight 😔 Vacation will be amazing tho!" at bounding box center [744, 192] width 338 height 32
click at [894, 18] on button "Save" at bounding box center [899, 23] width 28 height 15
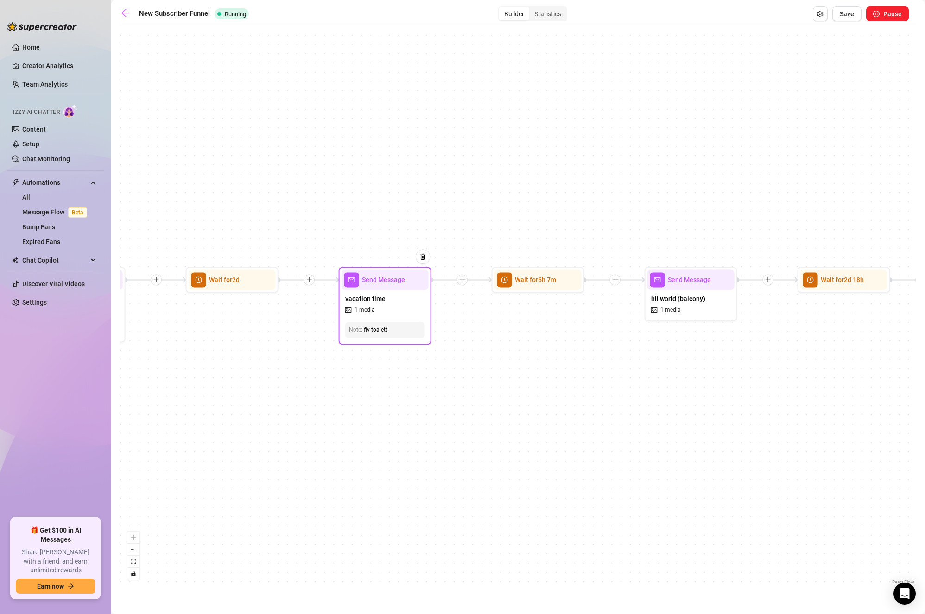
click at [381, 308] on div "vacation time 1 media" at bounding box center [384, 304] width 87 height 28
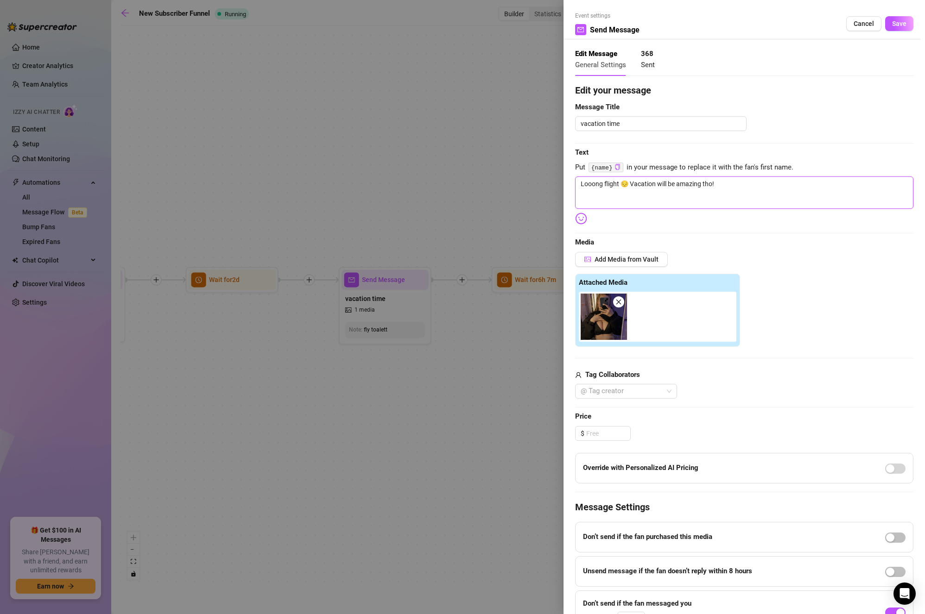
drag, startPoint x: 631, startPoint y: 183, endPoint x: 721, endPoint y: 184, distance: 89.9
click at [721, 184] on textarea "Looong flight 😔 Vacation will be amazing tho!" at bounding box center [744, 192] width 338 height 32
click at [892, 24] on span "Save" at bounding box center [899, 23] width 14 height 7
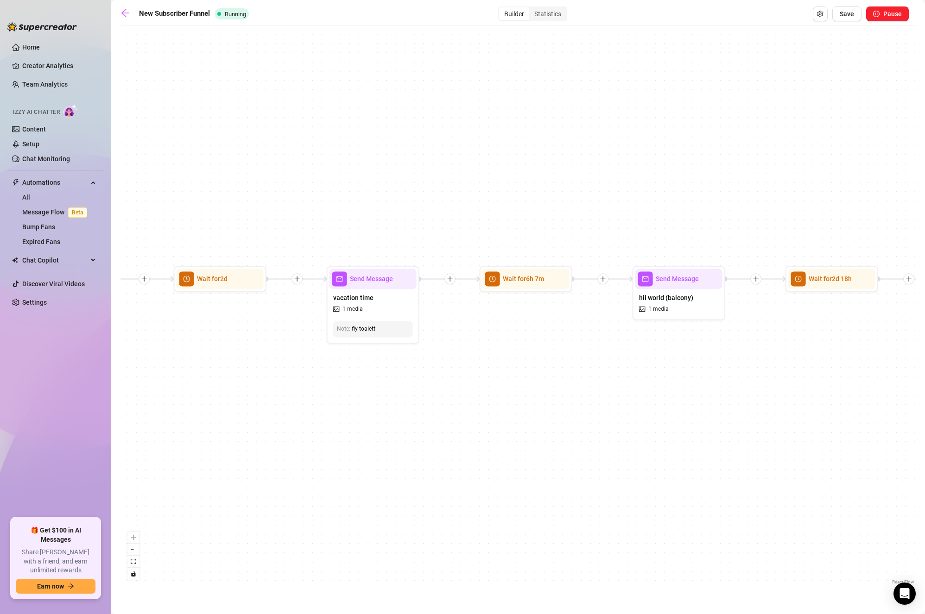
drag, startPoint x: 689, startPoint y: 392, endPoint x: 512, endPoint y: 352, distance: 181.0
click at [515, 352] on div "If True If True If True If True If False If False If False If False If False Se…" at bounding box center [517, 308] width 795 height 557
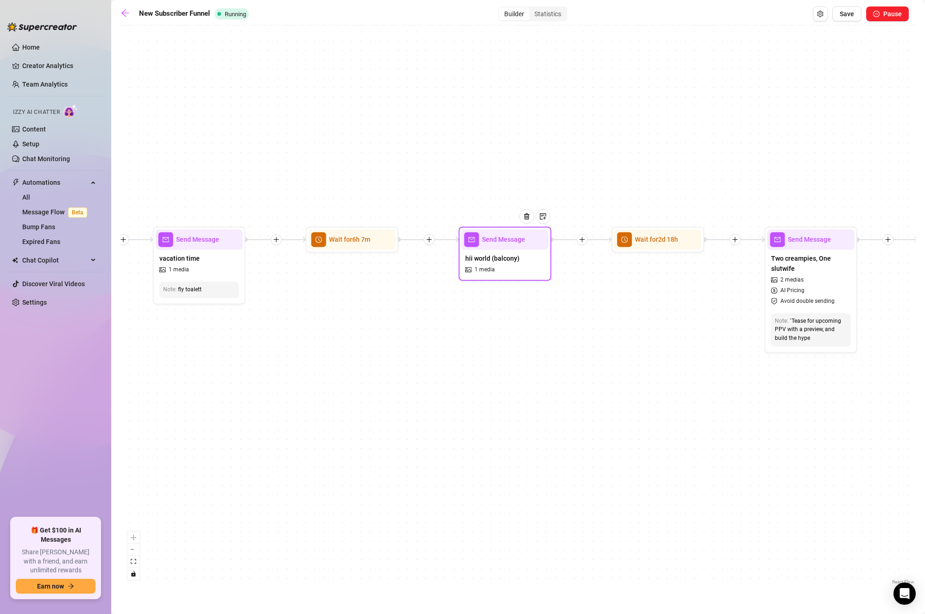
click at [502, 270] on div "hii world (balcony) 1 media" at bounding box center [504, 264] width 87 height 28
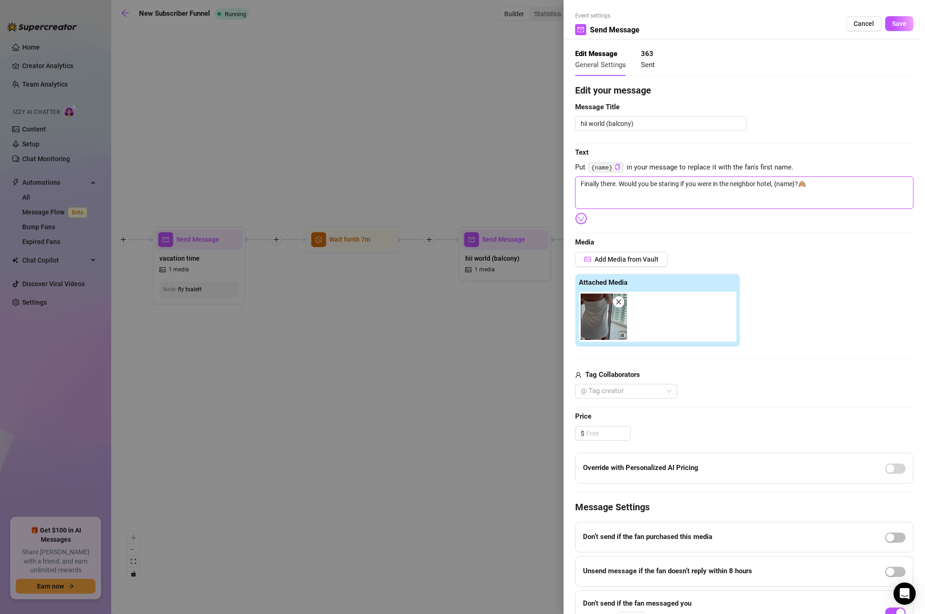
click at [751, 189] on textarea "Finally there. Would you be staring if you were in the neighbor hotel, {name}?🙈" at bounding box center [744, 192] width 338 height 32
click at [892, 24] on span "Save" at bounding box center [899, 23] width 14 height 7
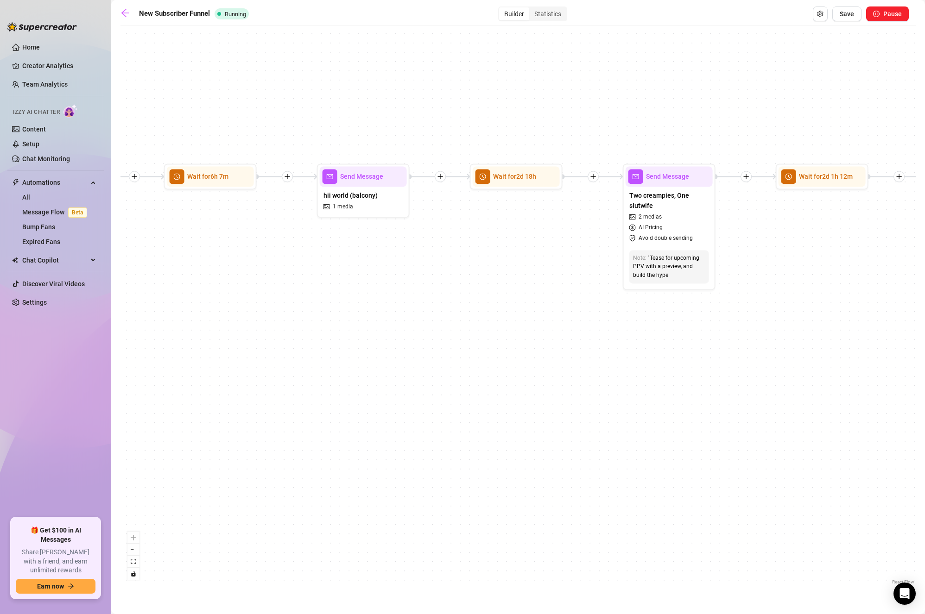
drag, startPoint x: 703, startPoint y: 360, endPoint x: 533, endPoint y: 268, distance: 193.6
click at [560, 296] on div "If True If True If True If True If False If False If False If False If False Se…" at bounding box center [517, 308] width 795 height 557
click at [374, 197] on span "hii world (balcony)" at bounding box center [349, 194] width 54 height 10
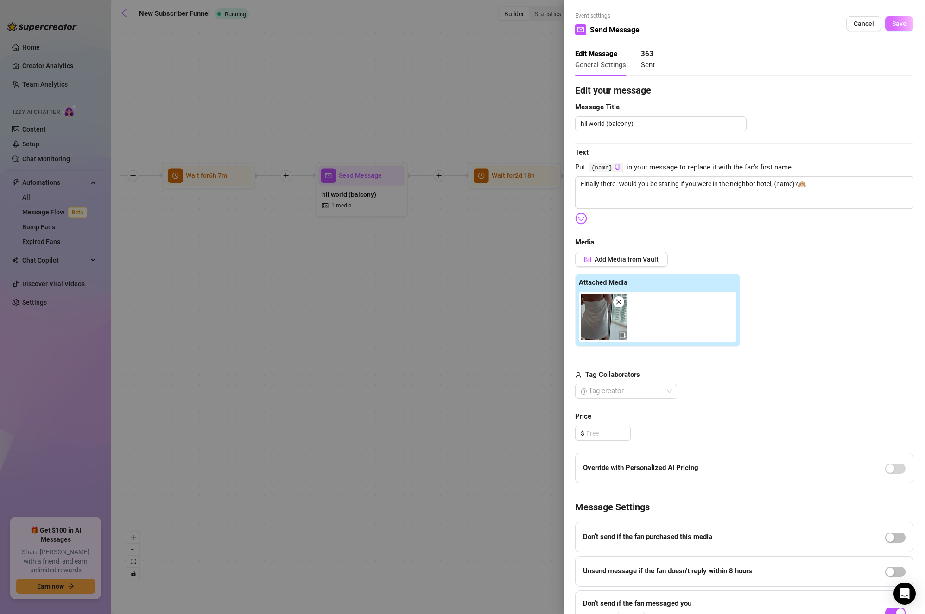
click at [895, 21] on span "Save" at bounding box center [899, 23] width 14 height 7
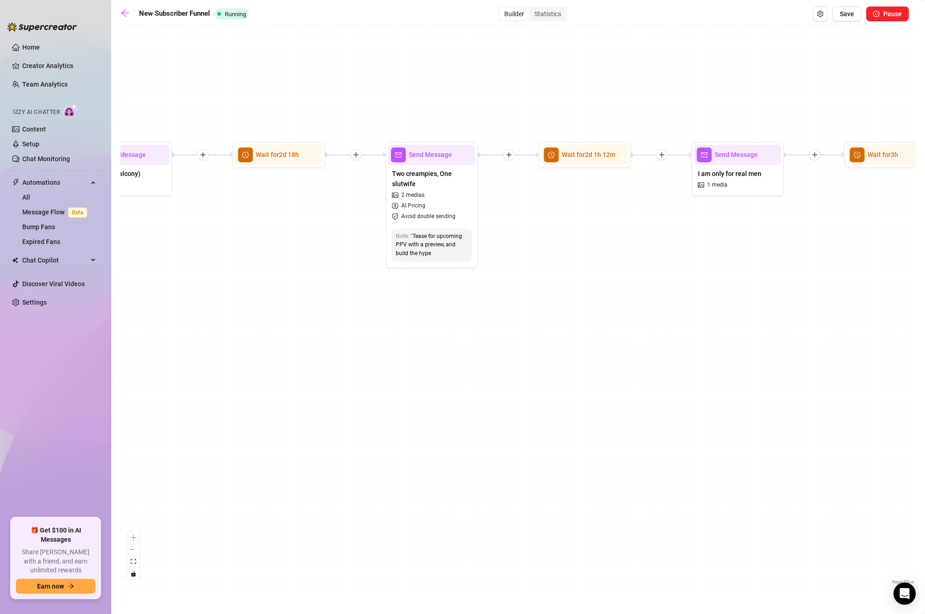
drag, startPoint x: 671, startPoint y: 370, endPoint x: 435, endPoint y: 349, distance: 236.7
click at [435, 349] on div "If True If True If True If True If False If False If False If False If False Se…" at bounding box center [517, 308] width 795 height 557
click at [443, 177] on span "Two creampies, One slutwife" at bounding box center [432, 179] width 80 height 20
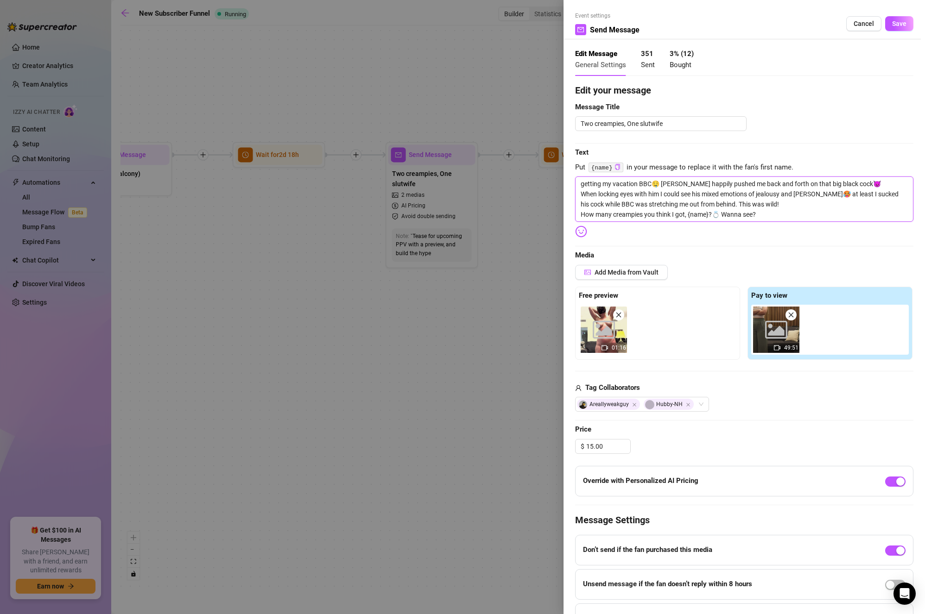
click at [807, 221] on textarea "getting my vacation BBC🤤 [PERSON_NAME] happily pushed me back and forth on that…" at bounding box center [744, 198] width 338 height 45
click at [661, 202] on textarea "getting my vacation BBC🤤 [PERSON_NAME] happily pushed me back and forth on that…" at bounding box center [744, 198] width 338 height 45
drag, startPoint x: 617, startPoint y: 181, endPoint x: 560, endPoint y: 179, distance: 57.5
click at [560, 179] on div "Event settings Send Message Cancel Save Edit Message General Settings 351 Sent …" at bounding box center [462, 307] width 925 height 614
click at [623, 184] on textarea "Vacation BBC🤤 [PERSON_NAME] happily pushed me back and forth on that big black …" at bounding box center [744, 198] width 338 height 45
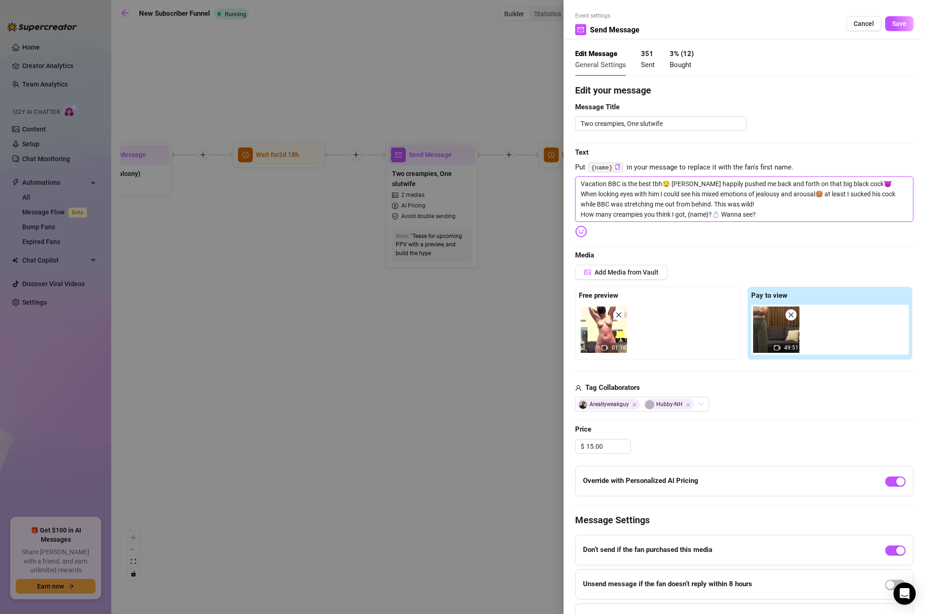
click at [756, 207] on textarea "Vacation BBC is the best tbh🤤 [PERSON_NAME] happily pushed me back and forth on…" at bounding box center [744, 198] width 338 height 45
click at [825, 195] on textarea "Vacation BBC is the best tbh🤤 [PERSON_NAME] happily pushed me back and forth on…" at bounding box center [744, 198] width 338 height 45
click at [806, 206] on textarea "Vacation BBC is the best tbh🤤 [PERSON_NAME] happily pushed me back and forth on…" at bounding box center [744, 198] width 338 height 45
click at [780, 195] on textarea "Vacation BBC is the best tbh🤤 [PERSON_NAME] happily pushed me back and forth on…" at bounding box center [744, 198] width 338 height 45
click at [812, 201] on textarea "Vacation BBC is the best tbh🤤 [PERSON_NAME] happily pushed me back and forth on…" at bounding box center [744, 198] width 338 height 45
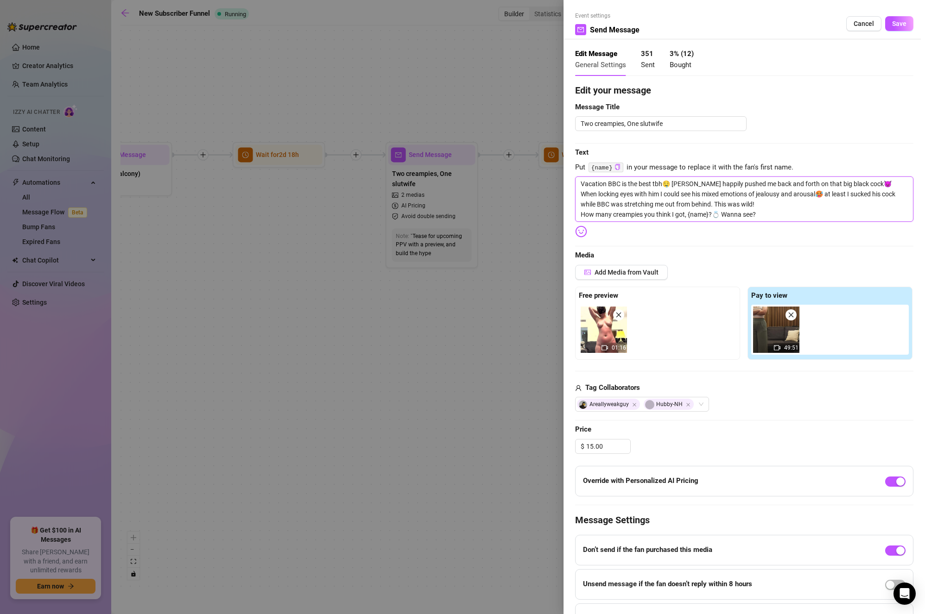
click at [800, 218] on textarea "Vacation BBC is the best tbh🤤 [PERSON_NAME] happily pushed me back and forth on…" at bounding box center [744, 198] width 338 height 45
click at [869, 98] on span "Edit your message" at bounding box center [744, 90] width 338 height 14
click at [899, 28] on button "Save" at bounding box center [899, 23] width 28 height 15
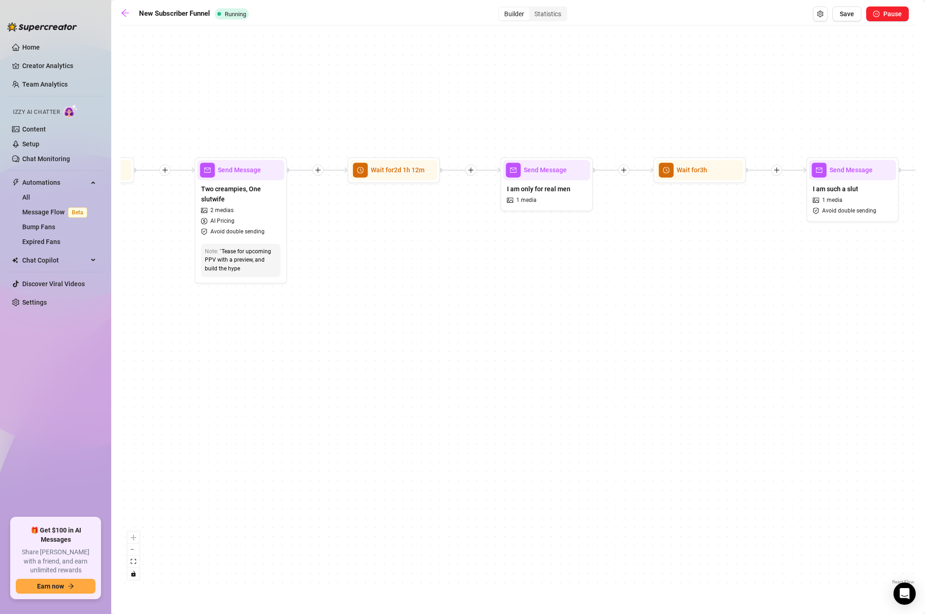
drag, startPoint x: 730, startPoint y: 283, endPoint x: 543, endPoint y: 272, distance: 186.5
click at [547, 294] on div "If True If True If True If True If False If False If False If False If False Se…" at bounding box center [517, 308] width 795 height 557
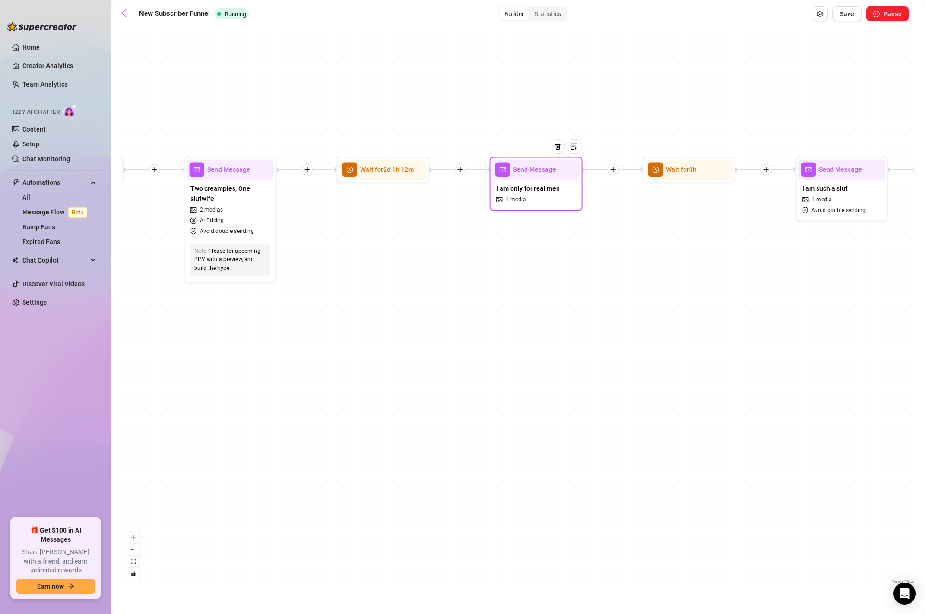
click at [541, 182] on div "I am only for real men 1 media" at bounding box center [535, 194] width 87 height 28
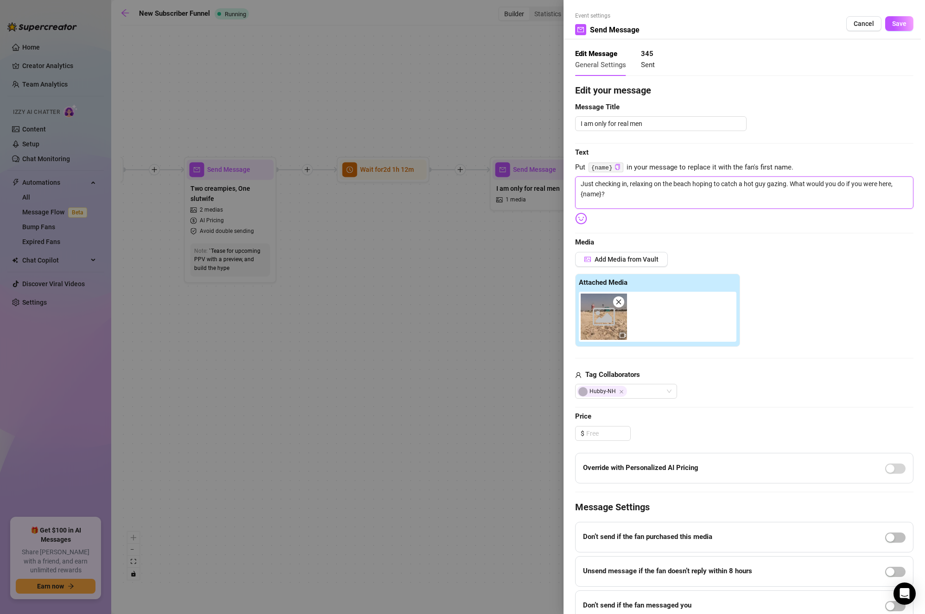
click at [761, 191] on textarea "Just checking in, relaxing on the beach hoping to catch a hot guy gazing. What …" at bounding box center [744, 192] width 338 height 32
click at [892, 21] on span "Save" at bounding box center [899, 23] width 14 height 7
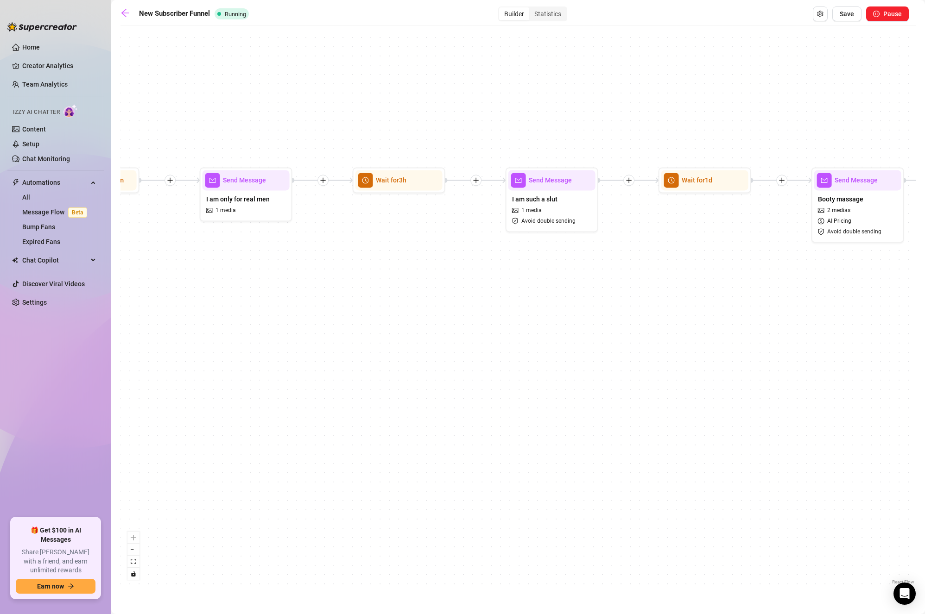
drag, startPoint x: 727, startPoint y: 273, endPoint x: 461, endPoint y: 274, distance: 265.9
click at [461, 274] on div "If True If True If True If True If False If False If False If False If False Se…" at bounding box center [517, 308] width 795 height 557
click at [572, 206] on div "I am such a slut 1 media Avoid double sending" at bounding box center [547, 209] width 87 height 39
click at [573, 208] on div "I am such a slut 1 media Avoid double sending" at bounding box center [547, 209] width 87 height 39
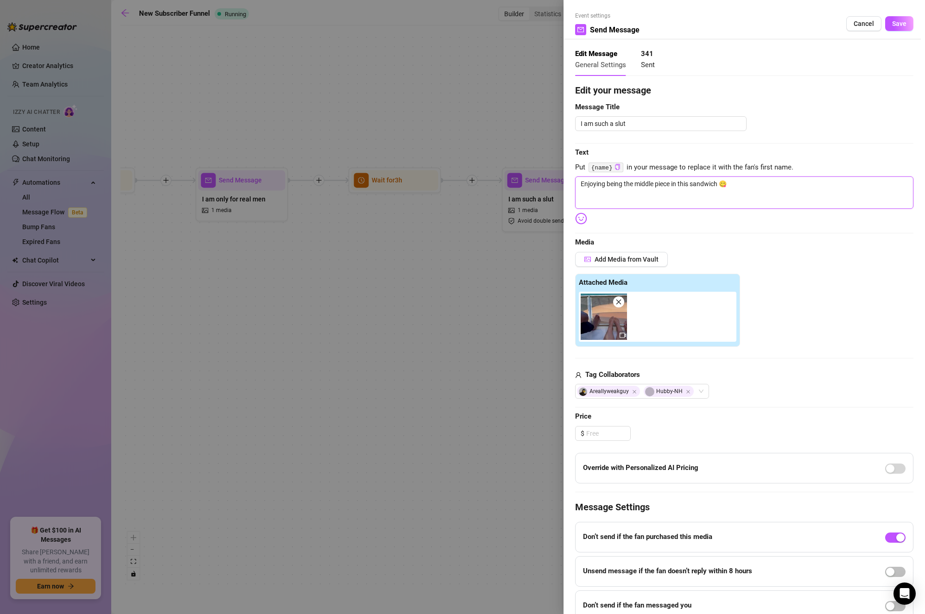
click at [800, 178] on textarea "Enjoying being the middle piece in this sandwich 😋" at bounding box center [744, 192] width 338 height 32
click at [892, 20] on span "Save" at bounding box center [899, 23] width 14 height 7
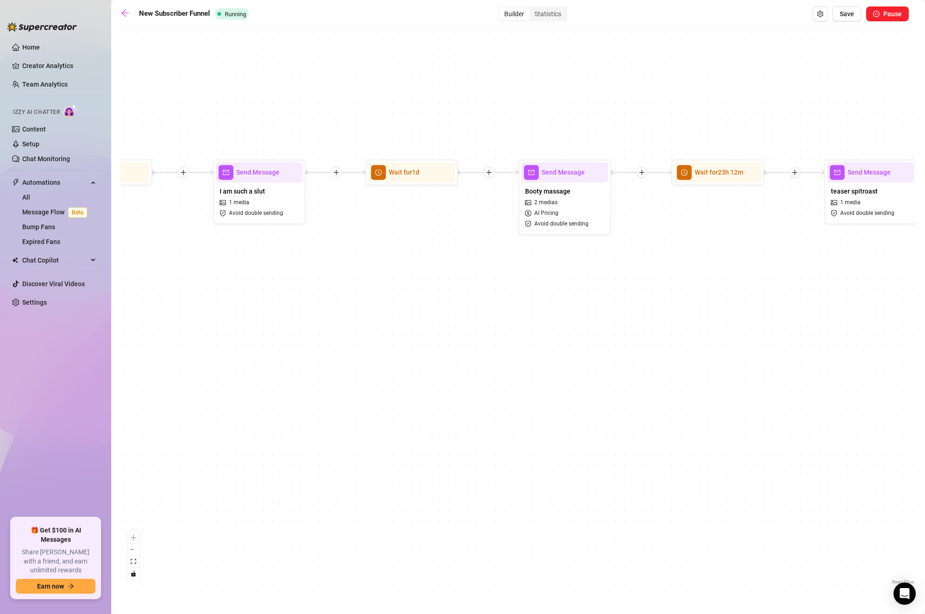
drag, startPoint x: 728, startPoint y: 309, endPoint x: 409, endPoint y: 301, distance: 319.7
click at [407, 304] on div "If True If True If True If True If False If False If False If False If False Se…" at bounding box center [517, 308] width 795 height 557
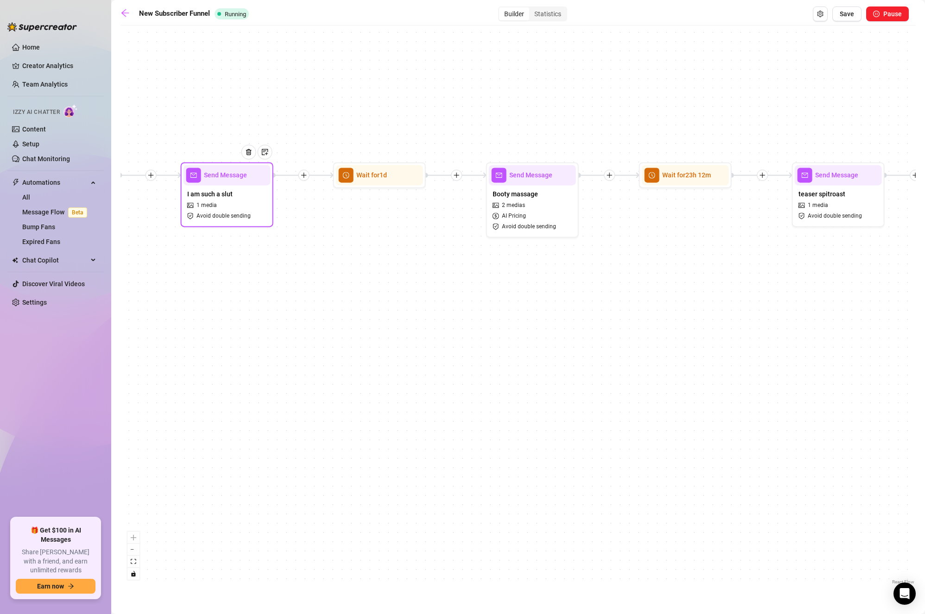
click at [246, 200] on div "I am such a slut 1 media Avoid double sending" at bounding box center [226, 204] width 87 height 39
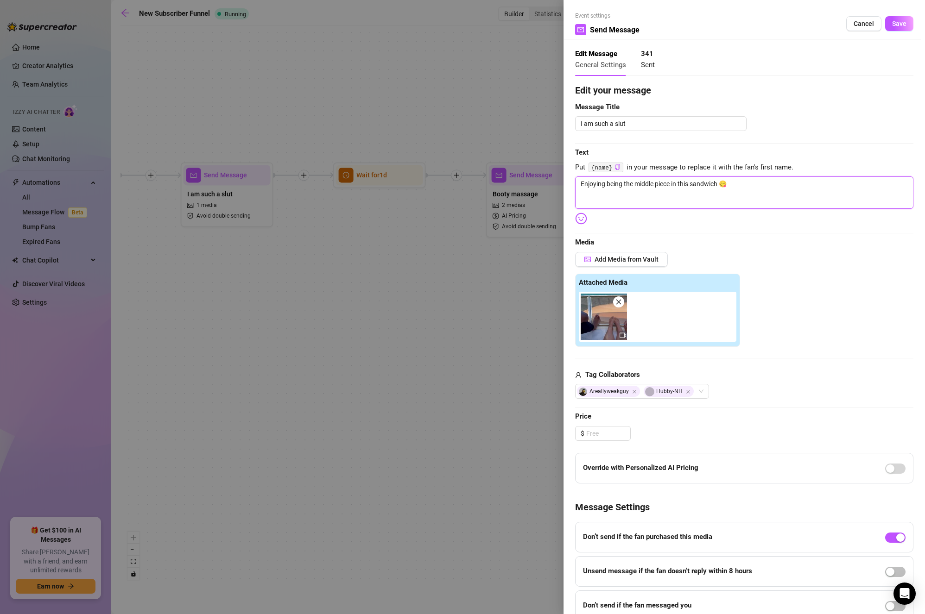
click at [753, 181] on textarea "Enjoying being the middle piece in this sandwich 😋" at bounding box center [744, 192] width 338 height 32
click at [616, 166] on icon "copy" at bounding box center [617, 167] width 6 height 6
click at [746, 186] on textarea "Enjoying being the middle piece in this sandwich 😋" at bounding box center [744, 192] width 338 height 32
paste textarea "{name}"
click at [728, 181] on textarea "Enjoying being the middle piece in this sandwich 😋 I think I know who you'd be …" at bounding box center [744, 192] width 338 height 32
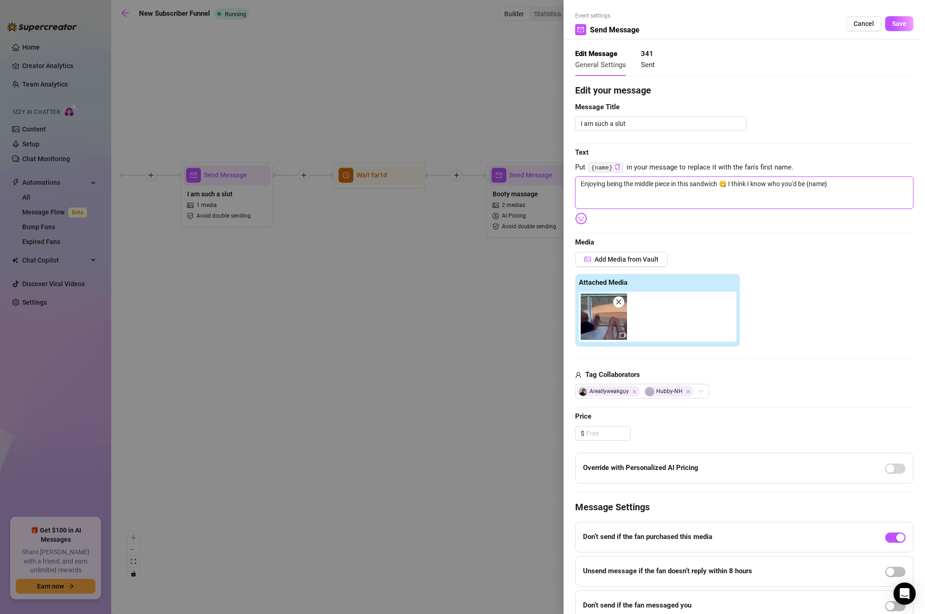
click at [738, 183] on textarea "Enjoying being the middle piece in this sandwich 😋 I think I know who you'd be …" at bounding box center [744, 192] width 338 height 32
click at [730, 189] on textarea "Enjoying being the middle piece in this sandwich 😋 Left, middle or right? I kno…" at bounding box center [744, 192] width 338 height 32
click at [801, 192] on textarea "Enjoying being the middle piece in this sandwich 😋 wd you be left, middle or ri…" at bounding box center [744, 192] width 338 height 32
click at [736, 182] on textarea "Enjoying being the middle piece in this sandwich 😋 wd you be left, middle or ri…" at bounding box center [744, 192] width 338 height 32
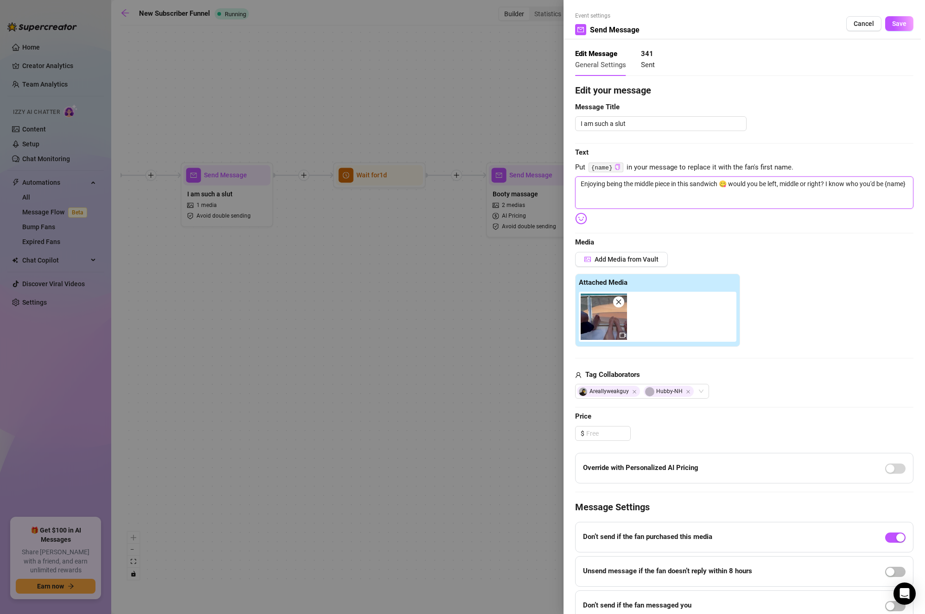
click at [837, 193] on textarea "Enjoying being the middle piece in this sandwich 😋 would you be left, middle or…" at bounding box center [744, 192] width 338 height 32
drag, startPoint x: 834, startPoint y: 181, endPoint x: 893, endPoint y: 184, distance: 59.9
click at [893, 184] on textarea "Enjoying being the middle piece in this sandwich 😋 would you be left, middle or…" at bounding box center [744, 192] width 338 height 32
click at [897, 189] on textarea "Enjoying being the middle piece in this sandwich 😋 would you be left, middle or…" at bounding box center [744, 192] width 338 height 32
click at [767, 199] on textarea "Enjoying being the middle piece in this sandwich 😋 would you be left, middle or…" at bounding box center [744, 192] width 338 height 32
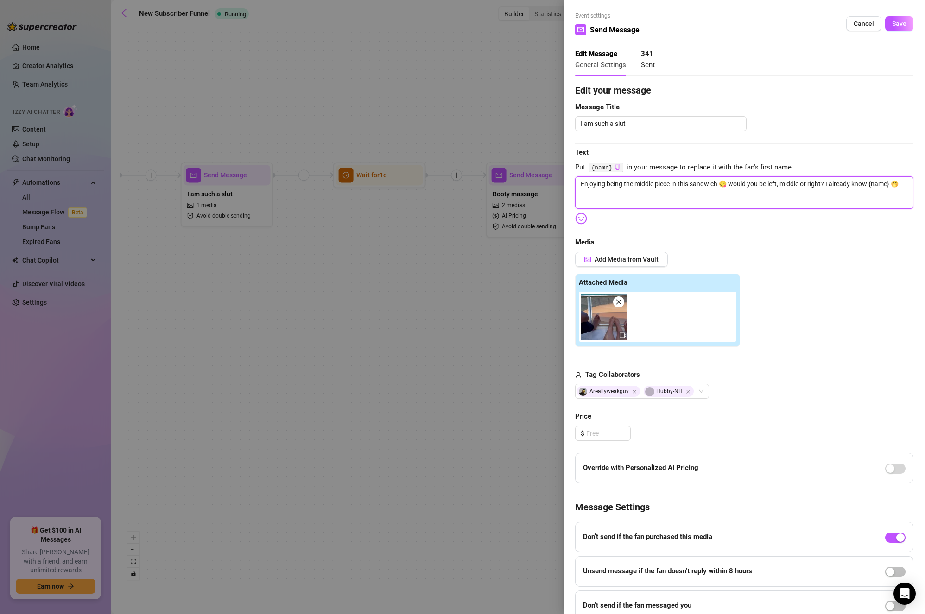
click at [904, 180] on textarea "Enjoying being the middle piece in this sandwich 😋 would you be left, middle or…" at bounding box center [744, 192] width 338 height 32
click at [851, 195] on textarea "Enjoying being the middle piece in this sandwich 😋 would you be left, middle or…" at bounding box center [744, 192] width 338 height 32
drag, startPoint x: 722, startPoint y: 184, endPoint x: 673, endPoint y: 183, distance: 48.2
click at [673, 183] on textarea "Enjoying being the middle piece in this sandwich 😋 would you be left, middle or…" at bounding box center [744, 192] width 338 height 32
click at [760, 194] on textarea "Enjoying being the middle piece😋 would you be left, middle or right? I already …" at bounding box center [744, 192] width 338 height 32
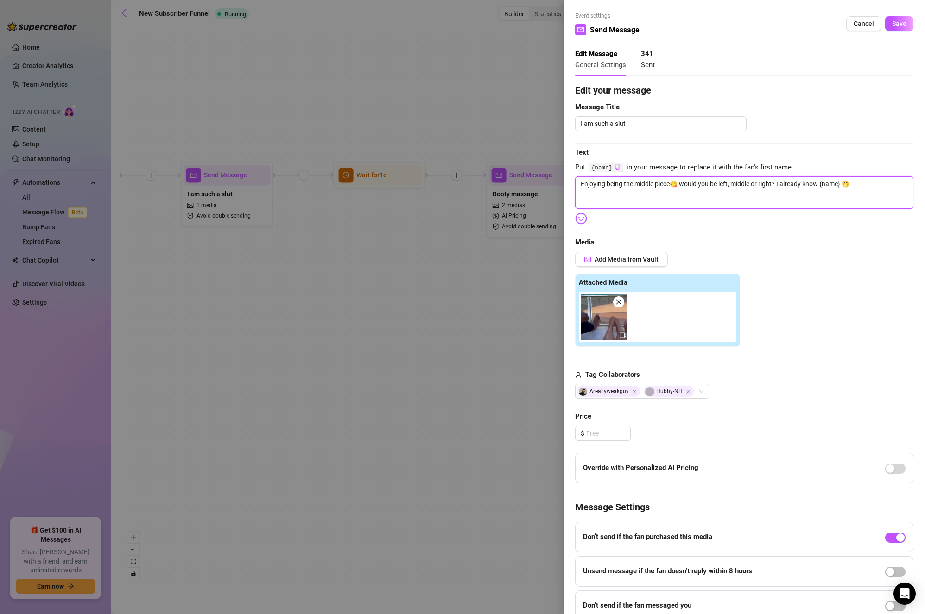
click at [783, 183] on textarea "Enjoying being the middle piece😋 would you be left, middle or right? I already …" at bounding box center [744, 192] width 338 height 32
click at [887, 189] on textarea "Enjoying being the middle piece😋 would you be left, middle or right? I kinda al…" at bounding box center [744, 192] width 338 height 32
click at [717, 184] on textarea "Enjoying being the middle piece😋 would you be left, middle or right? I kinda al…" at bounding box center [744, 192] width 338 height 32
click at [830, 193] on textarea "Enjoying being the middle piece😋 would you swap with left, middle or right? I k…" at bounding box center [744, 192] width 338 height 32
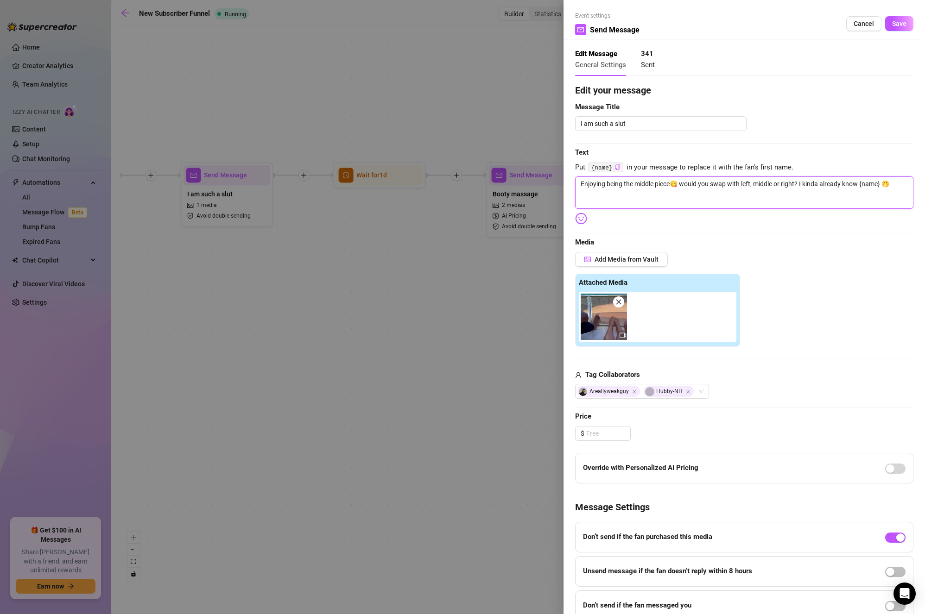
click at [799, 198] on textarea "Enjoying being the middle piece😋 would you swap with left, middle or right? I k…" at bounding box center [744, 192] width 338 height 32
click at [711, 183] on textarea "Enjoying being the middle piece😋 would you swap with left, middle or right? I k…" at bounding box center [744, 192] width 338 height 32
click at [763, 183] on textarea "Enjoying being the middle piece😋 would you rather swap with left, middle or rig…" at bounding box center [744, 192] width 338 height 32
click at [817, 201] on textarea "Enjoying being the middle piece😋 would you rather swap with left, middle or rig…" at bounding box center [744, 192] width 338 height 32
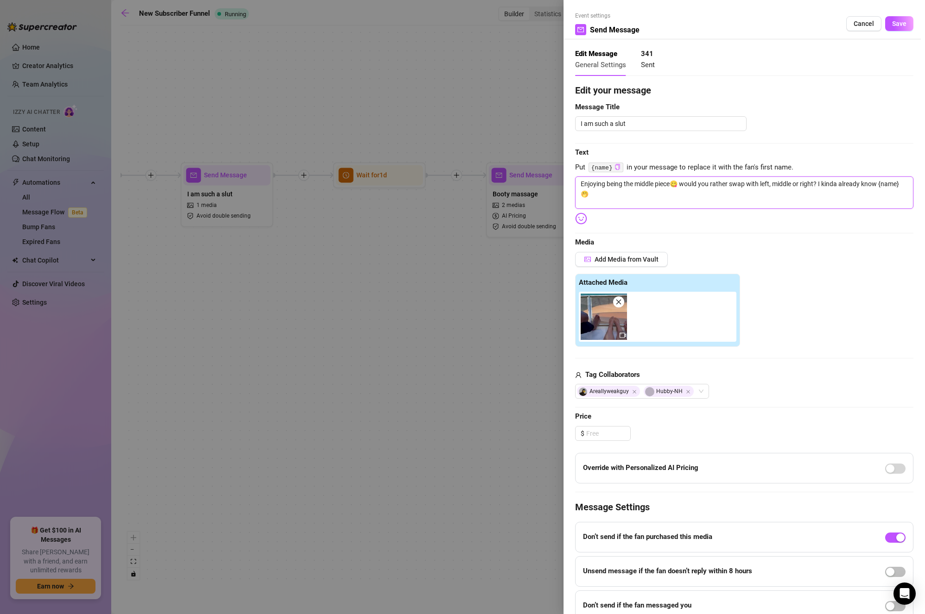
click at [828, 193] on textarea "Enjoying being the middle piece😋 would you rather swap with left, middle or rig…" at bounding box center [744, 192] width 338 height 32
click at [903, 21] on button "Save" at bounding box center [899, 23] width 28 height 15
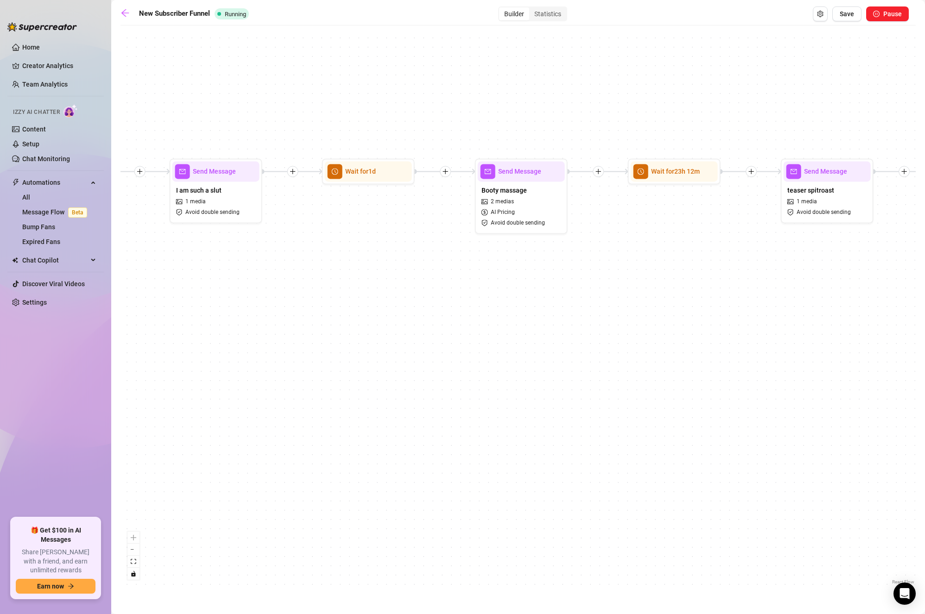
drag, startPoint x: 760, startPoint y: 258, endPoint x: 510, endPoint y: 244, distance: 250.0
click at [510, 246] on div "If True If True If True If True If False If False If False If False If False Se…" at bounding box center [517, 308] width 795 height 557
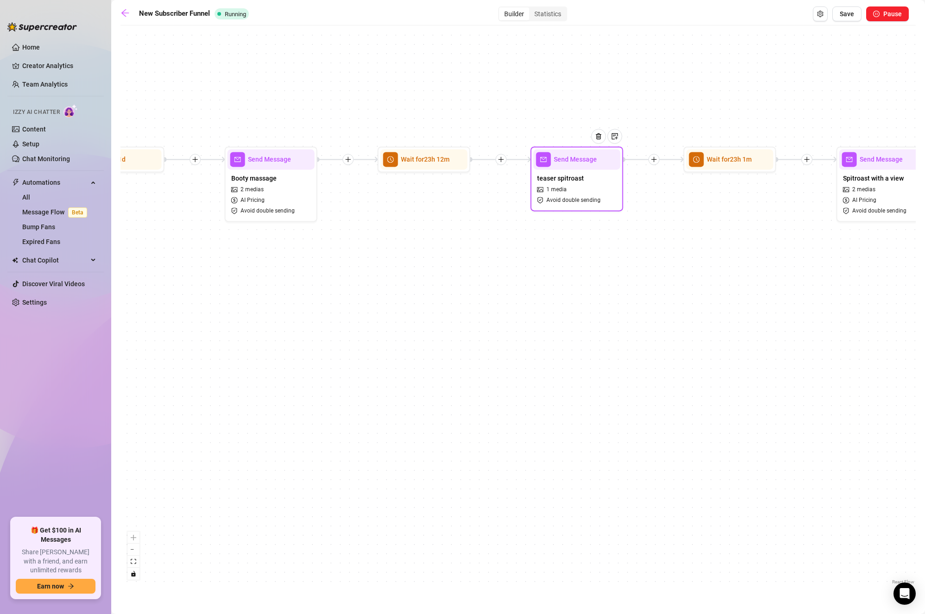
click at [589, 182] on div "teaser spitroast 1 media Avoid double sending" at bounding box center [576, 189] width 87 height 39
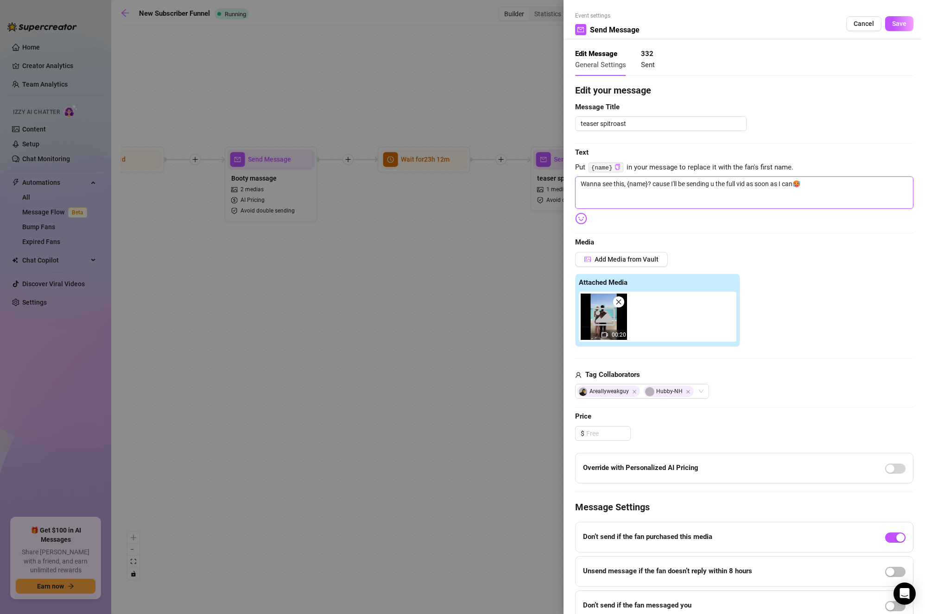
click at [860, 187] on textarea "Wanna see this, {name}? cause I'll be sending u the full vid as soon as I can🥵" at bounding box center [744, 192] width 338 height 32
click at [892, 25] on span "Save" at bounding box center [899, 23] width 14 height 7
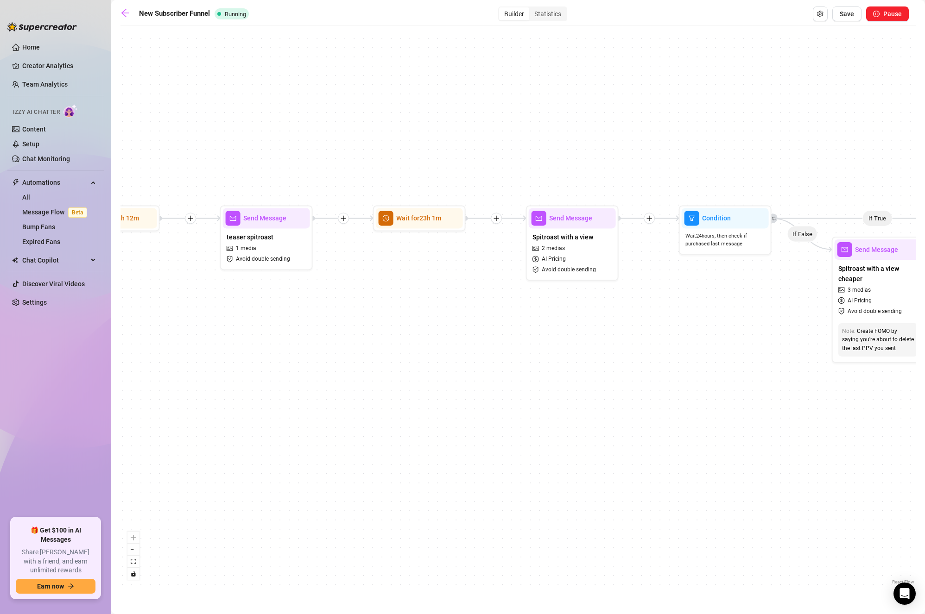
drag, startPoint x: 747, startPoint y: 326, endPoint x: 436, endPoint y: 386, distance: 316.7
click at [436, 386] on div "If True If True If True If True If False If False If False If False If False Se…" at bounding box center [517, 308] width 795 height 557
click at [579, 246] on div "Spitroast with a view 2 medias AI Pricing Avoid double sending" at bounding box center [571, 255] width 87 height 50
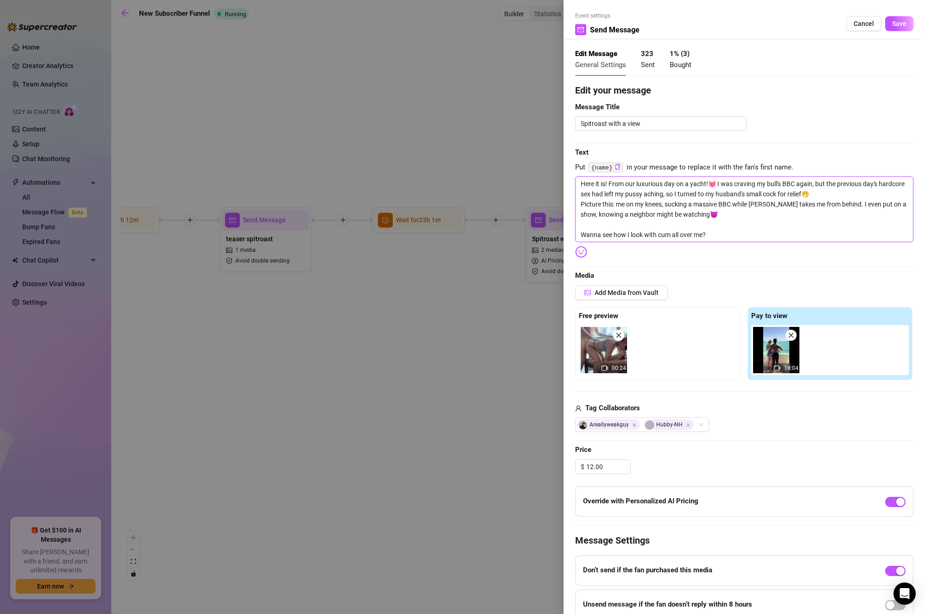
click at [753, 217] on textarea "Here it is! From our luxurious day on a yacht!💓 I was craving my bull's BBC aga…" at bounding box center [744, 209] width 338 height 66
drag, startPoint x: 885, startPoint y: 20, endPoint x: 862, endPoint y: 30, distance: 25.4
click at [892, 22] on span "Save" at bounding box center [899, 23] width 14 height 7
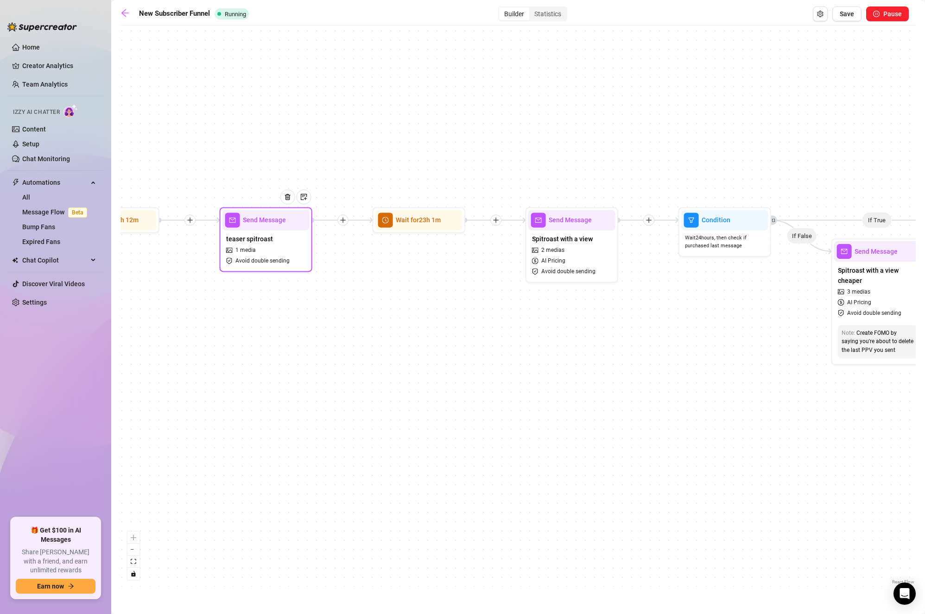
click at [285, 239] on div "teaser spitroast 1 media Avoid double sending" at bounding box center [265, 249] width 87 height 39
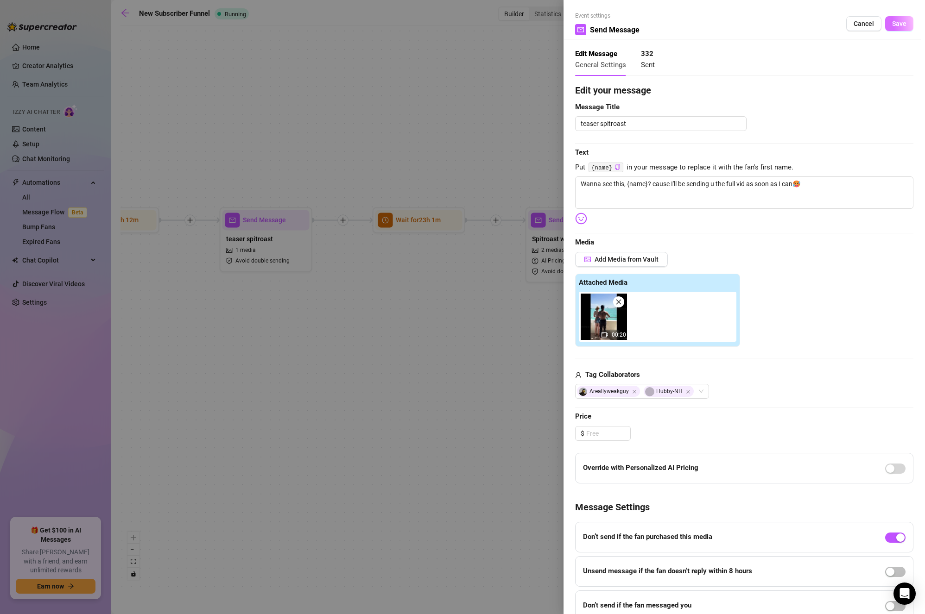
click at [892, 24] on span "Save" at bounding box center [899, 23] width 14 height 7
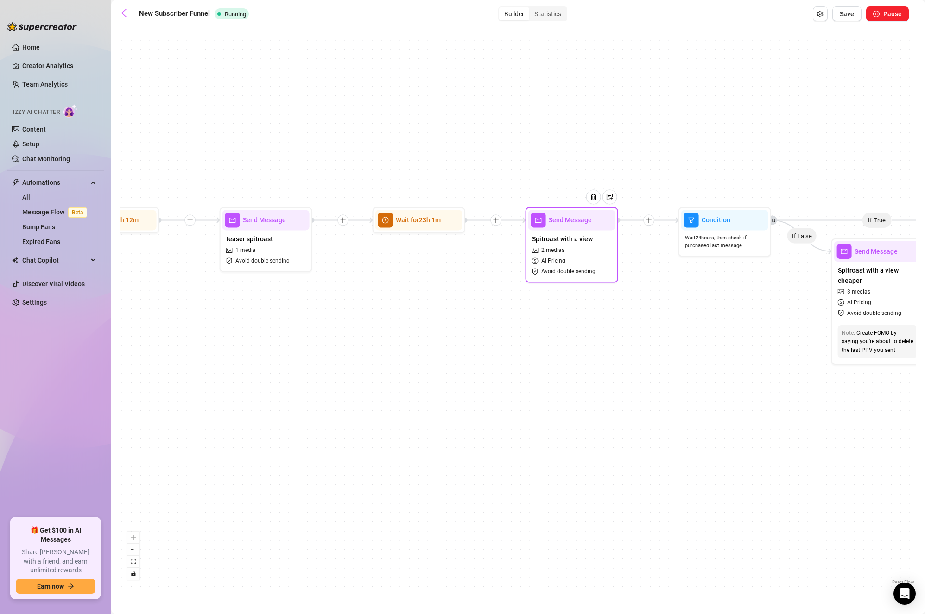
click at [589, 253] on div "Spitroast with a view 2 medias AI Pricing Avoid double sending" at bounding box center [571, 255] width 87 height 50
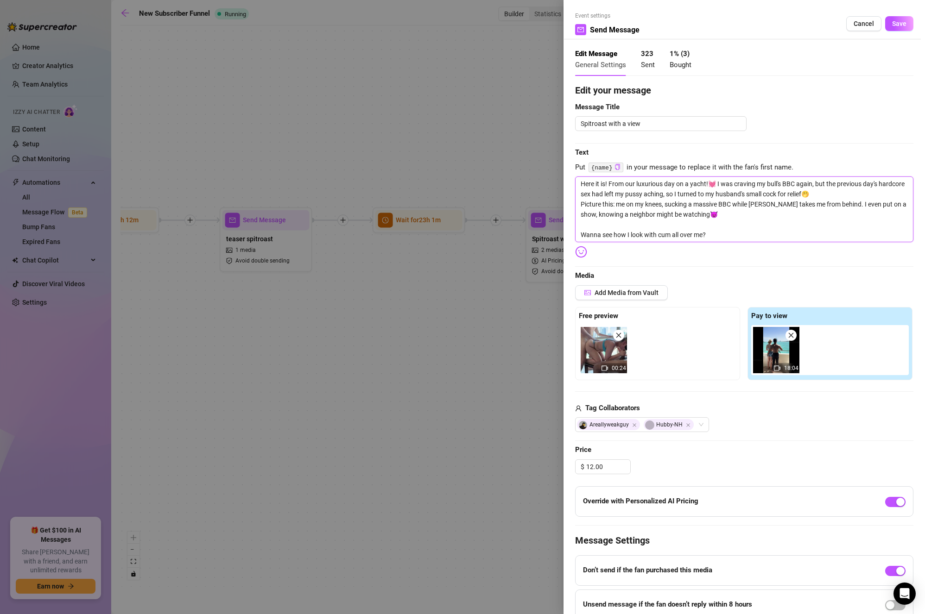
drag, startPoint x: 610, startPoint y: 179, endPoint x: 576, endPoint y: 180, distance: 34.8
click at [576, 180] on textarea "Here it is! From our luxurious day on a yacht!💓 I was craving my bull's BBC aga…" at bounding box center [744, 209] width 338 height 66
click at [670, 212] on textarea "Here it is! From our luxurious day on a yacht!💓 I was craving my bull's BBC aga…" at bounding box center [744, 209] width 338 height 66
click at [653, 229] on textarea "Here it is! From our luxurious day on a yacht!💓 I was craving my bull's BBC aga…" at bounding box center [744, 209] width 338 height 66
click at [783, 212] on textarea "Here it is! From our luxurious day on a yacht!💓 I was craving my bull's BBC aga…" at bounding box center [744, 209] width 338 height 66
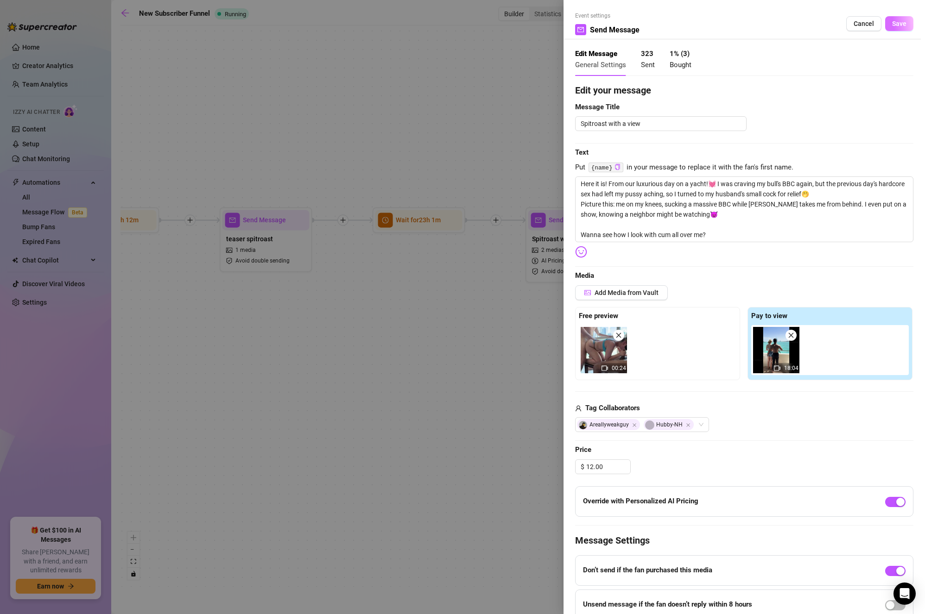
click at [889, 19] on button "Save" at bounding box center [899, 23] width 28 height 15
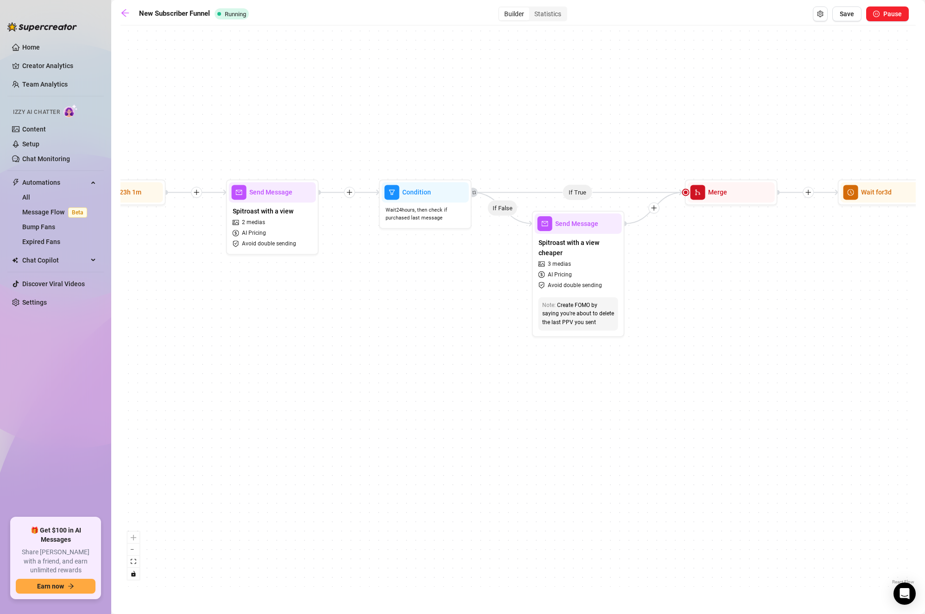
drag, startPoint x: 707, startPoint y: 315, endPoint x: 456, endPoint y: 289, distance: 252.3
click at [456, 289] on div "If True If True If True If True If False If False If False If False If False Se…" at bounding box center [517, 308] width 795 height 557
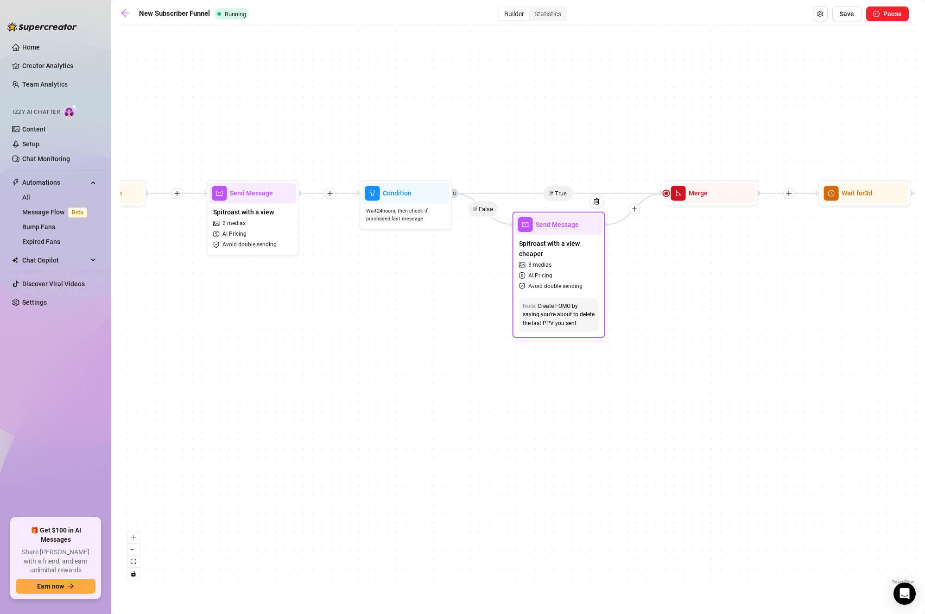
click at [560, 253] on span "Spitroast with a view cheaper" at bounding box center [559, 249] width 80 height 20
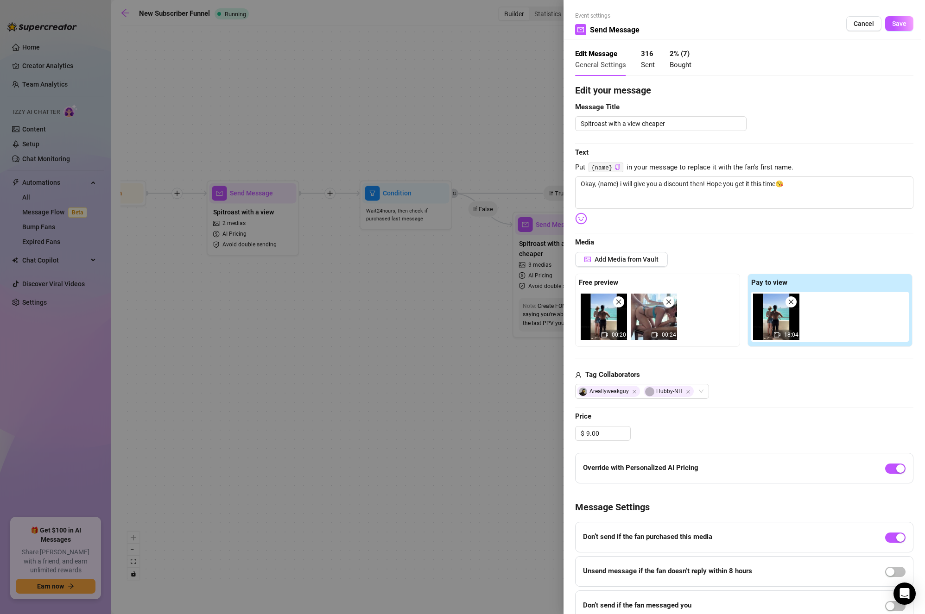
click at [893, 31] on div "Event settings Send Message Cancel Save" at bounding box center [744, 26] width 338 height 28
click at [892, 23] on span "Save" at bounding box center [899, 23] width 14 height 7
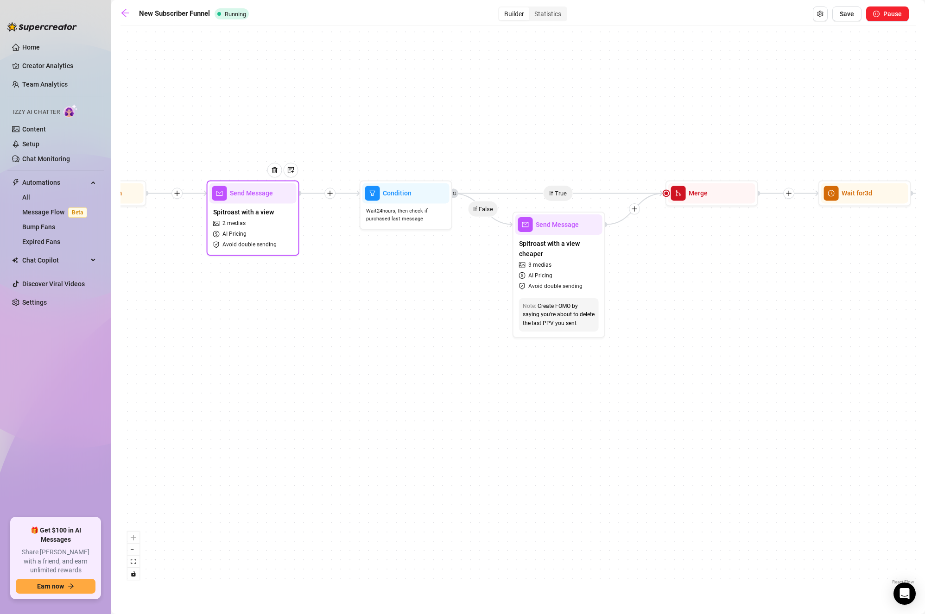
click at [251, 227] on div "Spitroast with a view 2 medias AI Pricing Avoid double sending" at bounding box center [252, 228] width 87 height 50
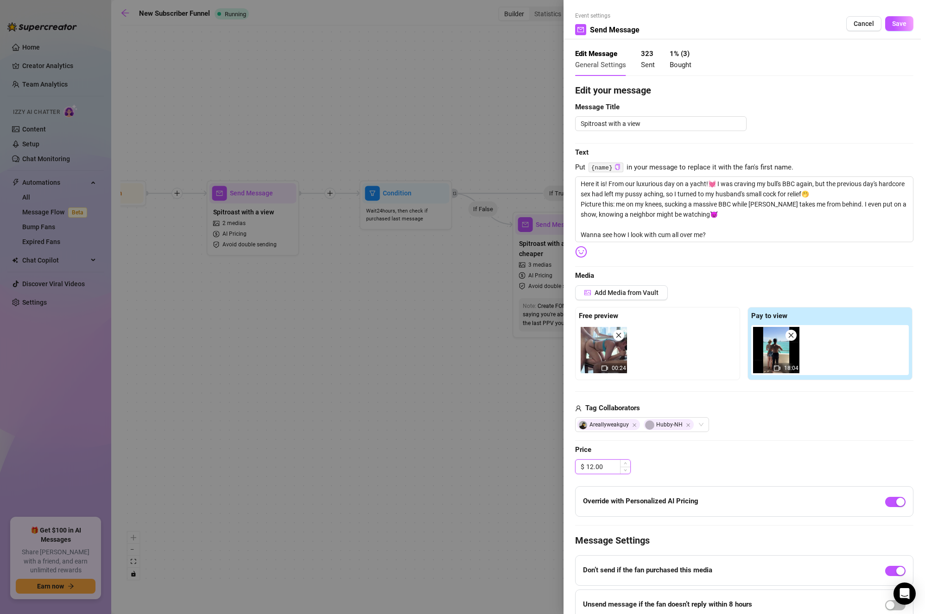
click at [613, 466] on input "12.00" at bounding box center [608, 467] width 44 height 14
click at [892, 21] on span "Save" at bounding box center [899, 23] width 14 height 7
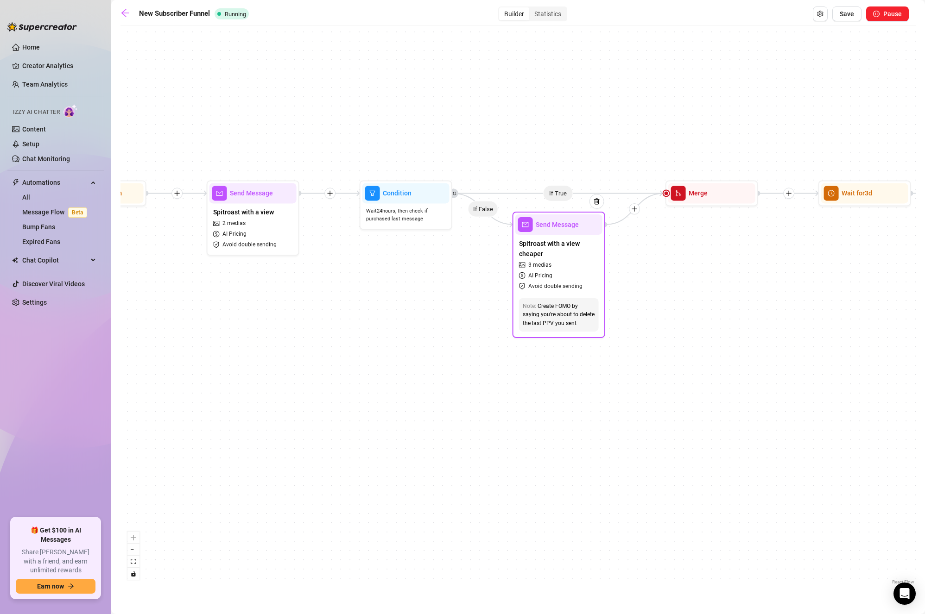
click at [578, 266] on div "Spitroast with a view cheaper 3 medias AI Pricing Avoid double sending" at bounding box center [558, 265] width 87 height 60
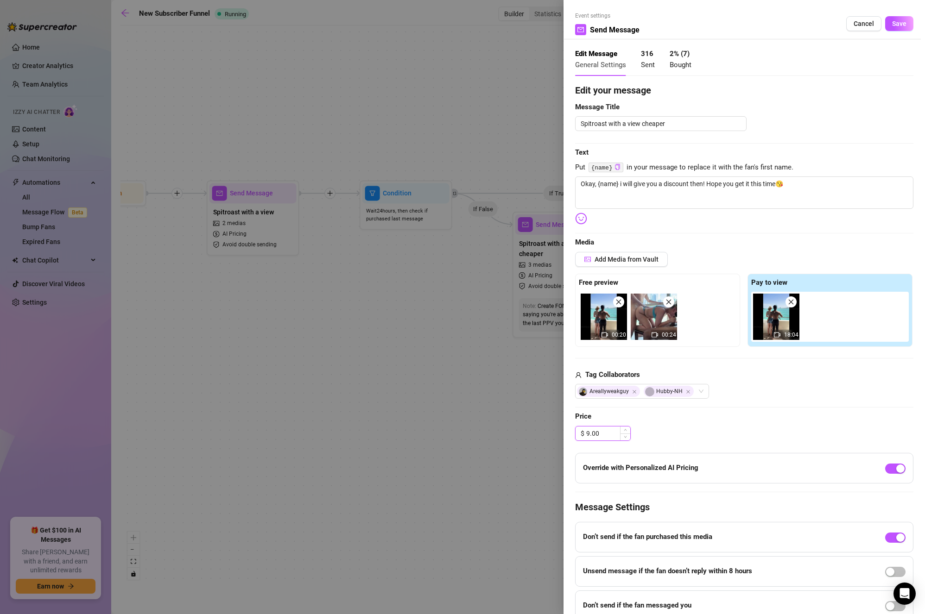
click at [604, 433] on input "9.00" at bounding box center [608, 434] width 44 height 14
click at [842, 245] on span "Media" at bounding box center [744, 242] width 338 height 11
click at [892, 24] on span "Save" at bounding box center [899, 23] width 14 height 7
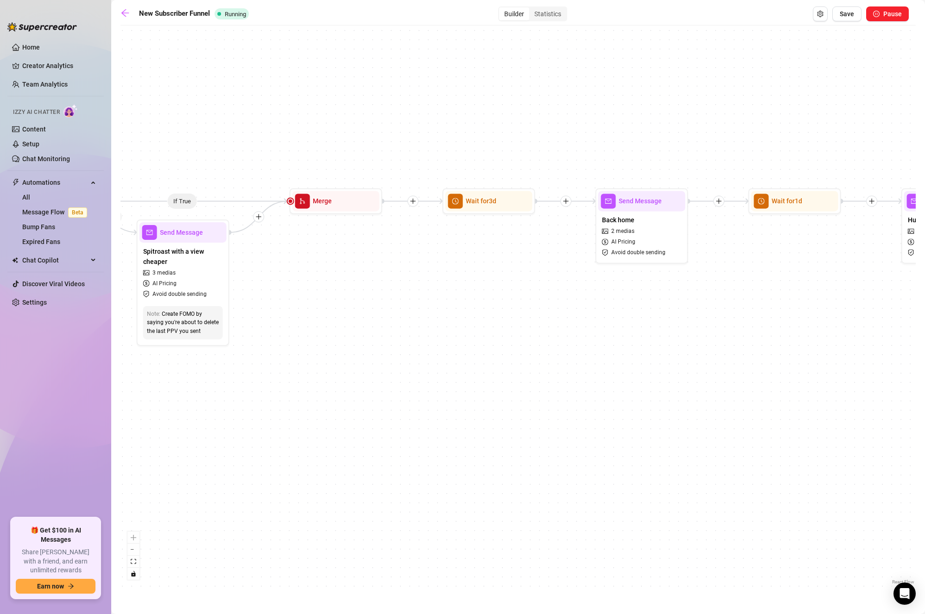
drag, startPoint x: 515, startPoint y: 357, endPoint x: 388, endPoint y: 362, distance: 127.0
click at [340, 372] on div "If True If True If True If True If False If False If False If False If False Se…" at bounding box center [517, 308] width 795 height 557
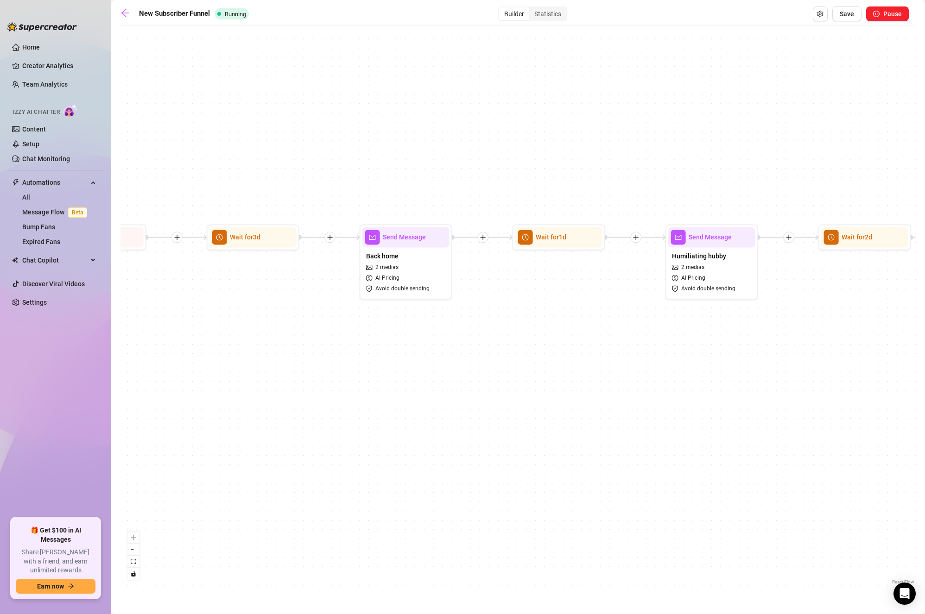
drag, startPoint x: 642, startPoint y: 349, endPoint x: 534, endPoint y: 374, distance: 111.2
click at [535, 374] on div "If True If True If True If True If False If False If False If False If False Se…" at bounding box center [517, 308] width 795 height 557
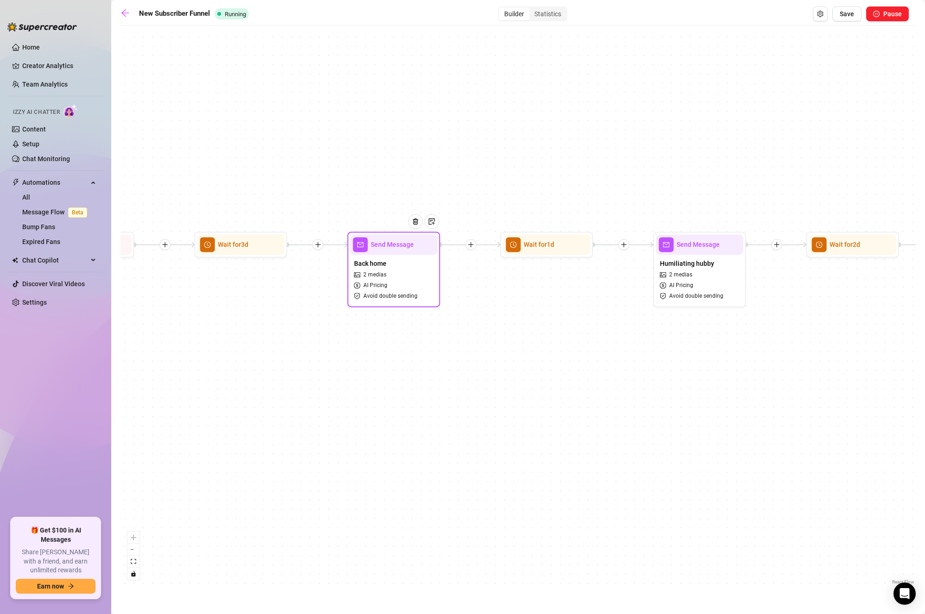
click at [409, 265] on div "Back home 2 medias AI Pricing Avoid double sending" at bounding box center [393, 280] width 87 height 50
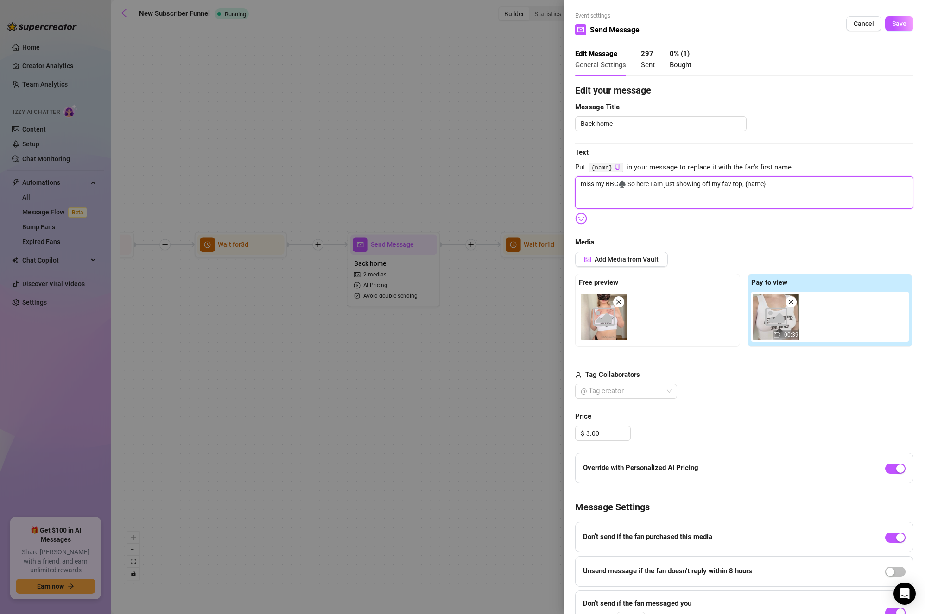
click at [679, 196] on textarea "miss my BBC♠️ So here I am just showing off my fav top, {name}" at bounding box center [744, 192] width 338 height 32
click at [892, 24] on span "Save" at bounding box center [899, 23] width 14 height 7
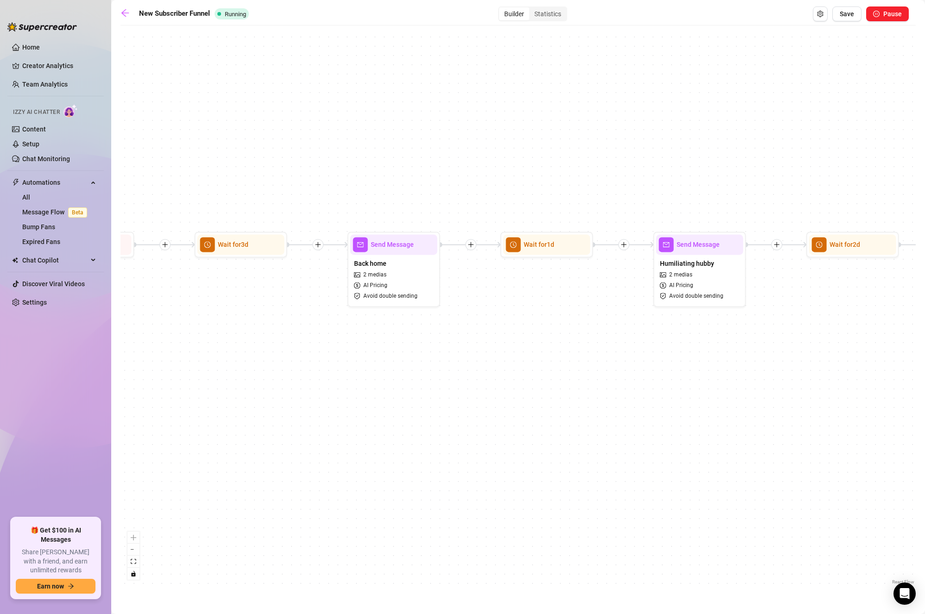
drag, startPoint x: 635, startPoint y: 367, endPoint x: 380, endPoint y: 364, distance: 255.2
click at [382, 363] on div "If True If True If True If True If False If False If False If False If False Se…" at bounding box center [517, 308] width 795 height 557
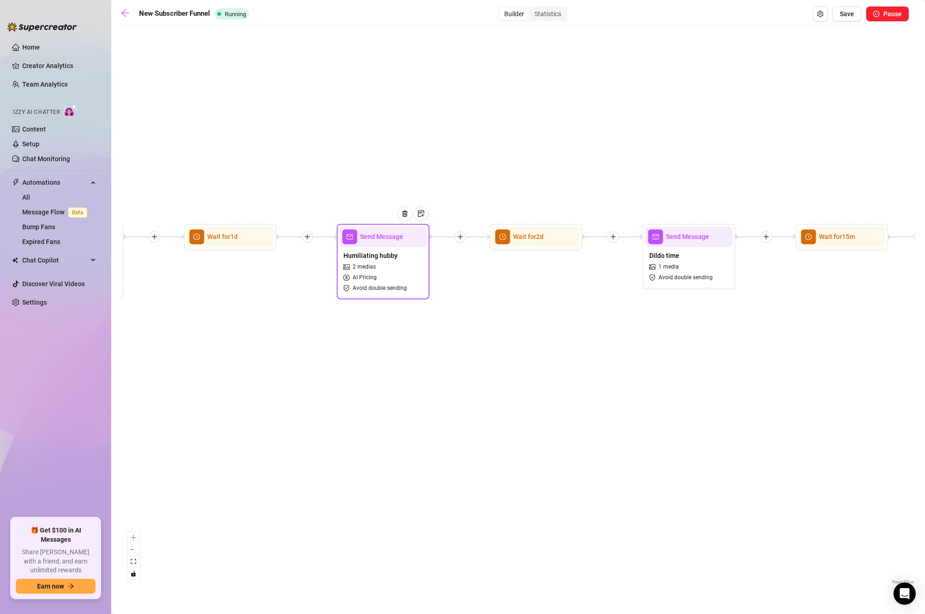
click at [403, 266] on div "Humiliating hubby 2 medias AI Pricing Avoid double sending" at bounding box center [383, 272] width 87 height 50
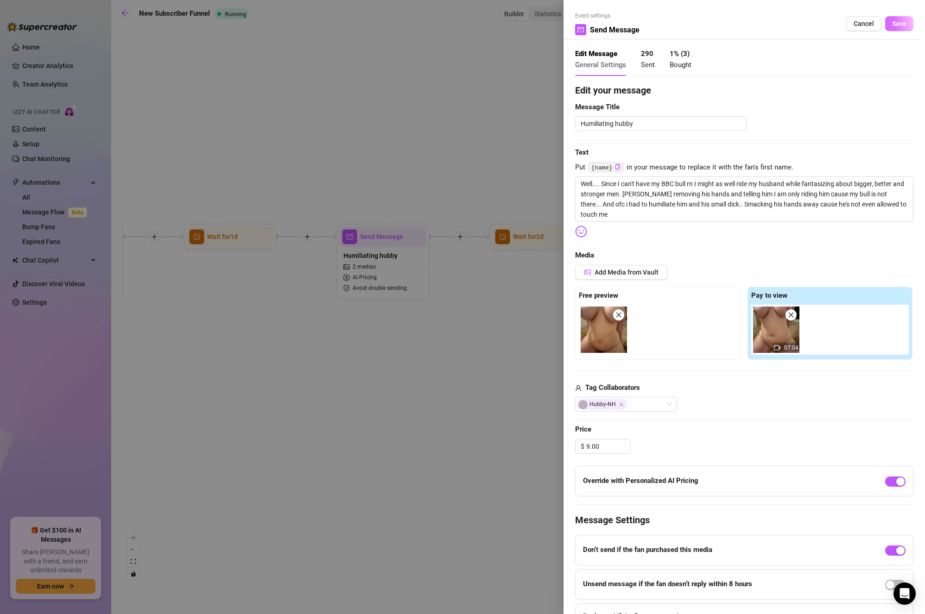
click at [894, 22] on span "Save" at bounding box center [899, 23] width 14 height 7
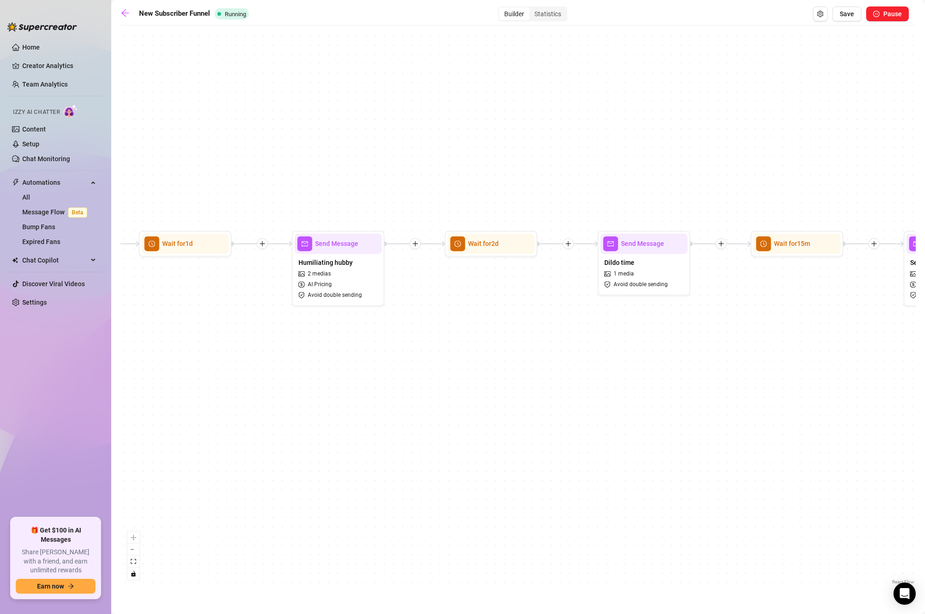
drag, startPoint x: 771, startPoint y: 357, endPoint x: 583, endPoint y: 357, distance: 188.1
click at [584, 357] on div "If True If True If True If True If False If False If False If False If False Se…" at bounding box center [517, 308] width 795 height 557
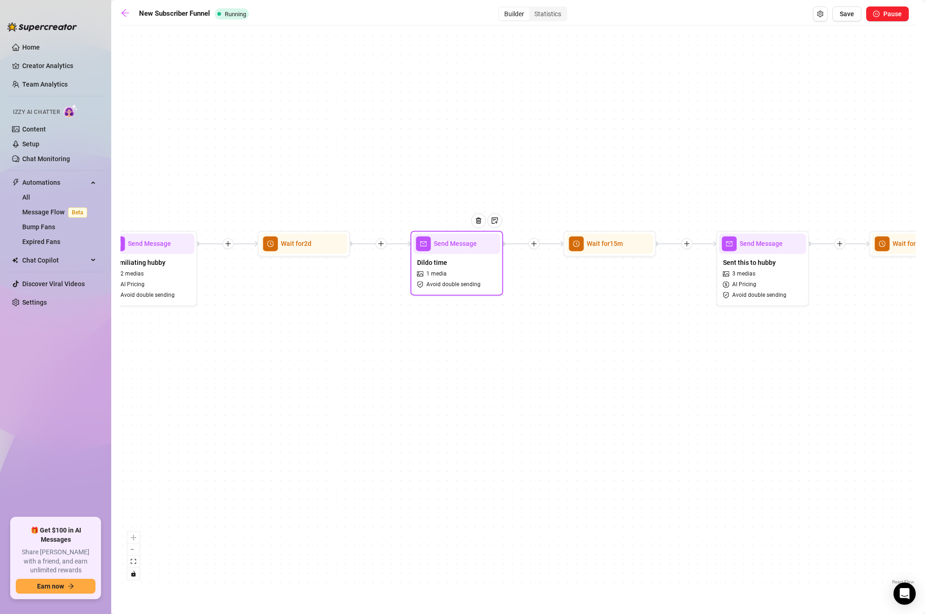
click at [459, 270] on div "Dildo time 1 media Avoid double sending" at bounding box center [456, 273] width 87 height 39
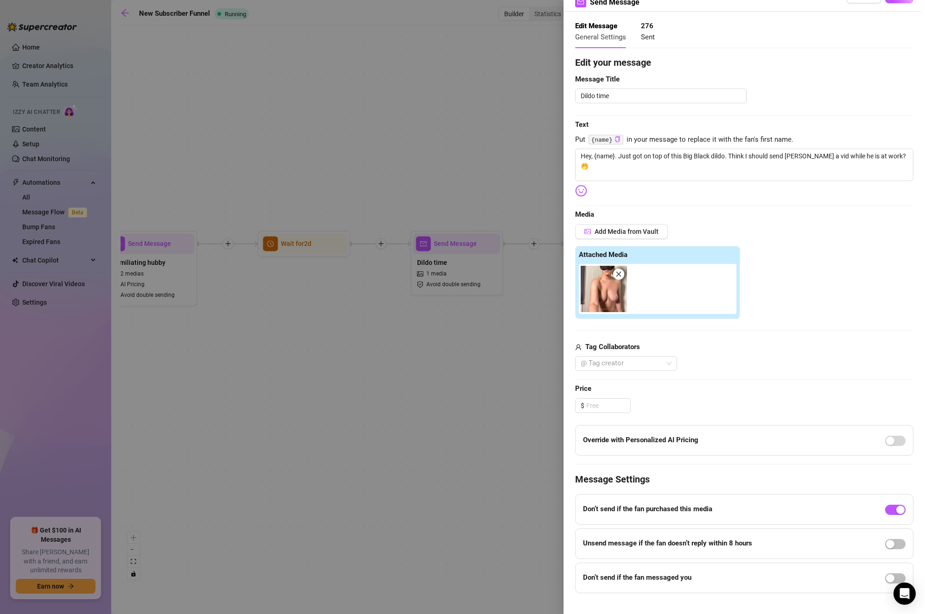
scroll to position [42, 0]
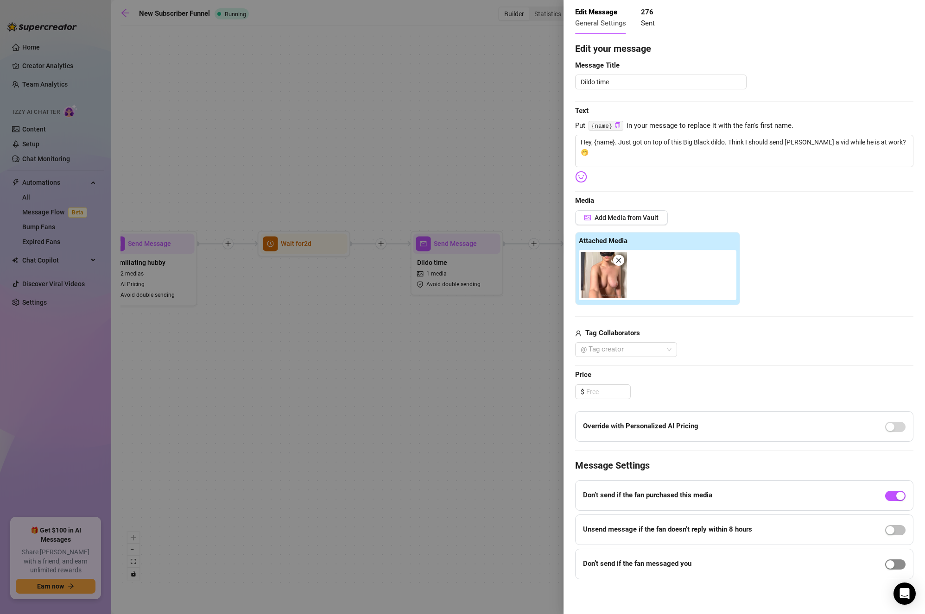
click at [890, 563] on span "button" at bounding box center [895, 565] width 20 height 10
click at [625, 579] on input "8" at bounding box center [630, 578] width 27 height 14
click at [827, 150] on textarea "Hey, {name}. Just got on top of this Big Black dildo. Think I should send [PERS…" at bounding box center [744, 151] width 338 height 32
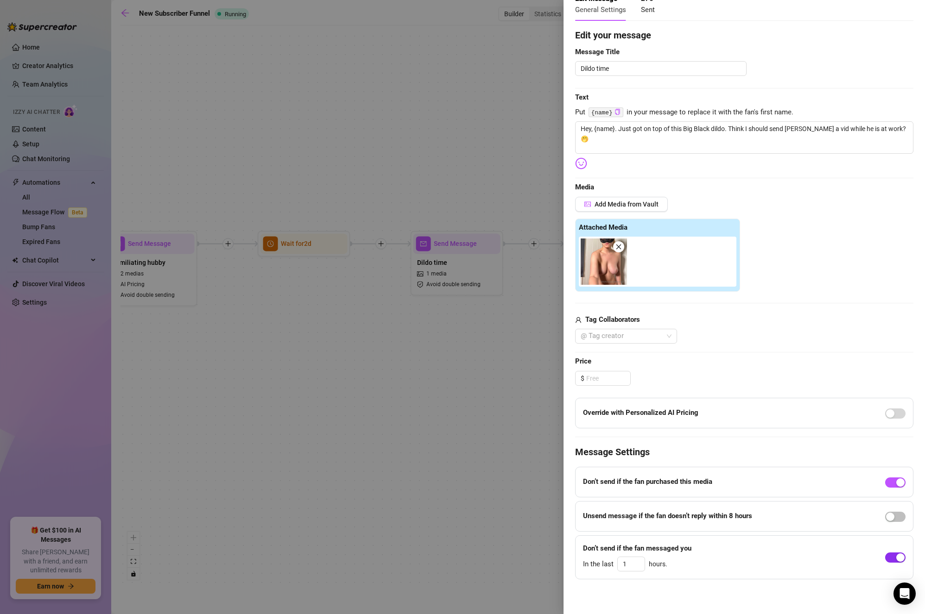
click at [887, 555] on span "button" at bounding box center [895, 558] width 20 height 10
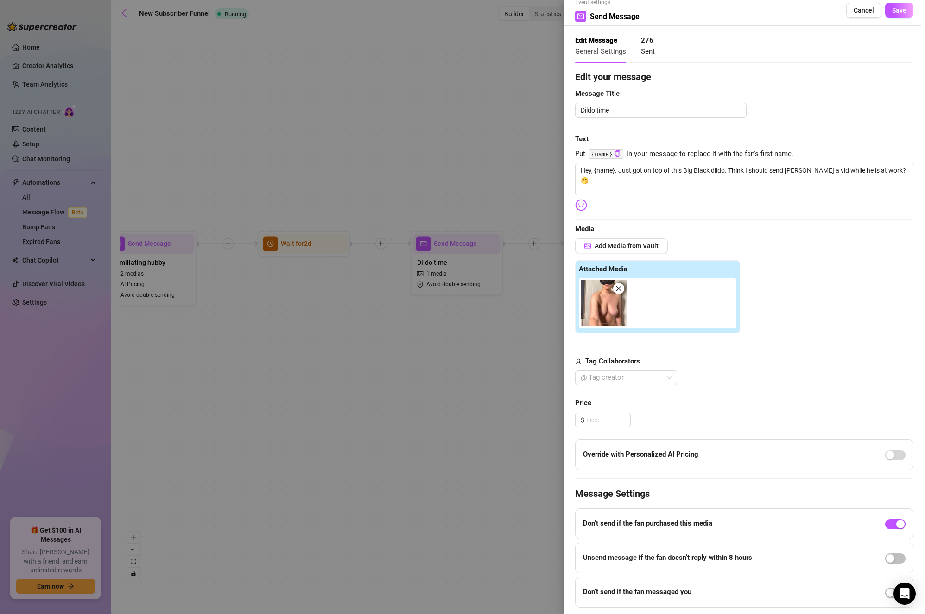
scroll to position [0, 0]
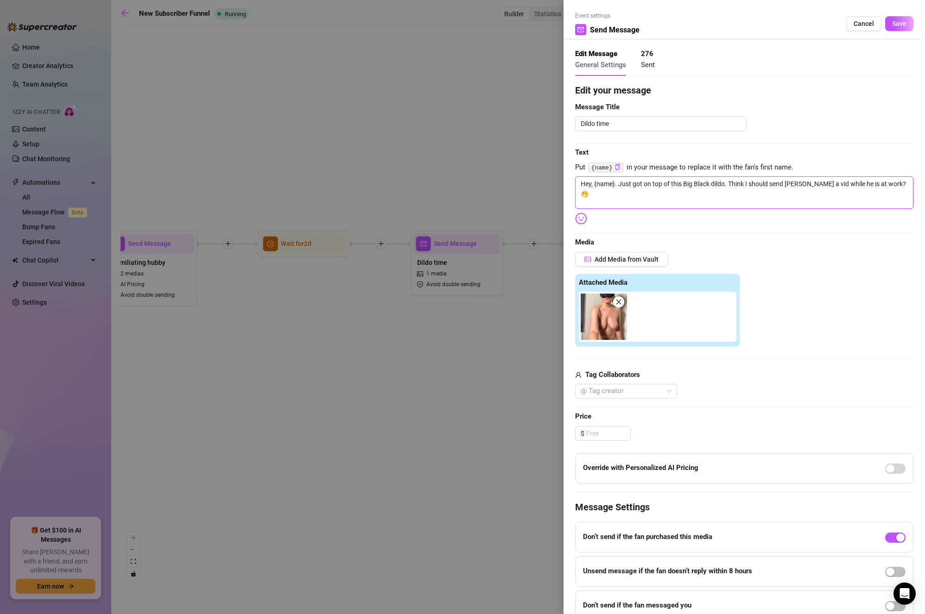
drag, startPoint x: 594, startPoint y: 183, endPoint x: 578, endPoint y: 177, distance: 17.1
click at [578, 177] on textarea "Hey, {name}. Just got on top of this Big Black dildo. Think I should send [PERS…" at bounding box center [744, 192] width 338 height 32
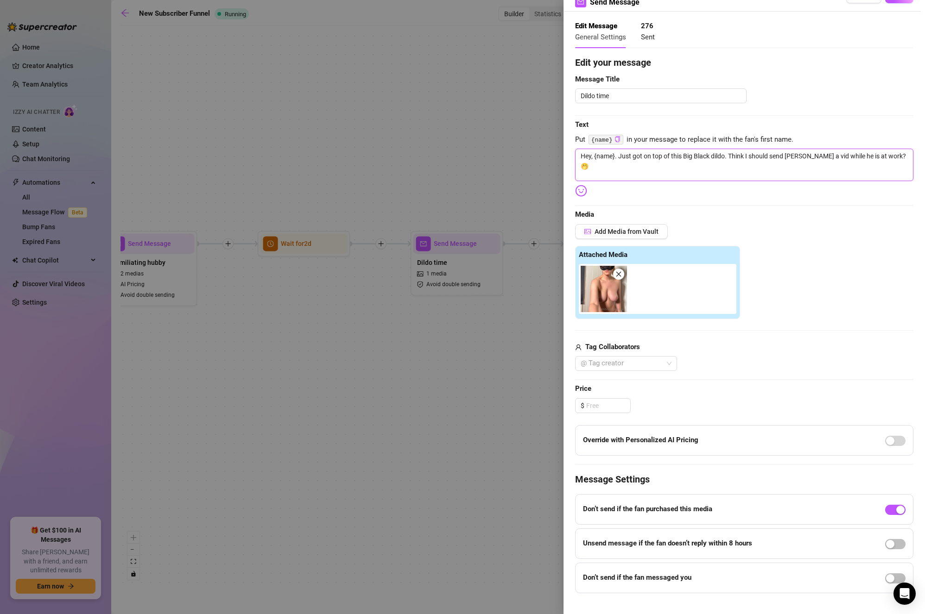
scroll to position [42, 0]
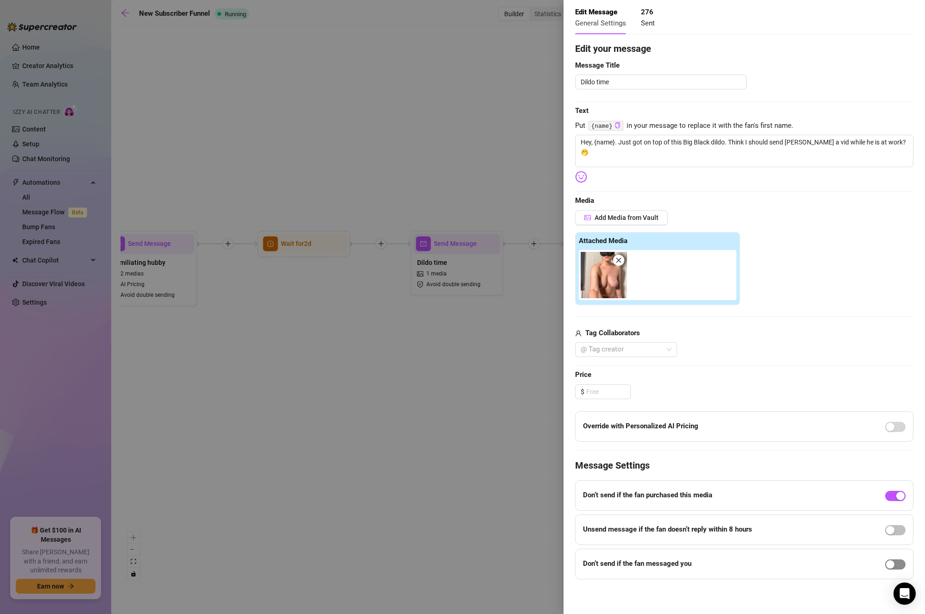
click at [886, 564] on div "button" at bounding box center [890, 564] width 8 height 8
click at [627, 576] on input "1" at bounding box center [630, 578] width 27 height 14
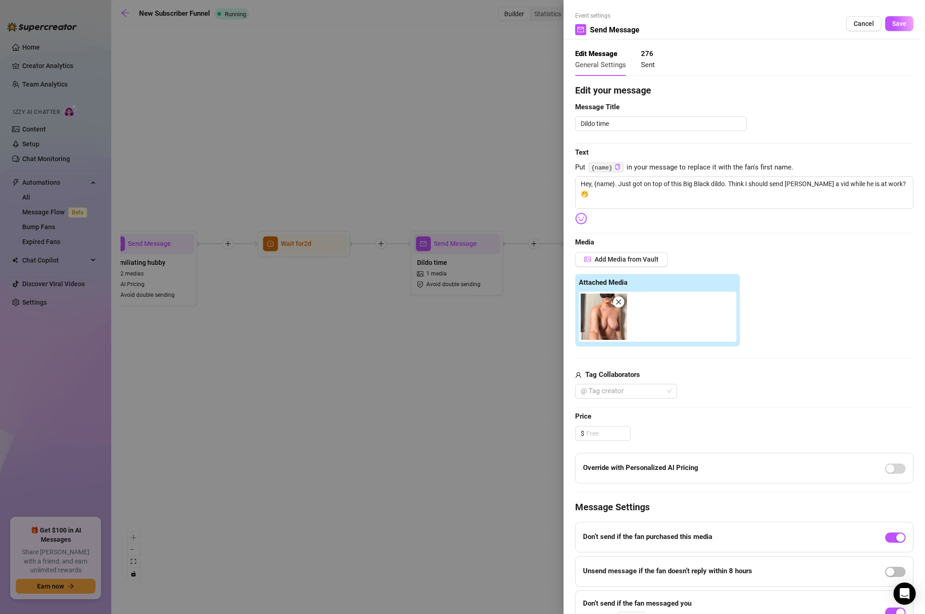
click at [809, 372] on div "Tag Collaborators" at bounding box center [744, 375] width 338 height 11
click at [892, 21] on span "Save" at bounding box center [899, 23] width 14 height 7
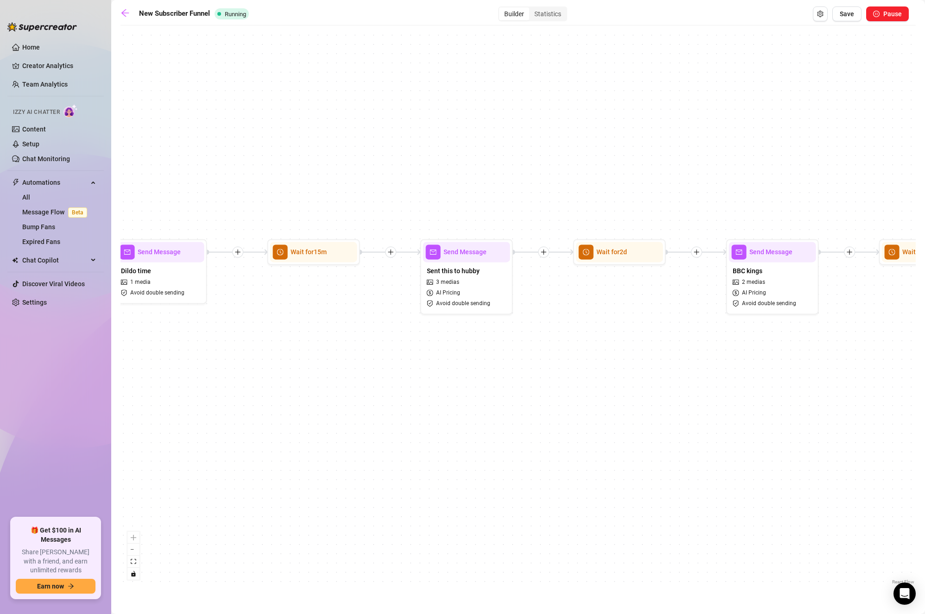
drag, startPoint x: 626, startPoint y: 347, endPoint x: 335, endPoint y: 356, distance: 291.0
click at [335, 356] on div "If True If True If True If True If False If False If False If False If False Se…" at bounding box center [517, 308] width 795 height 557
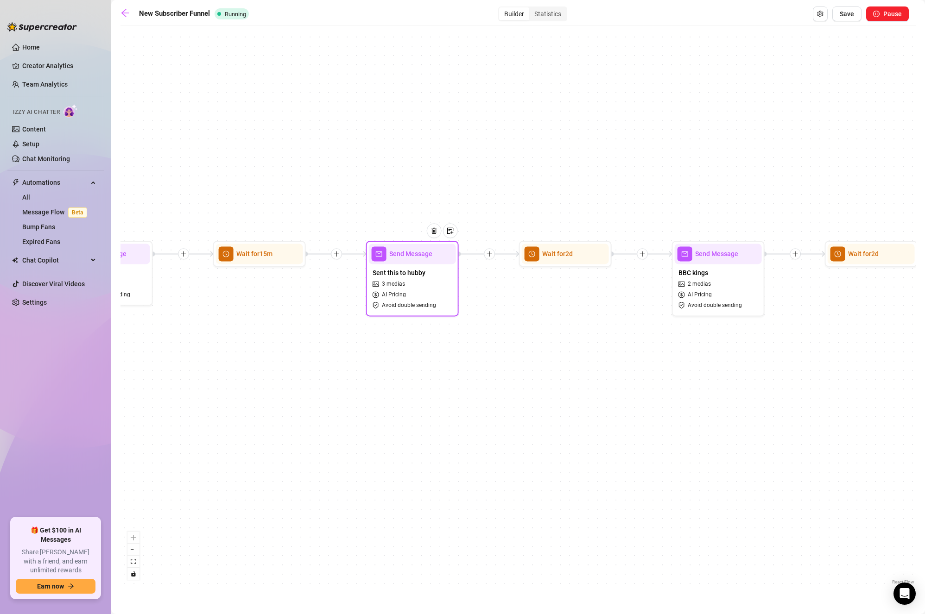
click at [438, 279] on div "Sent this to hubby 3 medias AI Pricing Avoid double sending" at bounding box center [412, 289] width 87 height 50
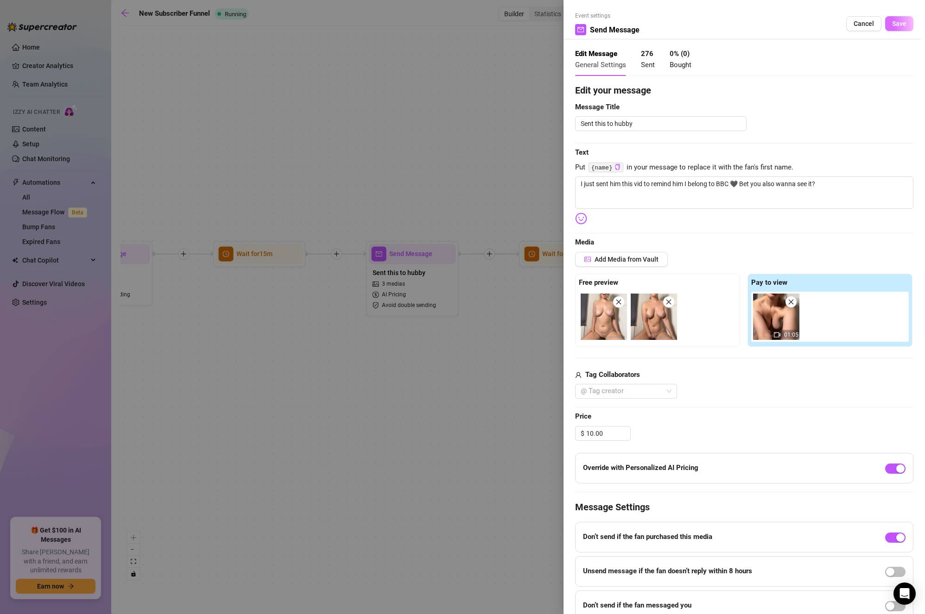
click at [892, 22] on span "Save" at bounding box center [899, 23] width 14 height 7
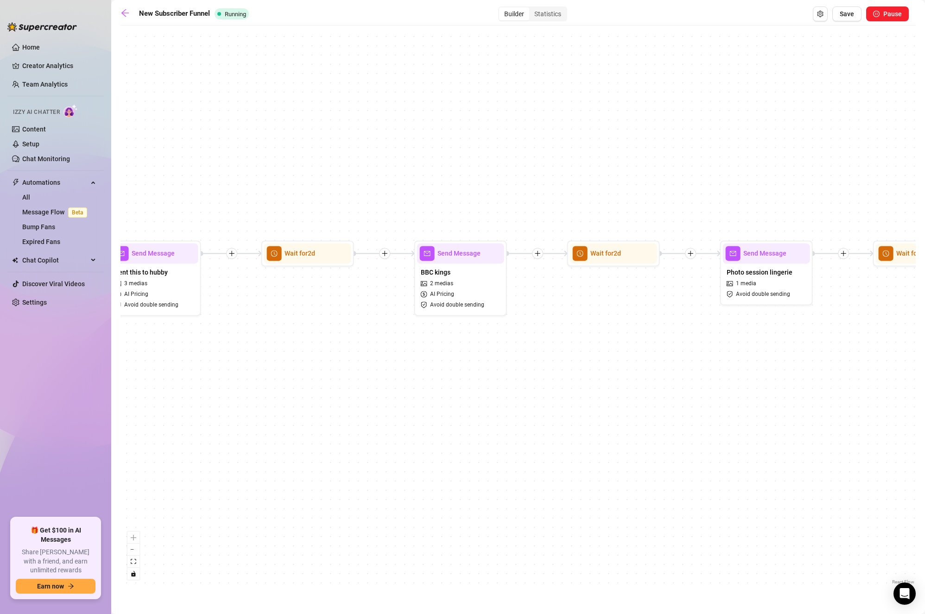
drag, startPoint x: 792, startPoint y: 435, endPoint x: 472, endPoint y: 434, distance: 320.1
click at [472, 434] on div "If True If True If True If True If False If False If False If False If False Se…" at bounding box center [517, 308] width 795 height 557
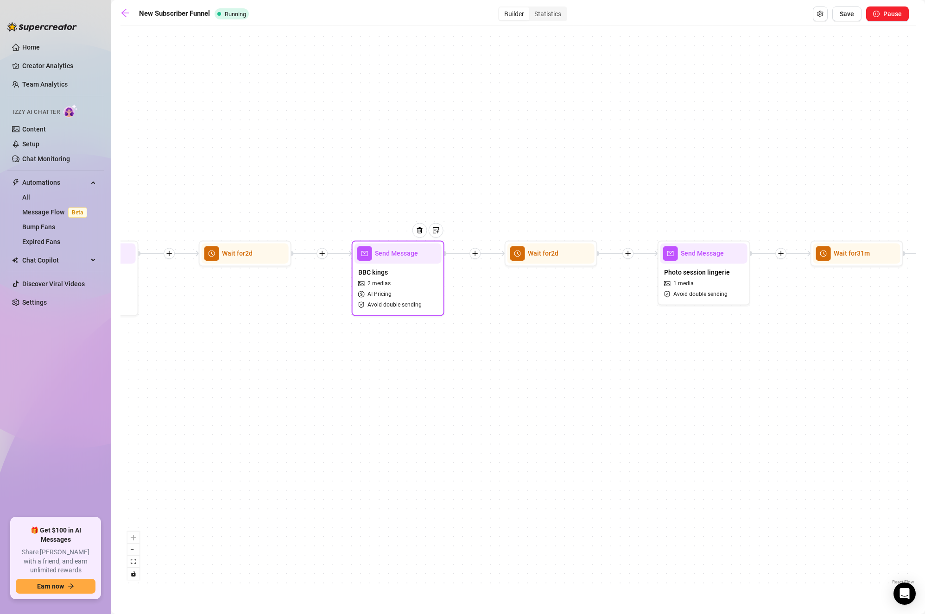
click at [398, 270] on div "BBC kings 2 medias AI Pricing Avoid double sending" at bounding box center [397, 289] width 87 height 50
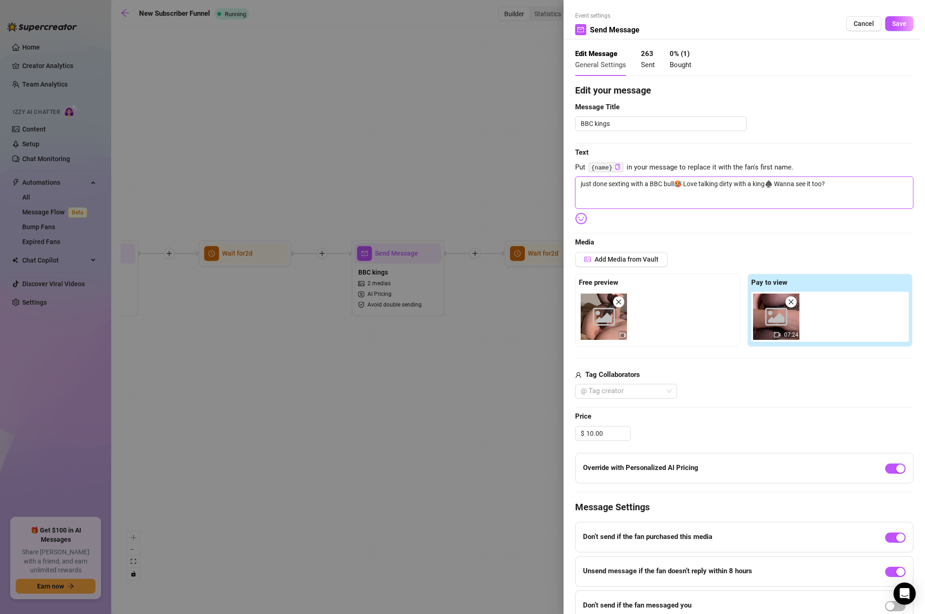
click at [876, 184] on textarea "just done sexting with a BBC bull🥵 Love talking dirty with a king♠️ Wanna see i…" at bounding box center [744, 192] width 338 height 32
click at [615, 164] on icon "copy" at bounding box center [617, 167] width 5 height 6
click at [826, 183] on textarea "just done sexting with a BBC bull🥵 Love talking dirty with a king♠️ Wanna see i…" at bounding box center [744, 192] width 338 height 32
paste textarea "{name}"
click at [892, 24] on span "Save" at bounding box center [899, 23] width 14 height 7
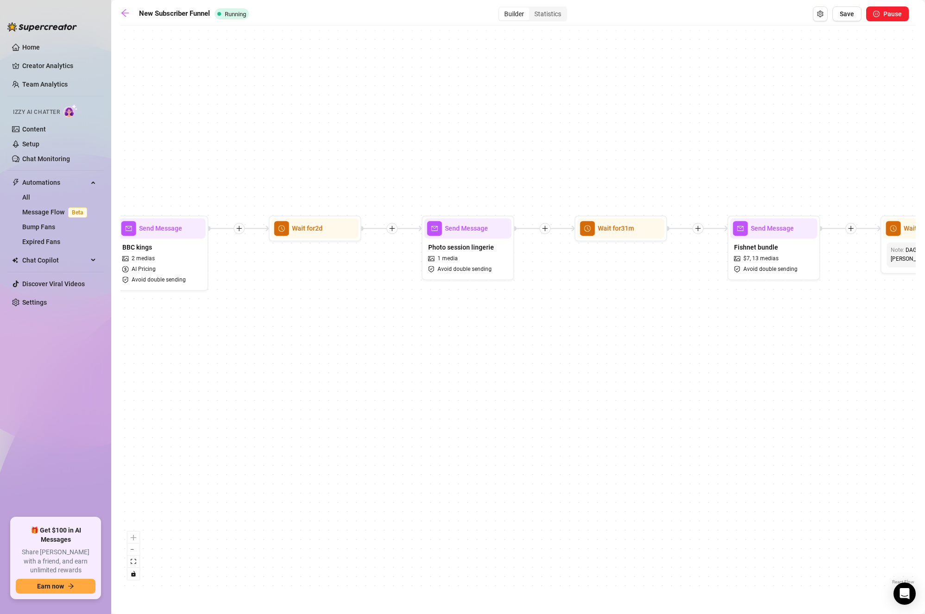
drag, startPoint x: 874, startPoint y: 415, endPoint x: 594, endPoint y: 393, distance: 280.7
click at [594, 393] on div "If True If True If True If True If False If False If False If False If False Se…" at bounding box center [517, 308] width 795 height 557
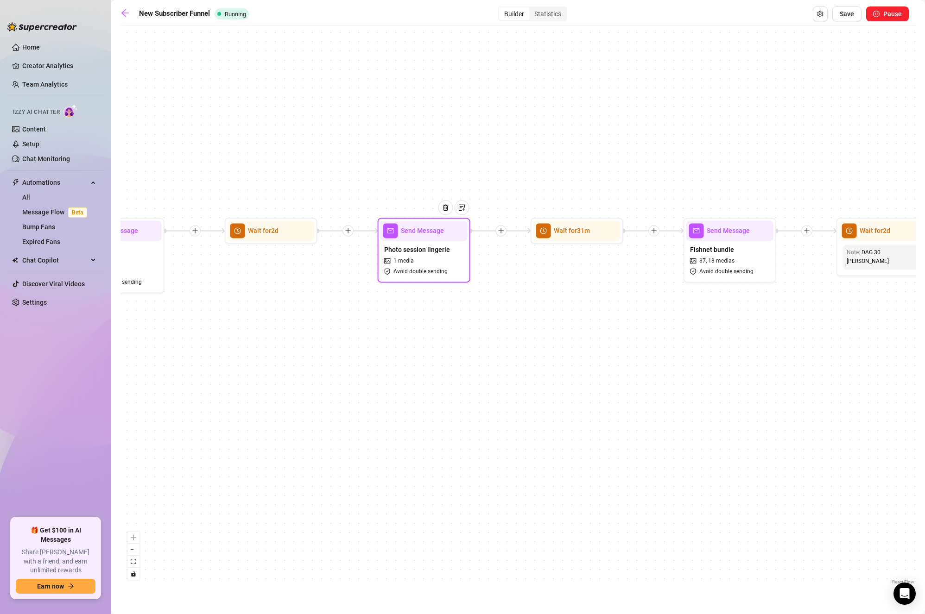
click at [431, 256] on div "Photo session lingerie 1 media Avoid double sending" at bounding box center [423, 260] width 87 height 39
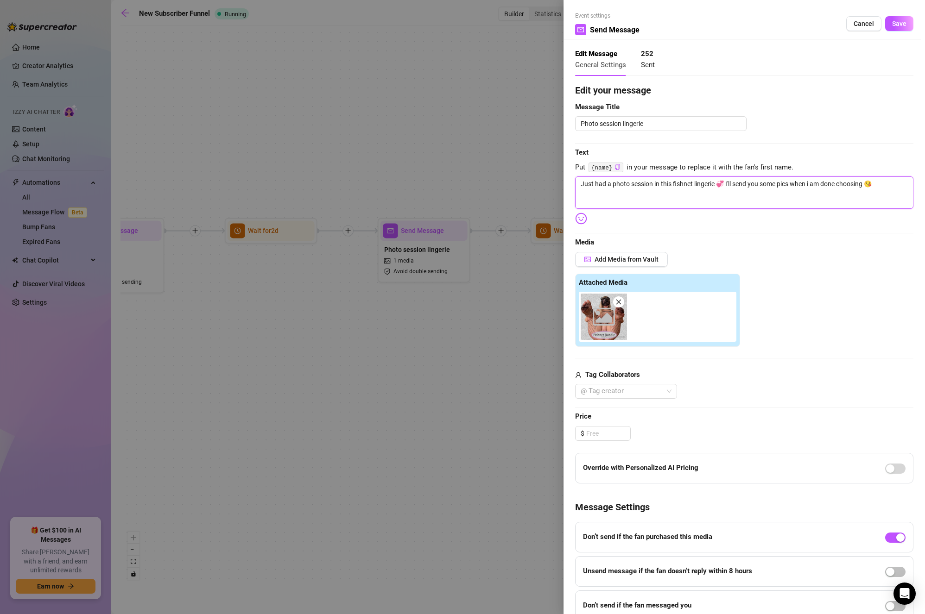
click at [786, 186] on textarea "Just had a photo session in this fishnet lingerie 💞 I'll send you some pics whe…" at bounding box center [744, 192] width 338 height 32
click at [893, 24] on span "Save" at bounding box center [899, 23] width 14 height 7
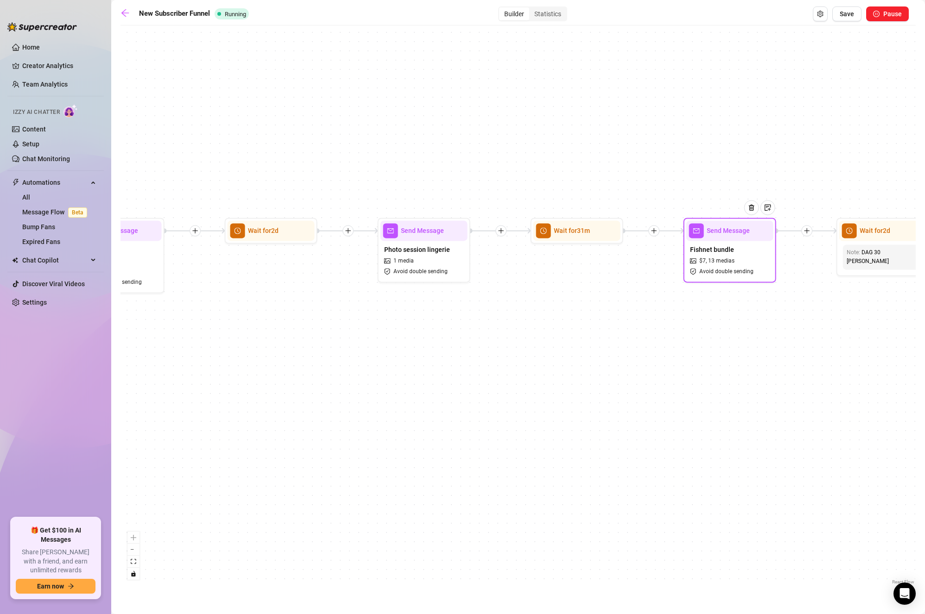
click at [751, 263] on div "Fishnet bundle $ 7 , 13 medias Avoid double sending" at bounding box center [729, 260] width 87 height 39
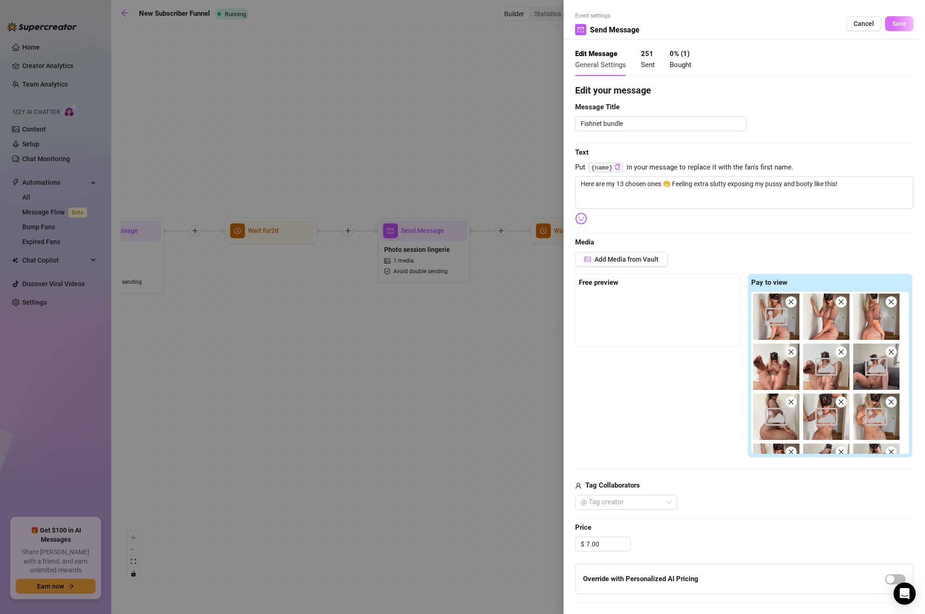
click at [896, 18] on button "Save" at bounding box center [899, 23] width 28 height 15
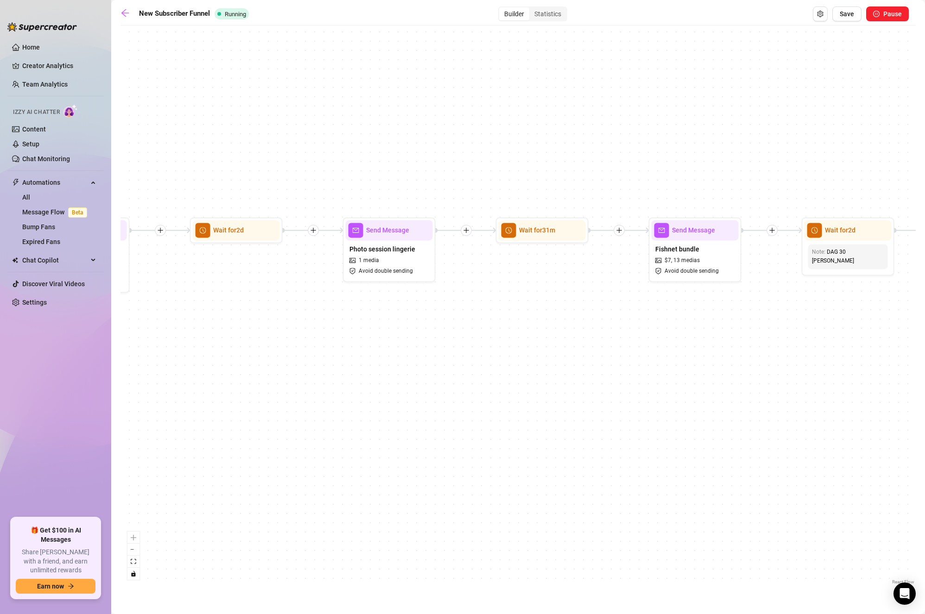
drag, startPoint x: 738, startPoint y: 333, endPoint x: 458, endPoint y: 333, distance: 279.8
click at [458, 333] on div "If True If True If True If True If False If False If False If False If False Se…" at bounding box center [517, 308] width 795 height 557
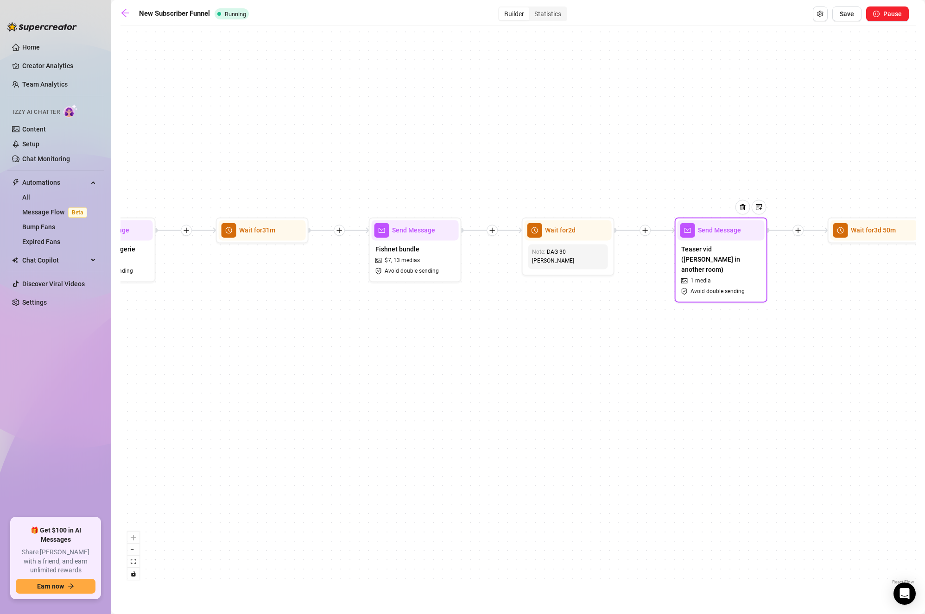
click at [726, 252] on span "Teaser vid ([PERSON_NAME] in another room)" at bounding box center [721, 259] width 80 height 31
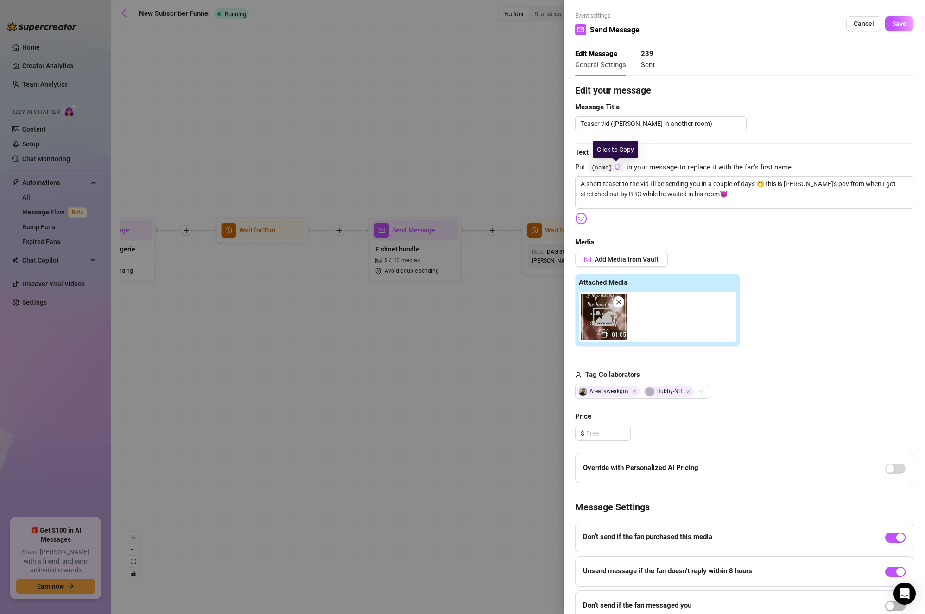
click at [616, 167] on icon "copy" at bounding box center [617, 167] width 5 height 6
click at [741, 192] on textarea "A short teaser to the vid I'll be sending you in a couple of days 🤭 this is [PE…" at bounding box center [744, 192] width 338 height 32
click at [896, 25] on span "Save" at bounding box center [899, 23] width 14 height 7
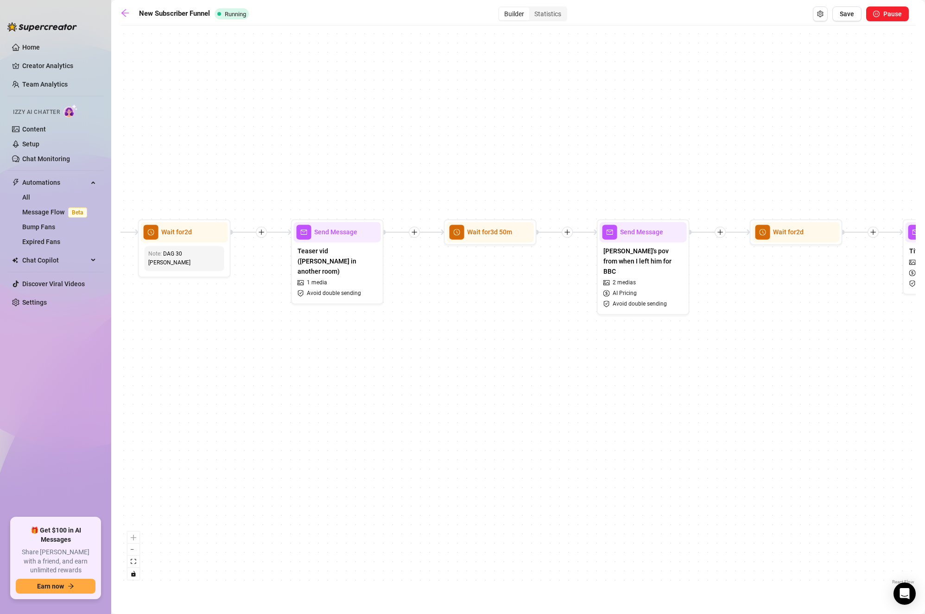
drag, startPoint x: 828, startPoint y: 284, endPoint x: 440, endPoint y: 287, distance: 388.2
click at [427, 287] on div "If True If True If True If True If False If False If False If False If False Se…" at bounding box center [517, 308] width 795 height 557
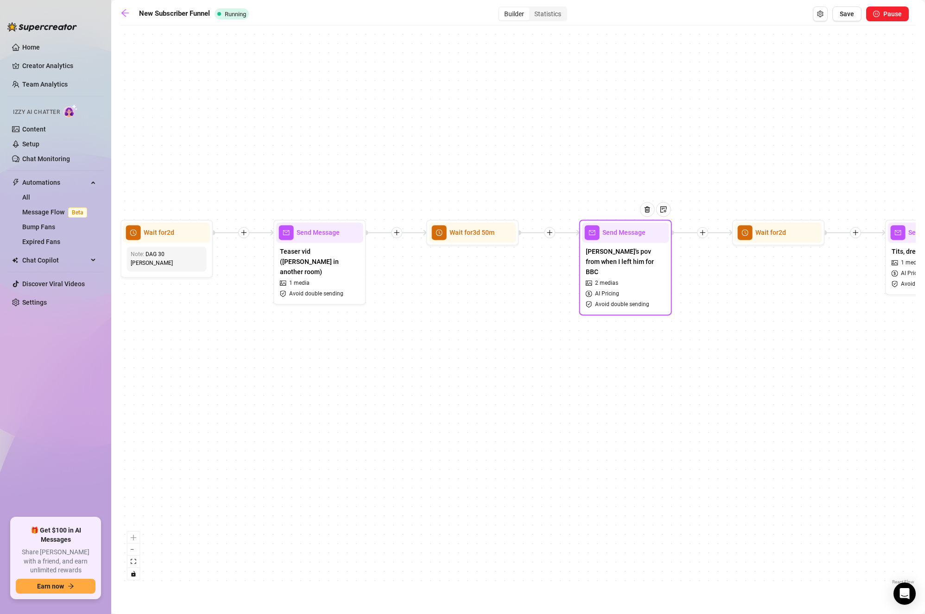
click at [637, 257] on span "[PERSON_NAME]'s pov from when I left him for BBC" at bounding box center [625, 261] width 80 height 31
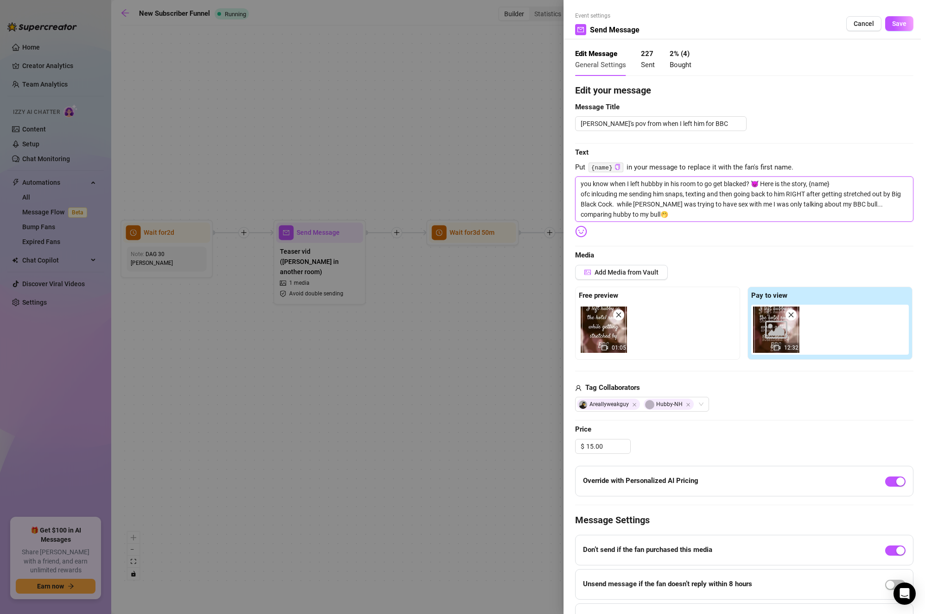
click at [696, 193] on textarea "you know when I left hubbby in his room to go get blacked? 😈 Here is the story,…" at bounding box center [744, 198] width 338 height 45
click at [686, 217] on textarea "you know when I left hubbby in his room to go get blacked? 😈 Here is the story,…" at bounding box center [744, 198] width 338 height 45
click at [666, 196] on textarea "you know when I left hubbby in his room to go get blacked? 😈 Here is the story,…" at bounding box center [744, 198] width 338 height 45
click at [649, 210] on textarea "you know when I left hubbby in his room to go get blacked? 😈 Here is the story,…" at bounding box center [744, 198] width 338 height 45
click at [892, 26] on span "Save" at bounding box center [899, 23] width 14 height 7
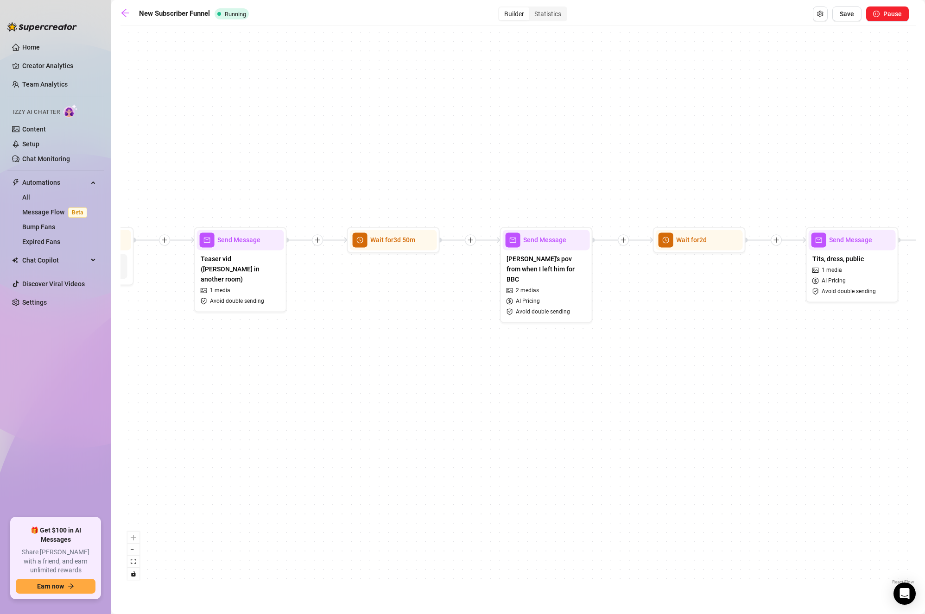
drag, startPoint x: 749, startPoint y: 296, endPoint x: 298, endPoint y: 287, distance: 451.2
click at [298, 287] on div "If True If True If True If True If False If False If False If False If False Se…" at bounding box center [517, 308] width 795 height 557
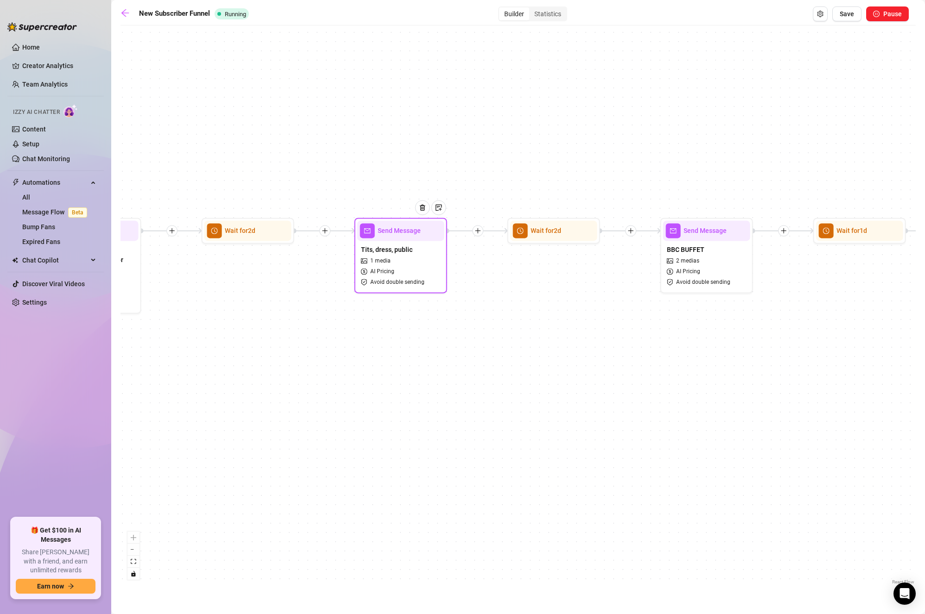
click at [406, 248] on span "Tits, dress, public" at bounding box center [386, 250] width 51 height 10
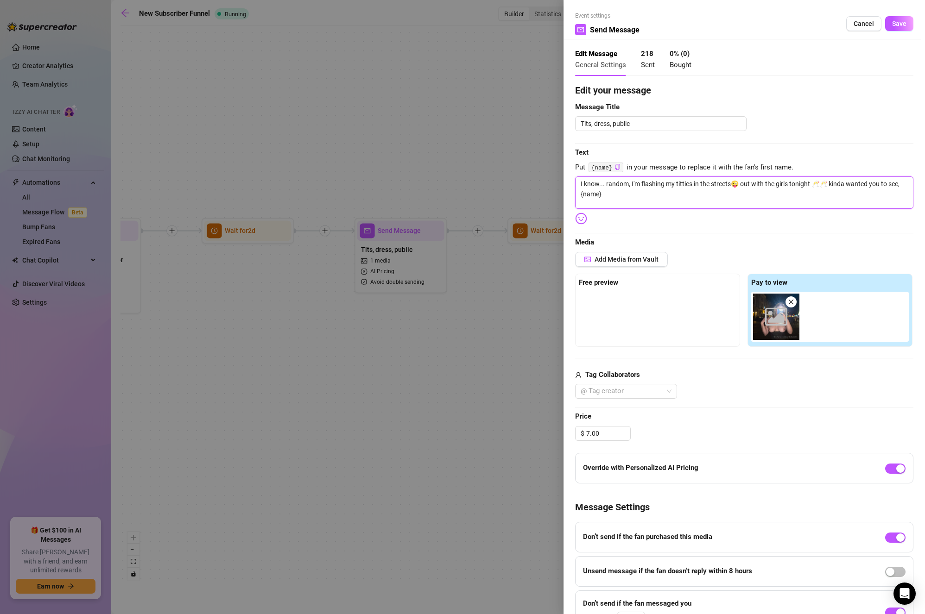
click at [667, 194] on textarea "I know... random, I'm flashing my titties in the streets😜 out with the girls to…" at bounding box center [744, 192] width 338 height 32
click at [896, 25] on span "Save" at bounding box center [899, 23] width 14 height 7
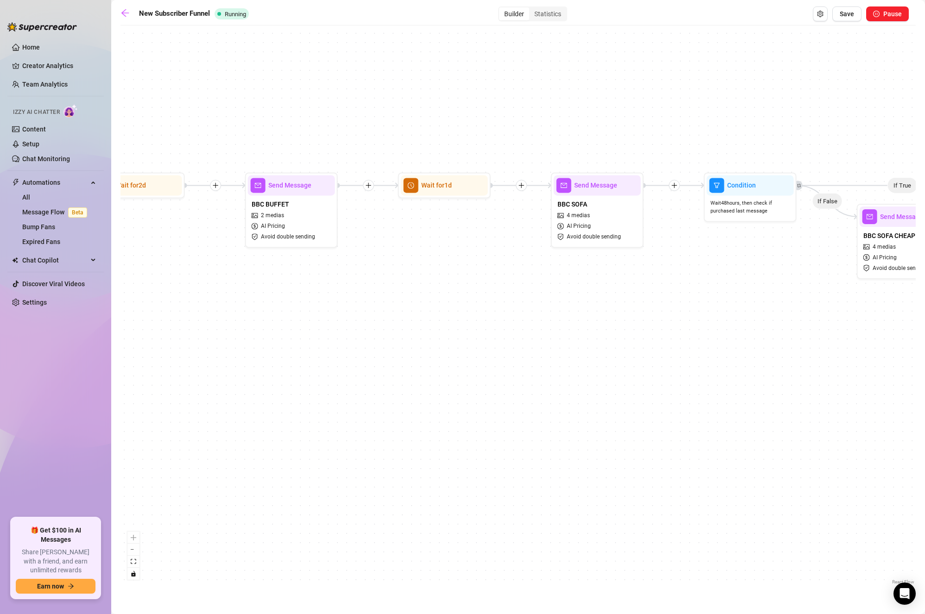
drag, startPoint x: 716, startPoint y: 335, endPoint x: 230, endPoint y: 266, distance: 490.8
click at [219, 266] on div "If True If True If True If True If False If False If False If False If False Se…" at bounding box center [517, 308] width 795 height 557
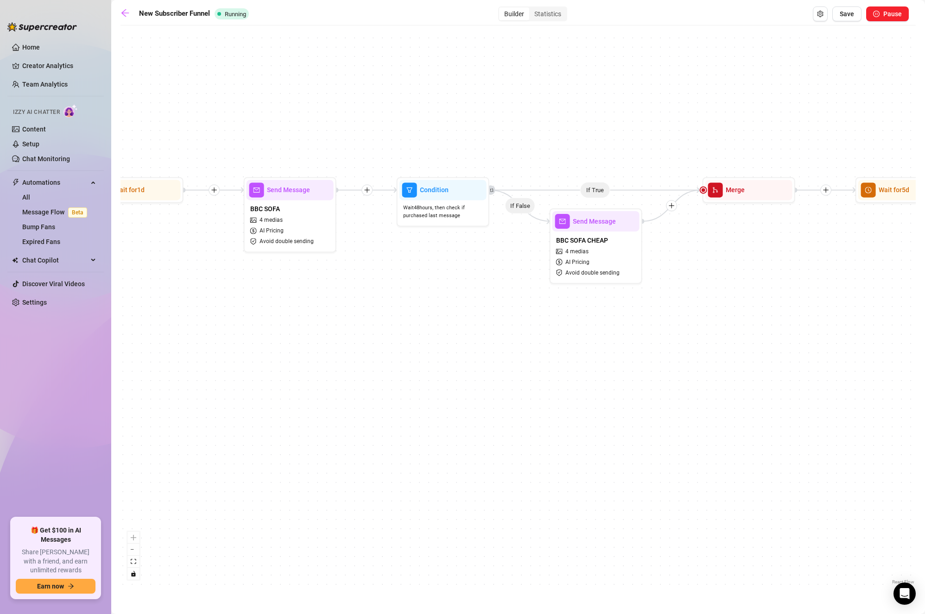
drag, startPoint x: 564, startPoint y: 268, endPoint x: 419, endPoint y: 279, distance: 145.8
click at [458, 296] on div "If True If True If True If True If False If False If False If False If False Se…" at bounding box center [517, 308] width 795 height 557
click at [277, 234] on span "AI Pricing" at bounding box center [269, 230] width 24 height 9
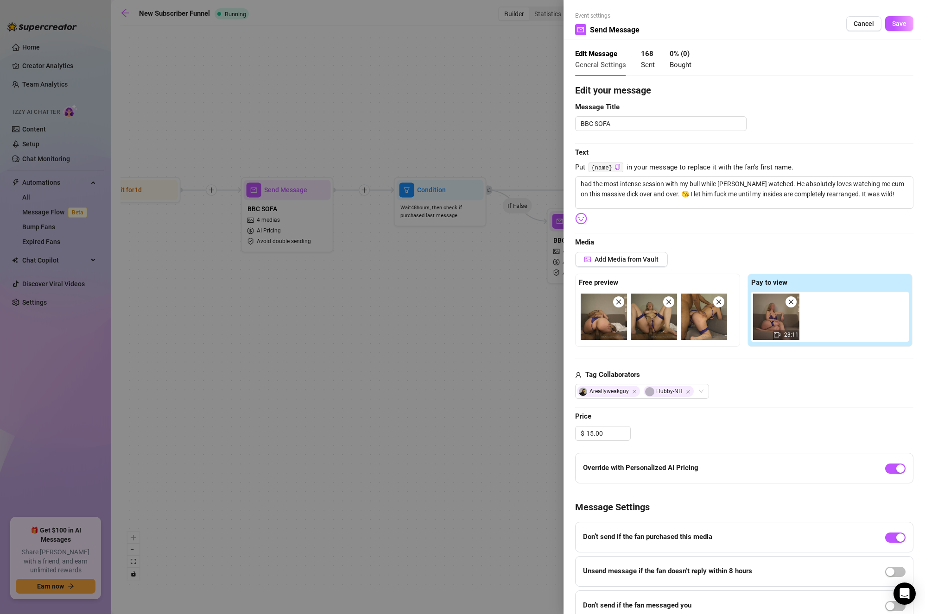
drag, startPoint x: 889, startPoint y: 20, endPoint x: 874, endPoint y: 30, distance: 17.7
click at [892, 20] on span "Save" at bounding box center [899, 23] width 14 height 7
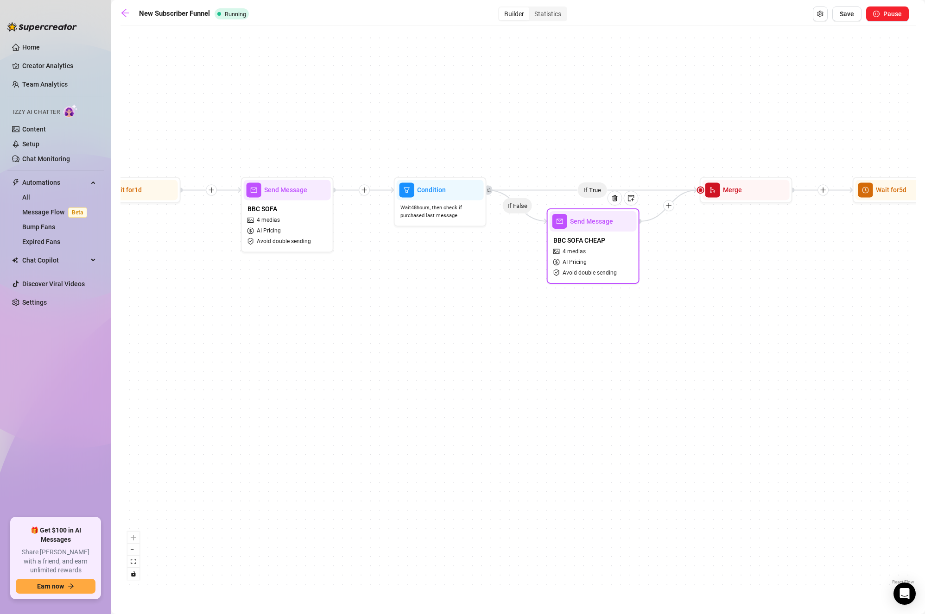
click at [586, 253] on div "BBC SOFA CHEAP 4 medias AI Pricing Avoid double sending" at bounding box center [592, 257] width 87 height 50
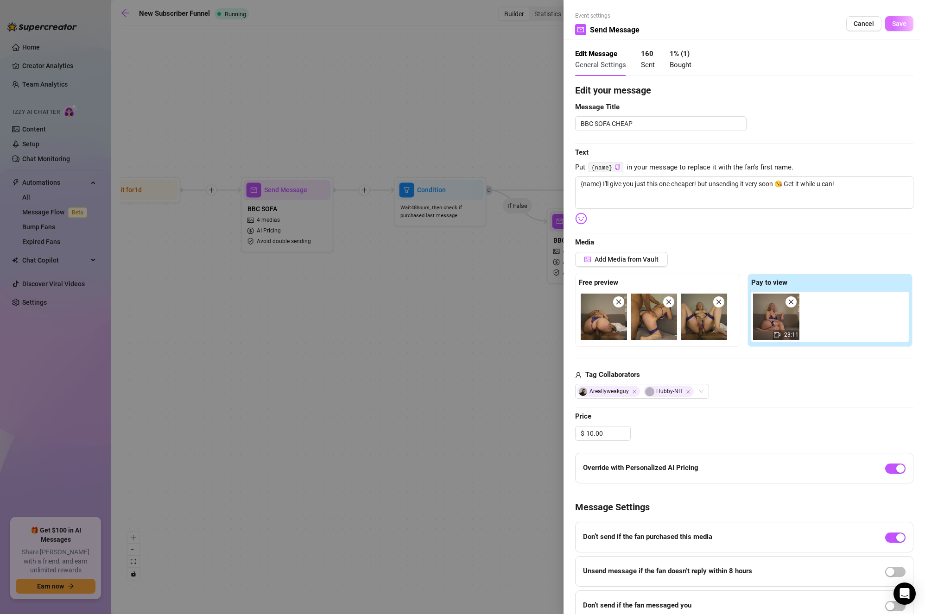
click at [898, 24] on span "Save" at bounding box center [899, 23] width 14 height 7
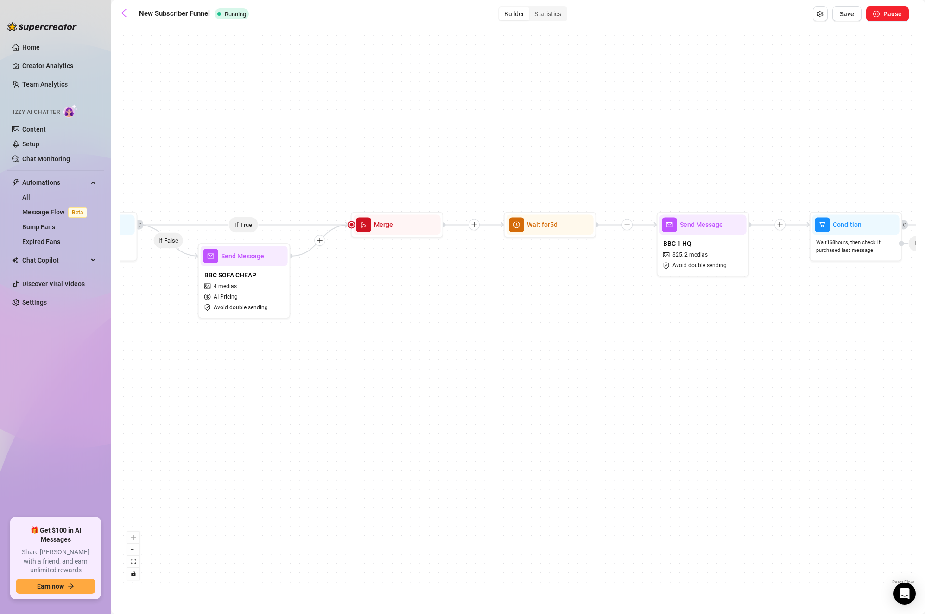
drag, startPoint x: 645, startPoint y: 275, endPoint x: 475, endPoint y: 311, distance: 173.4
click at [475, 311] on div "If True If True If True If True If False If False If False If False If False Se…" at bounding box center [517, 308] width 795 height 557
click at [704, 253] on span "2 medias" at bounding box center [695, 255] width 23 height 9
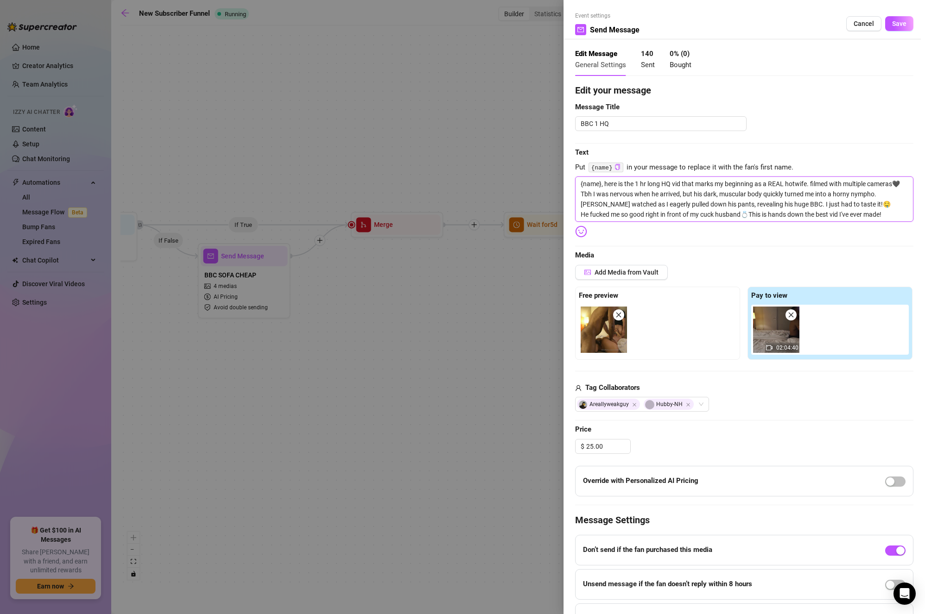
click at [777, 204] on textarea "{name}, here is the 1 hr long HQ vid that marks my beginning as a REAL hotwife.…" at bounding box center [744, 198] width 338 height 45
click at [892, 21] on span "Save" at bounding box center [899, 23] width 14 height 7
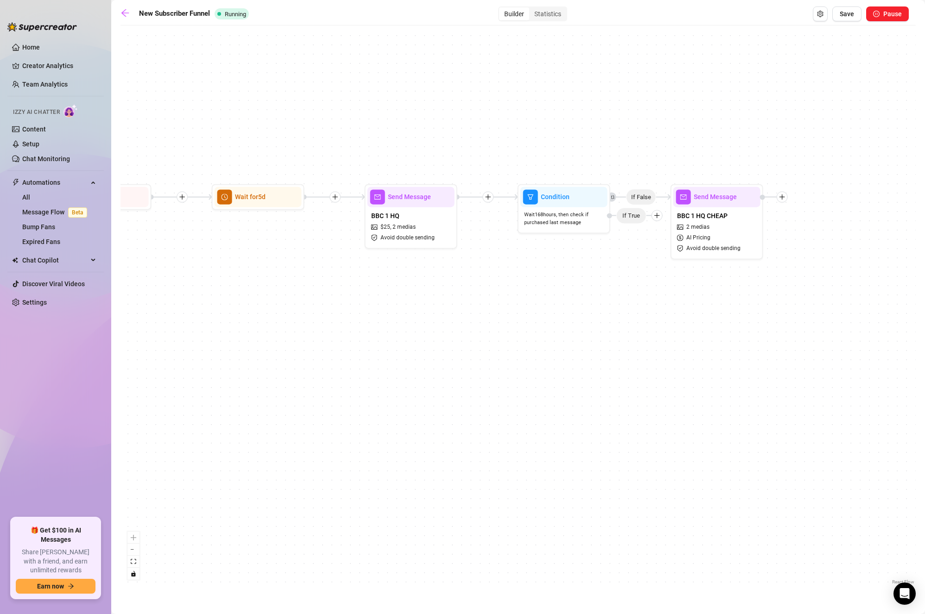
drag, startPoint x: 753, startPoint y: 372, endPoint x: 408, endPoint y: 310, distance: 350.6
click at [409, 332] on div "If True If True If True If True If False If False If False If False If False Se…" at bounding box center [517, 308] width 795 height 557
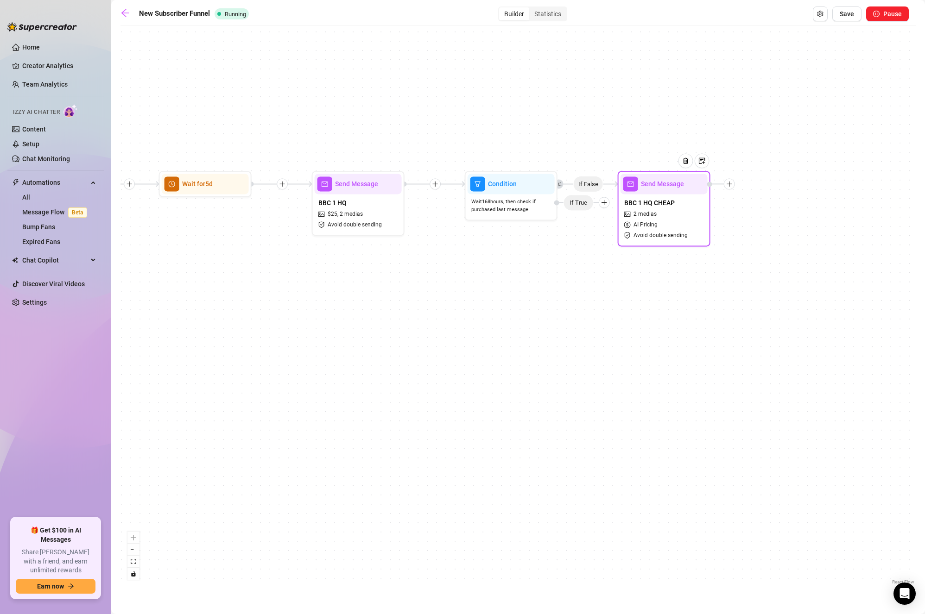
click at [688, 217] on div "BBC 1 HQ CHEAP 2 medias AI Pricing Avoid double sending" at bounding box center [663, 219] width 87 height 50
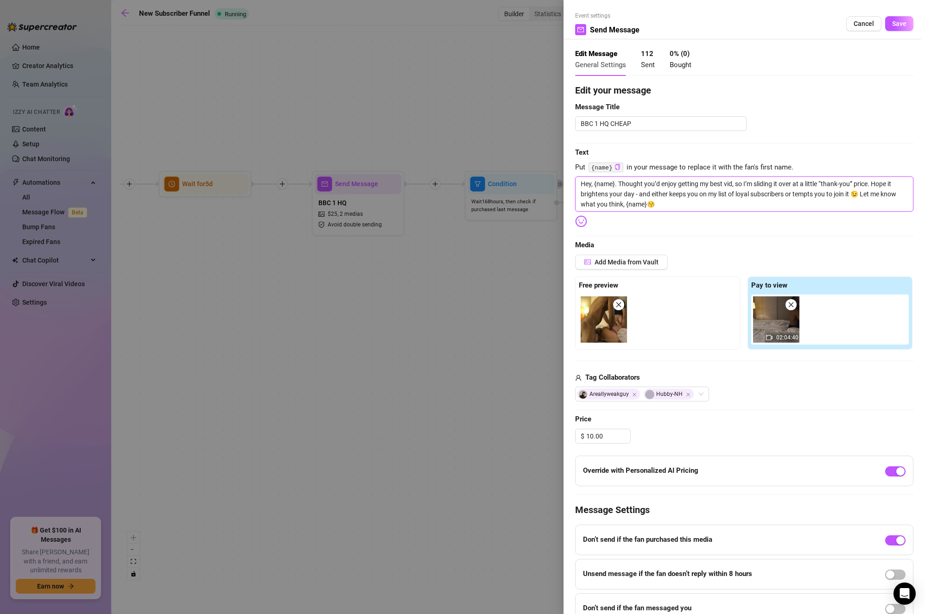
click at [743, 202] on textarea "Hey, {name}. Thought you’d enjoy getting my best vid, so I’m sliding it over at…" at bounding box center [744, 193] width 338 height 35
click at [747, 204] on textarea "Hey, {name}. Thought you’d enjoy getting my best vid, so I’m sliding it over at…" at bounding box center [744, 193] width 338 height 35
click at [778, 204] on textarea "Hey, {name}. Thought you’d enjoy getting my best vid, so I’m sliding it over at…" at bounding box center [744, 193] width 338 height 35
click at [901, 25] on button "Save" at bounding box center [899, 23] width 28 height 15
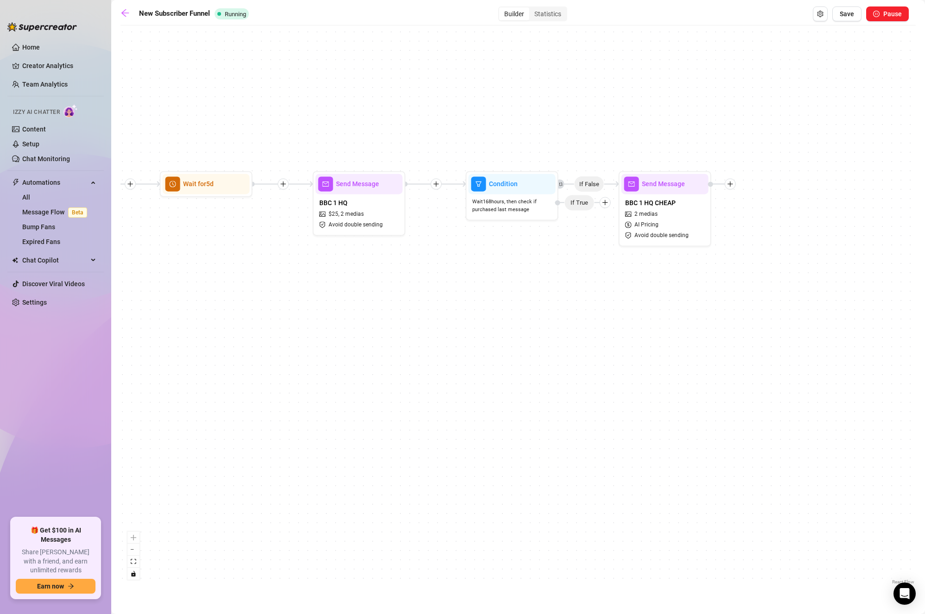
drag, startPoint x: 552, startPoint y: 309, endPoint x: 691, endPoint y: 345, distance: 143.8
click at [691, 345] on div "If True If True If True If True If False If False If False If False If False Se…" at bounding box center [517, 308] width 795 height 557
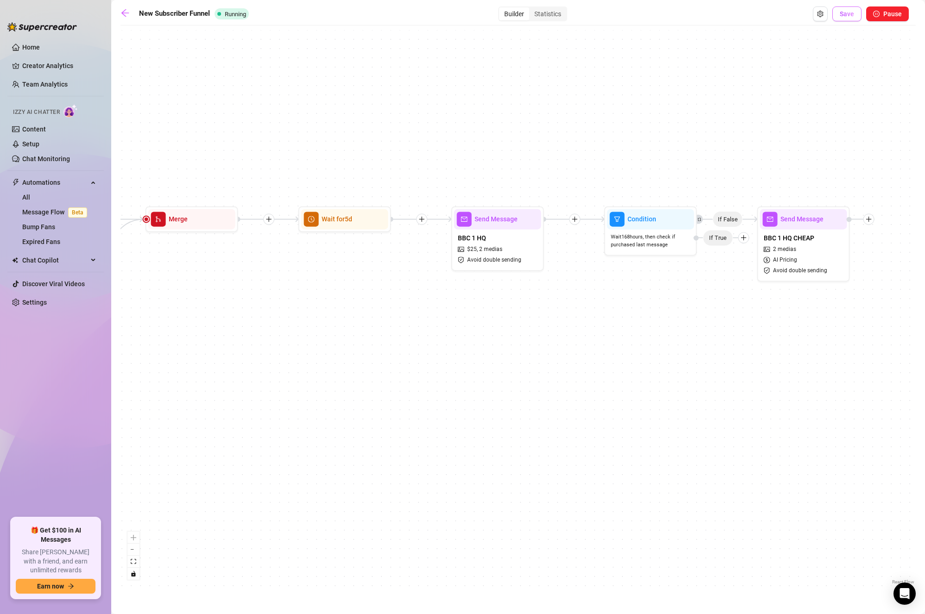
click at [849, 14] on span "Save" at bounding box center [846, 13] width 14 height 7
